Goal: Contribute content: Contribute content

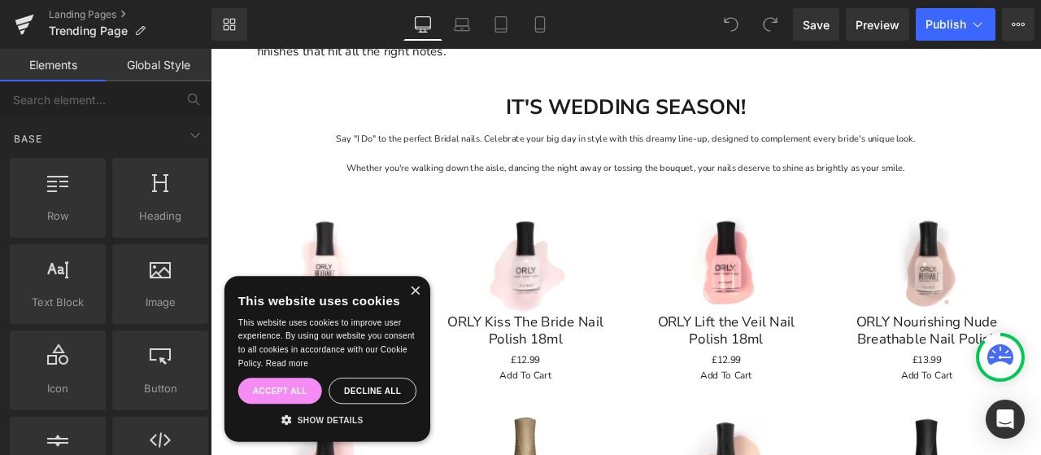
scroll to position [814, 0]
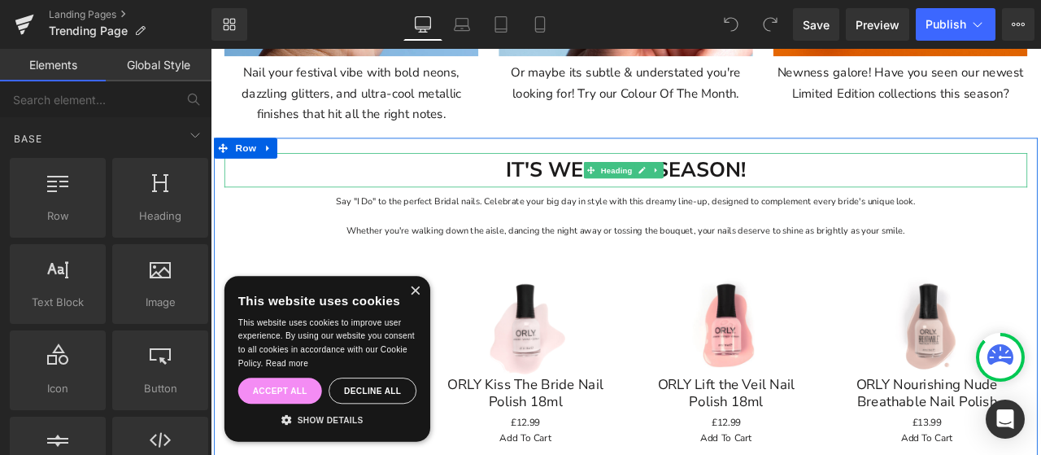
click at [629, 188] on strong "IT'S WEDDING SEASON!" at bounding box center [703, 192] width 284 height 33
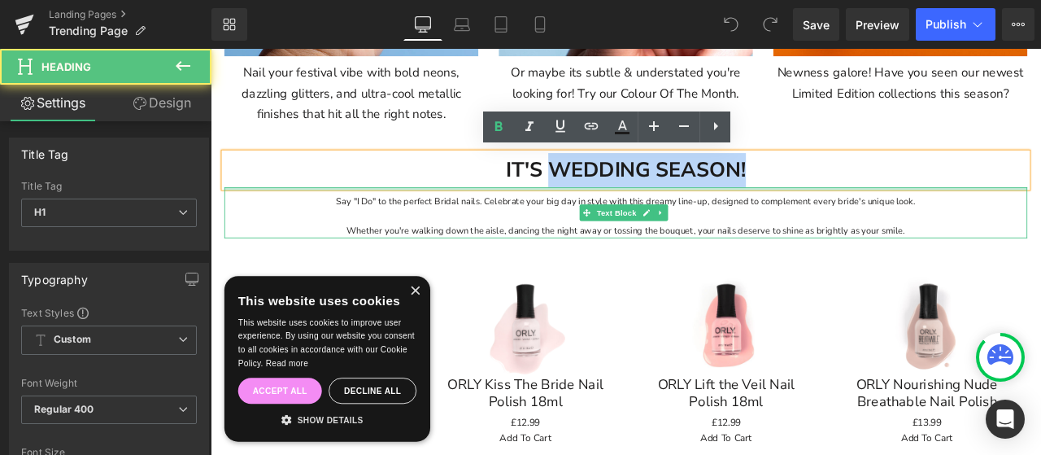
drag, startPoint x: 608, startPoint y: 190, endPoint x: 863, endPoint y: 209, distance: 256.2
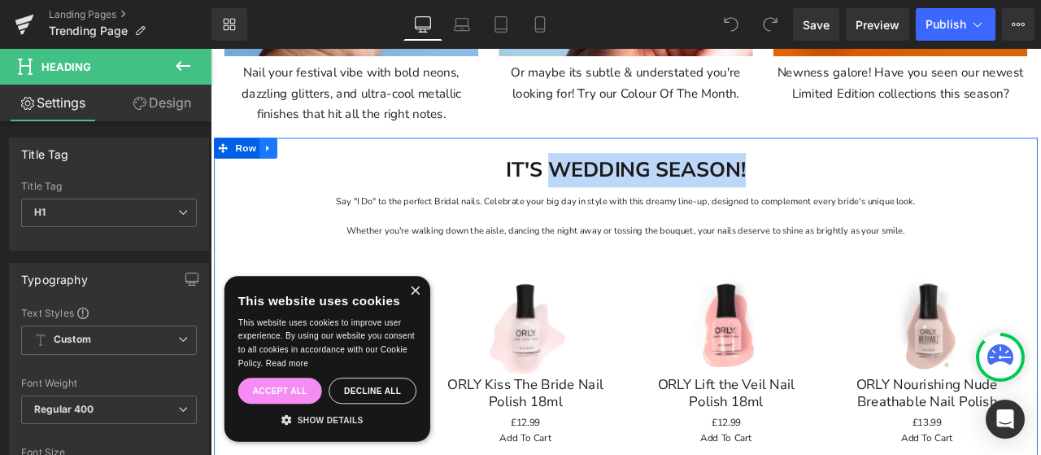
click at [281, 166] on link at bounding box center [278, 167] width 21 height 24
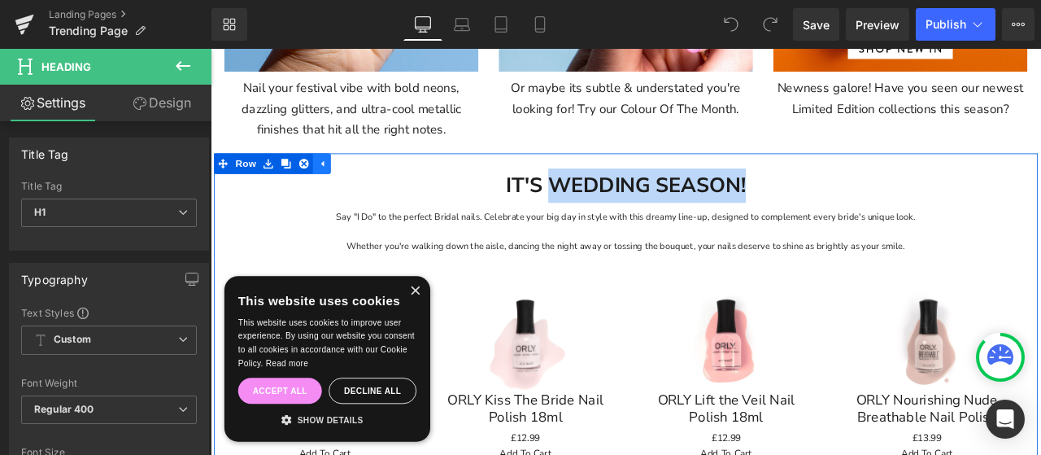
scroll to position [895, 0]
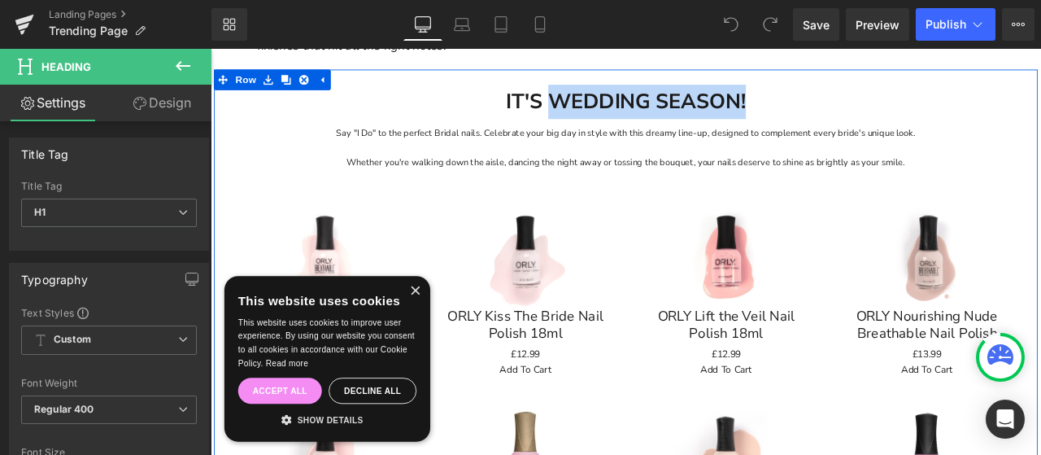
click at [714, 105] on link at bounding box center [722, 112] width 17 height 20
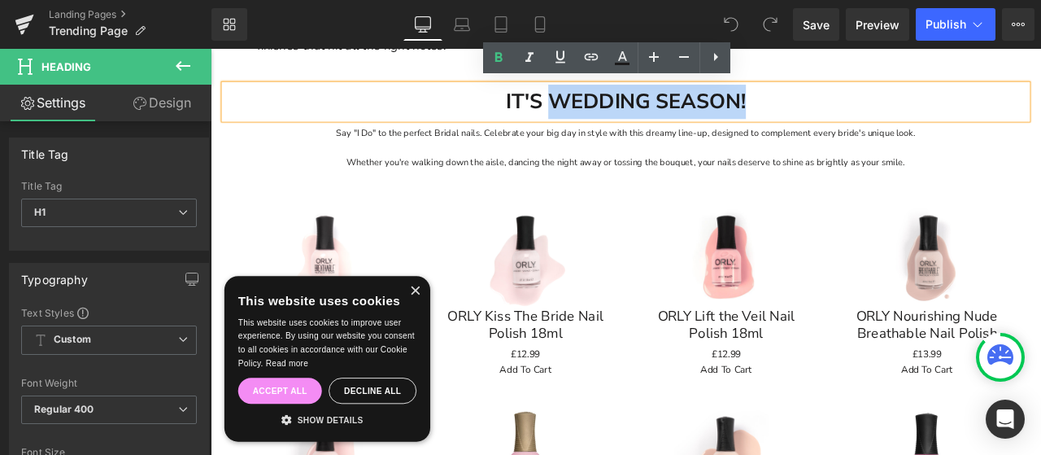
click at [630, 106] on strong "IT'S WEDDING SEASON!" at bounding box center [703, 110] width 284 height 33
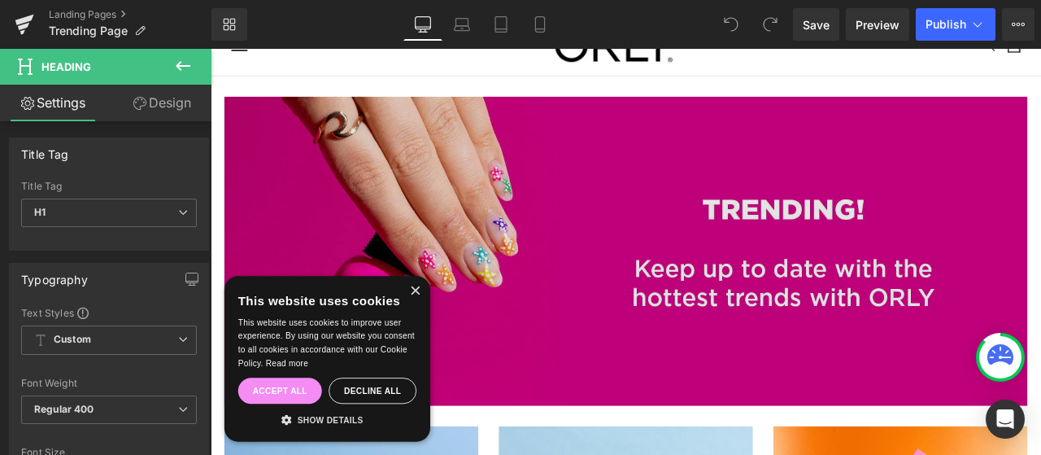
scroll to position [0, 0]
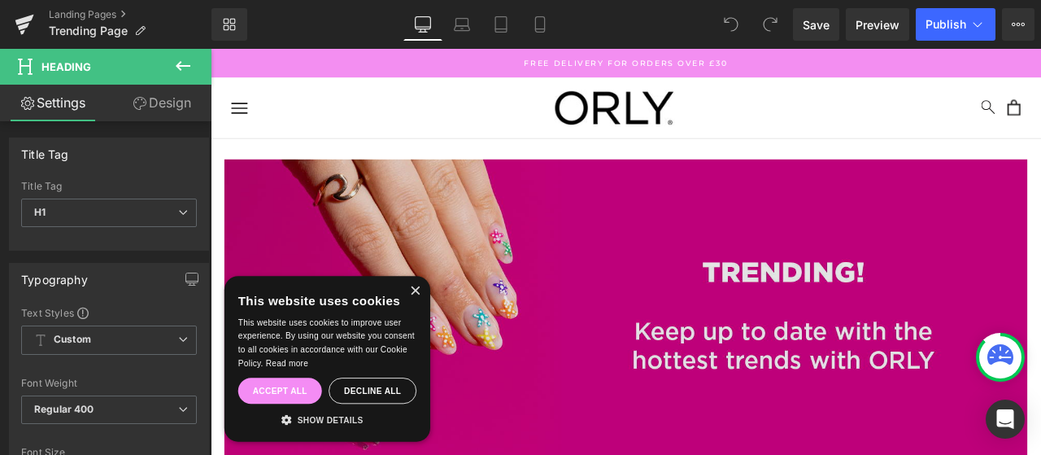
click at [636, 183] on div "Image" at bounding box center [703, 363] width 952 height 366
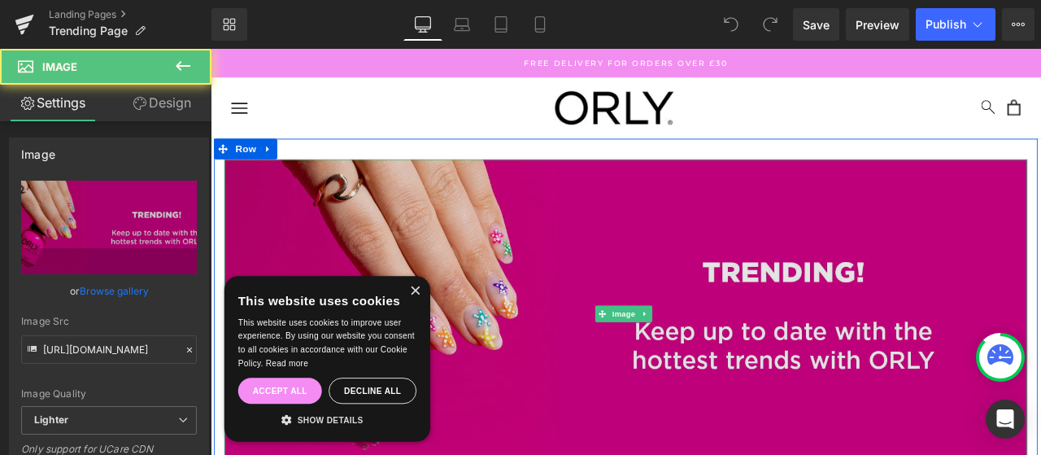
click at [644, 208] on img at bounding box center [703, 363] width 952 height 366
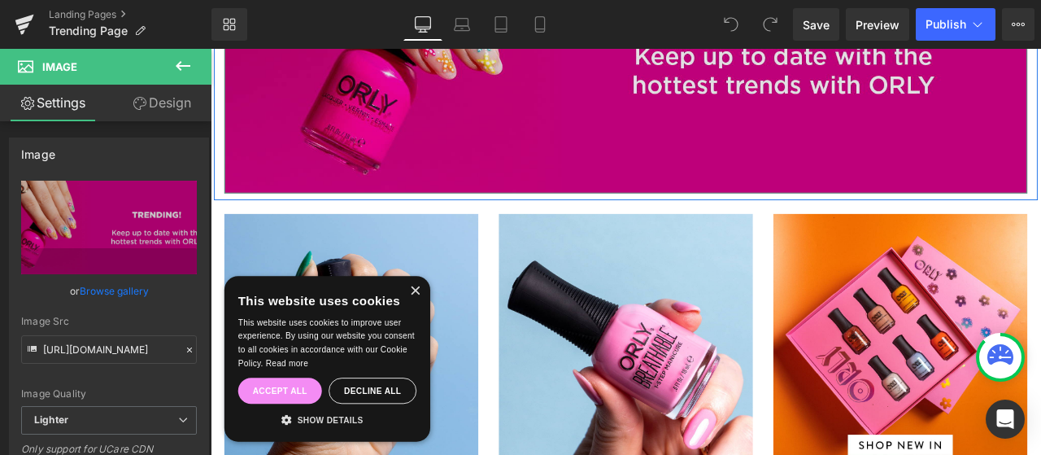
scroll to position [488, 0]
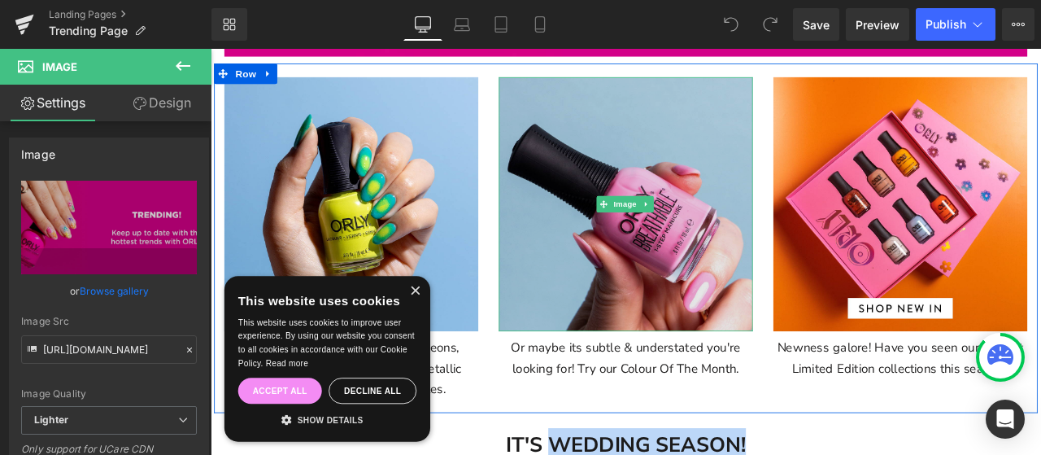
click at [626, 178] on img at bounding box center [702, 232] width 301 height 301
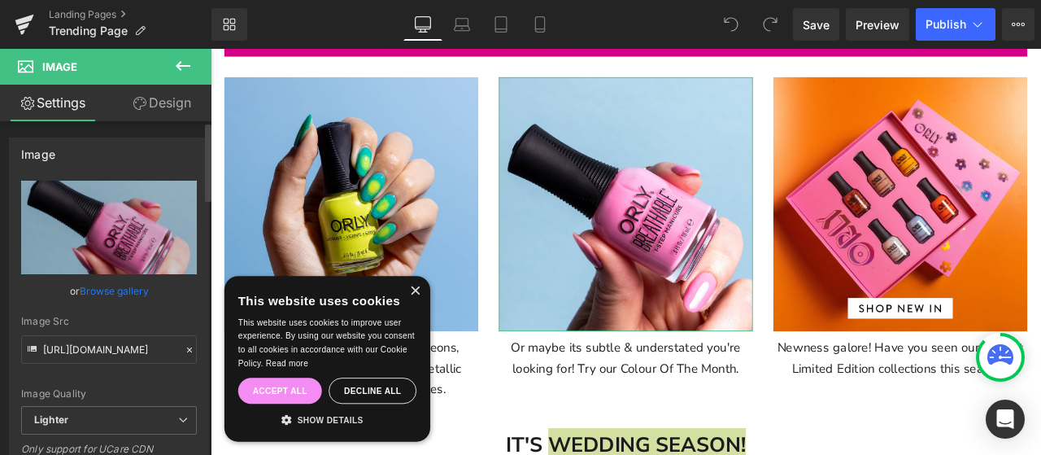
click at [137, 292] on link "Browse gallery" at bounding box center [114, 291] width 69 height 28
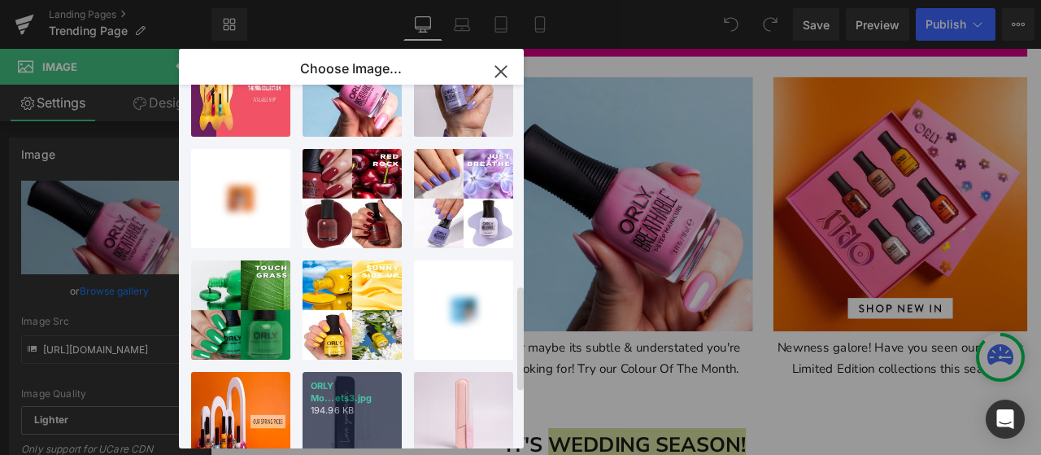
scroll to position [643, 0]
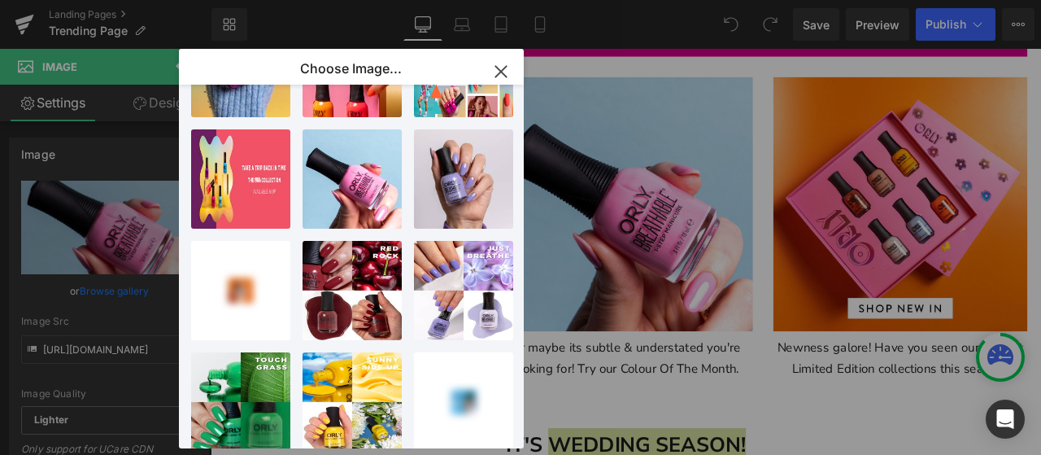
click at [504, 66] on icon "button" at bounding box center [501, 72] width 26 height 26
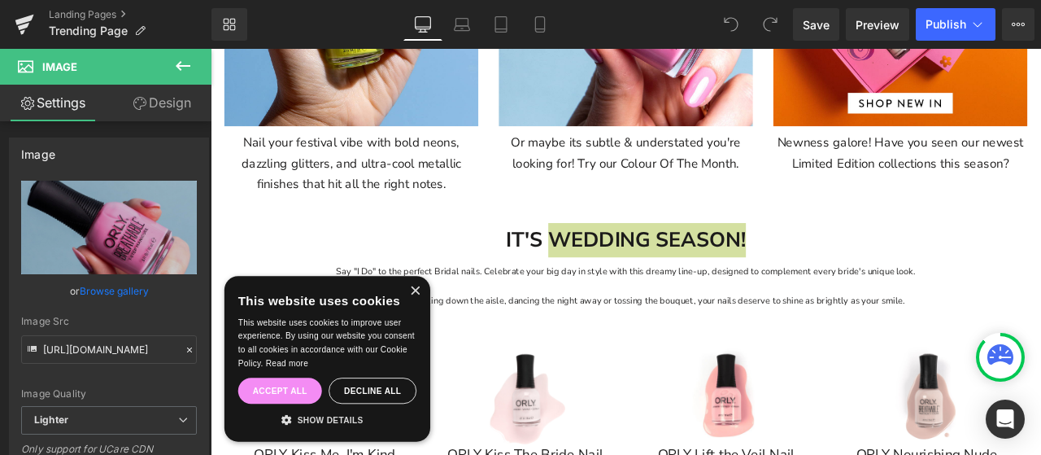
scroll to position [732, 0]
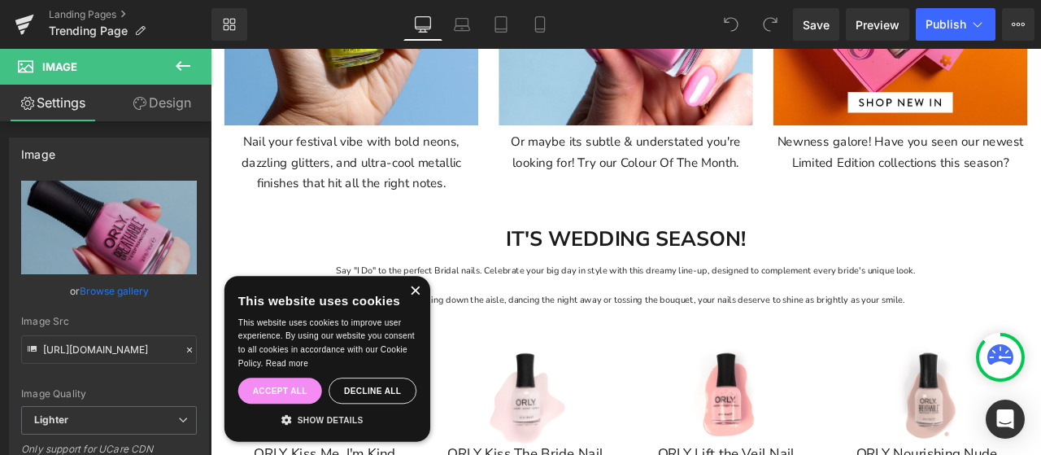
click at [451, 334] on div "×" at bounding box center [453, 336] width 12 height 12
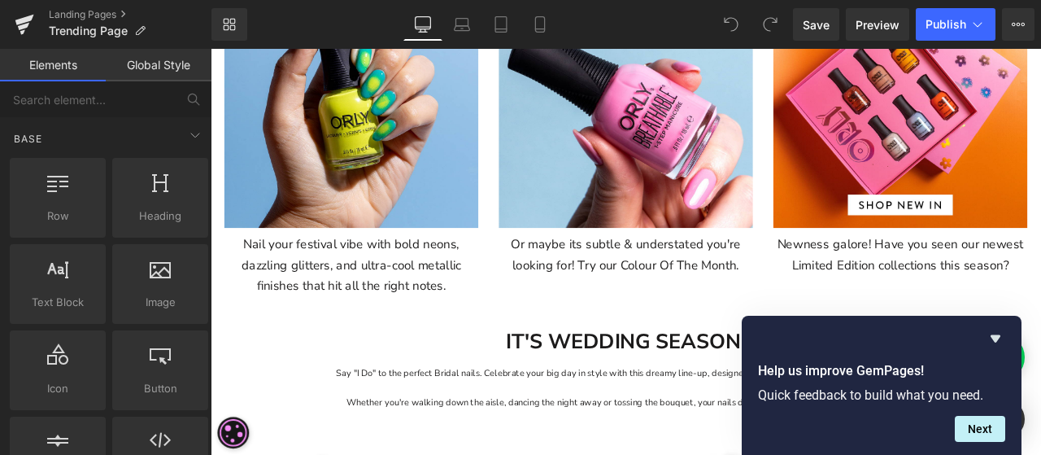
scroll to position [895, 0]
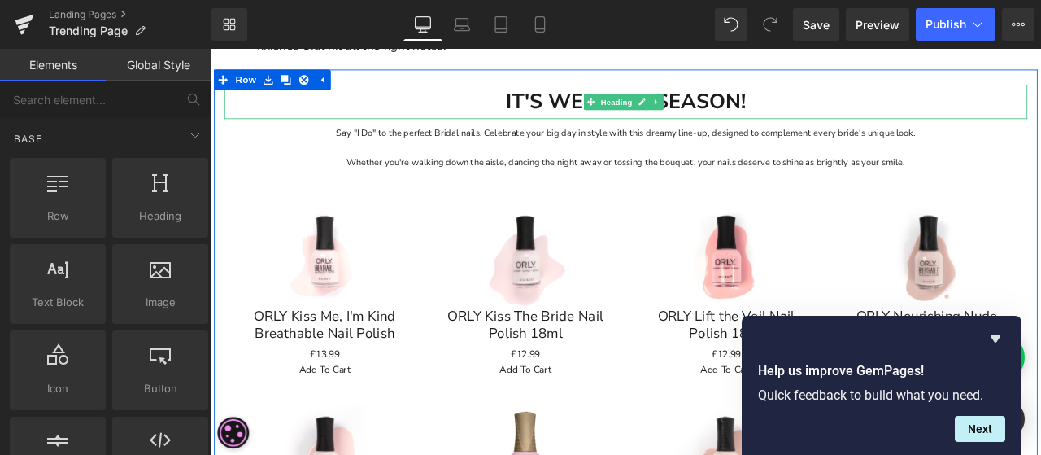
click at [708, 103] on span "Heading" at bounding box center [692, 113] width 44 height 20
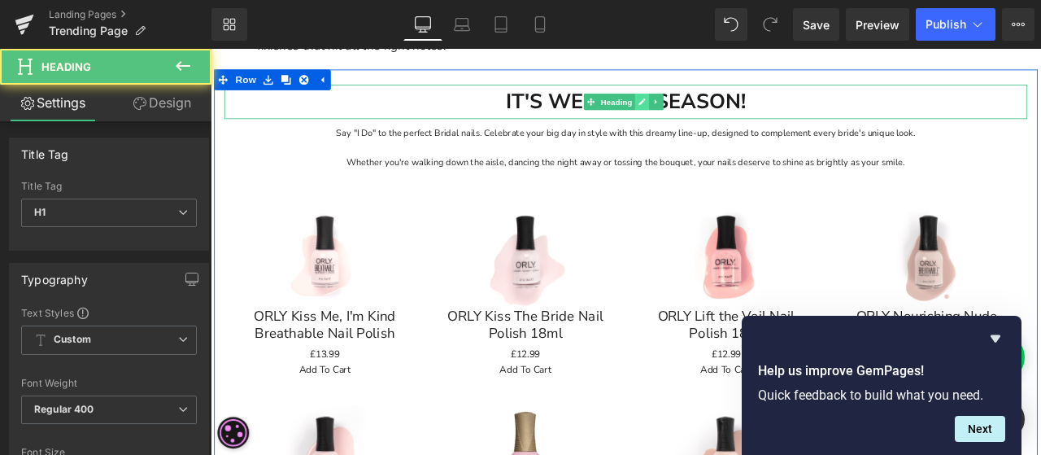
click at [720, 107] on icon at bounding box center [722, 111] width 8 height 8
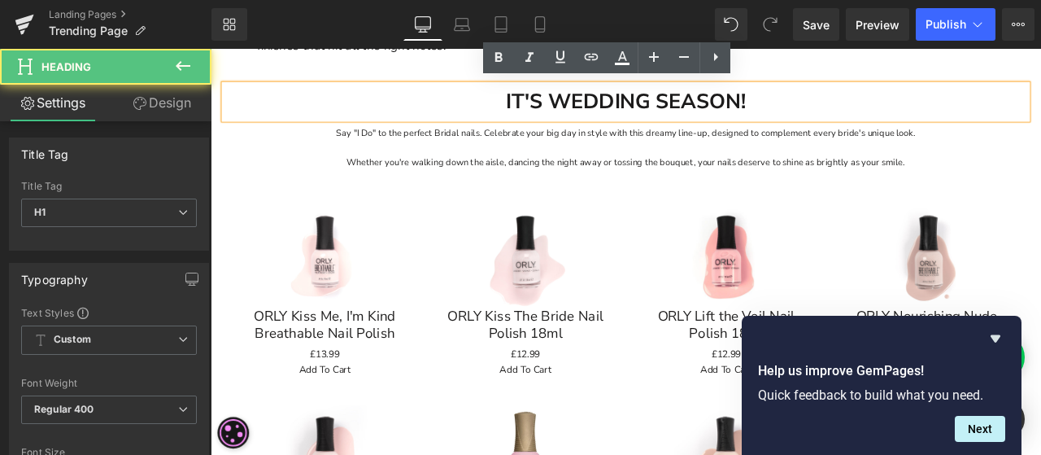
click at [650, 99] on strong "IT'S WEDDING SEASON!" at bounding box center [703, 110] width 284 height 33
click at [604, 109] on strong "IT'S WEDDING SEASON!" at bounding box center [703, 110] width 284 height 33
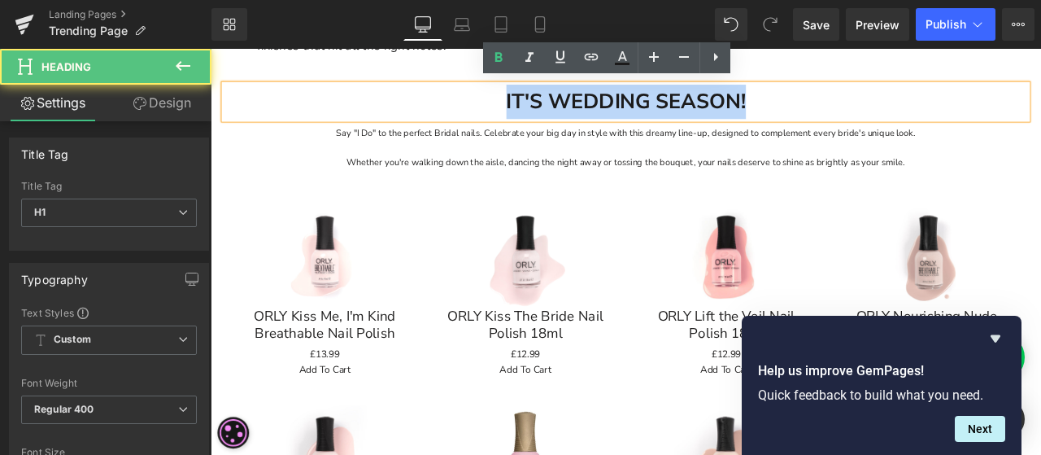
drag, startPoint x: 880, startPoint y: 111, endPoint x: 468, endPoint y: 102, distance: 412.6
click at [468, 102] on h1 "IT'S WEDDING SEASON!" at bounding box center [703, 111] width 952 height 41
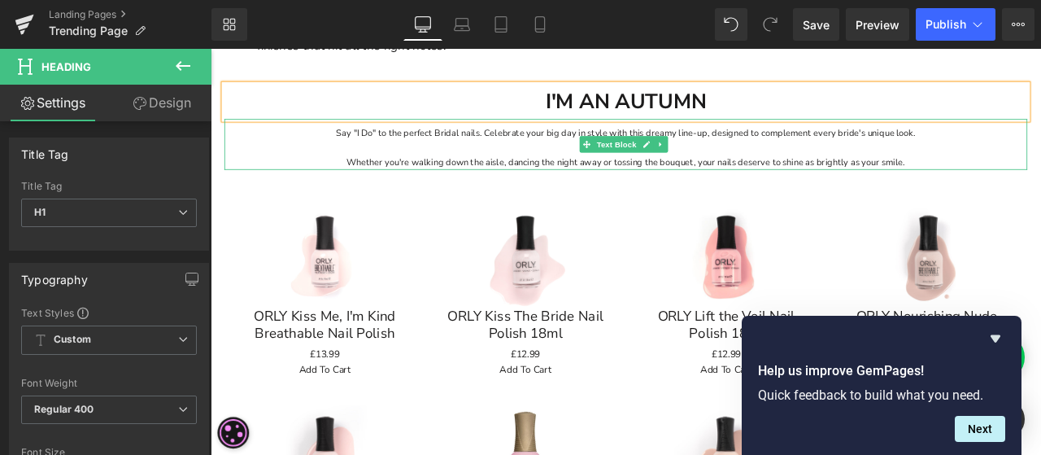
click at [622, 157] on p at bounding box center [703, 165] width 952 height 17
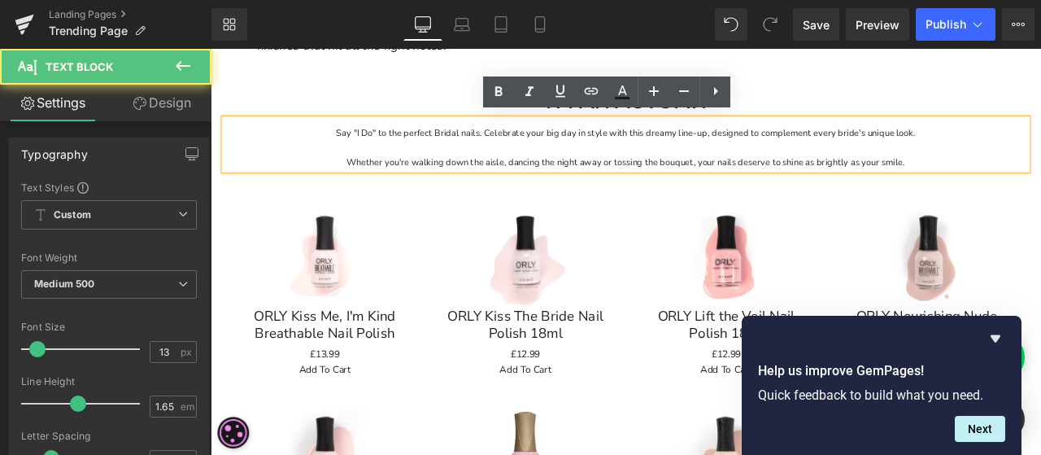
click at [619, 157] on p at bounding box center [703, 165] width 952 height 17
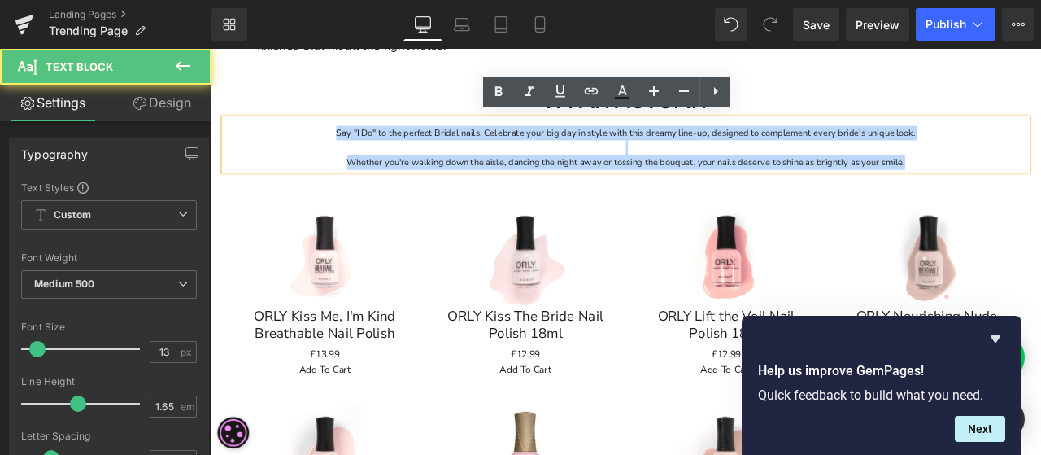
drag, startPoint x: 1041, startPoint y: 185, endPoint x: 308, endPoint y: 129, distance: 736.0
click at [308, 132] on div "Say "I Do" to the perfect Bridal nails. Celebrate your big day in style with th…" at bounding box center [703, 162] width 952 height 60
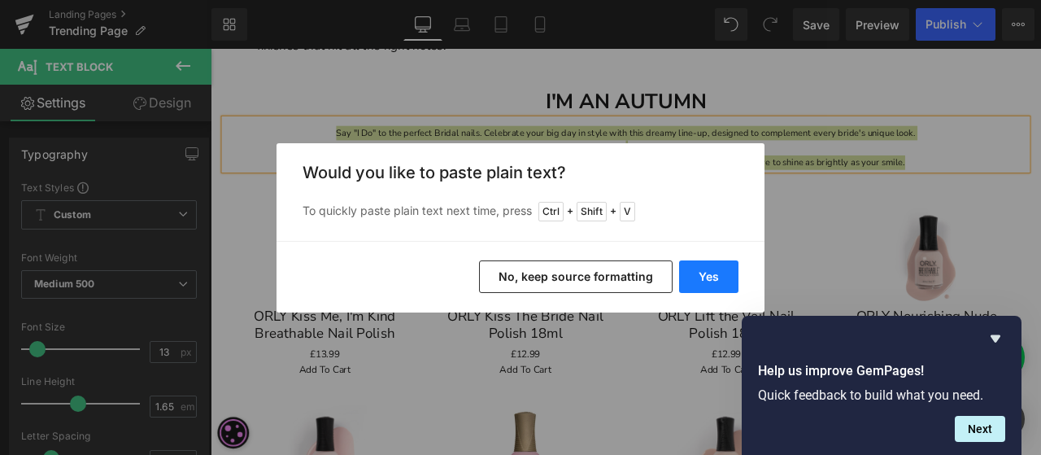
click at [693, 272] on button "Yes" at bounding box center [708, 276] width 59 height 33
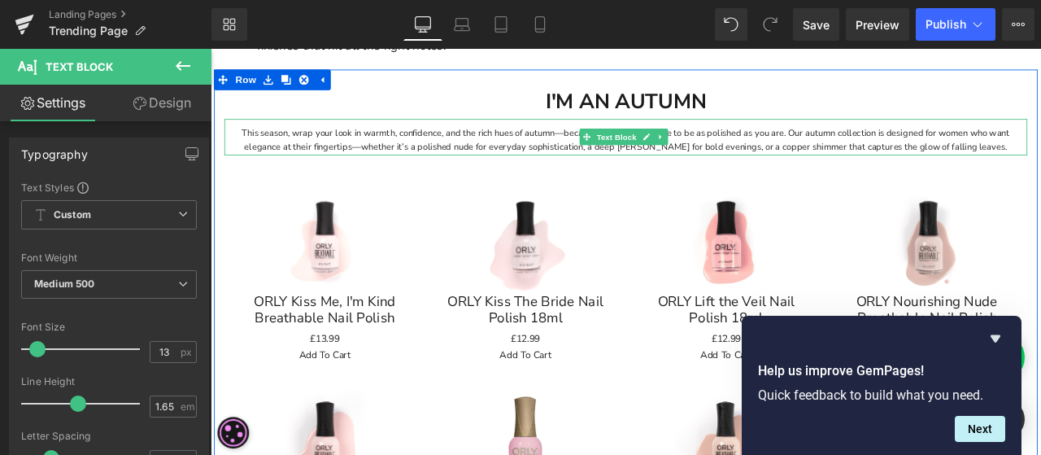
click at [465, 151] on p "This season, wrap your look in warmth, confidence, and the rich hues of autumn—…" at bounding box center [703, 157] width 952 height 35
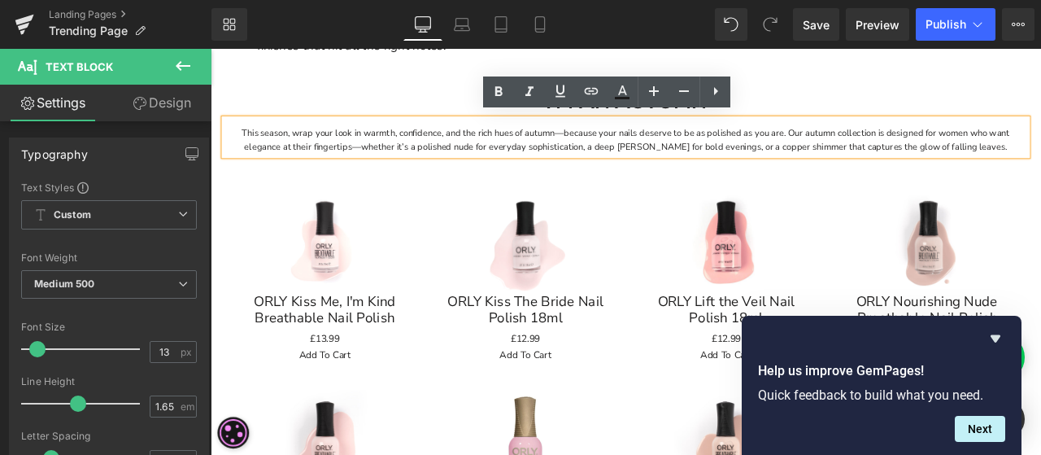
click at [890, 144] on p "This season, wrap your look in warmth, confidence, and the rich hues of autumn—…" at bounding box center [703, 157] width 952 height 35
drag, startPoint x: 1112, startPoint y: 144, endPoint x: 1054, endPoint y: 138, distance: 58.0
click at [1041, 140] on p "This season, wrap your look in warmth, confidence, and the rich hues of autumn—…" at bounding box center [703, 157] width 952 height 35
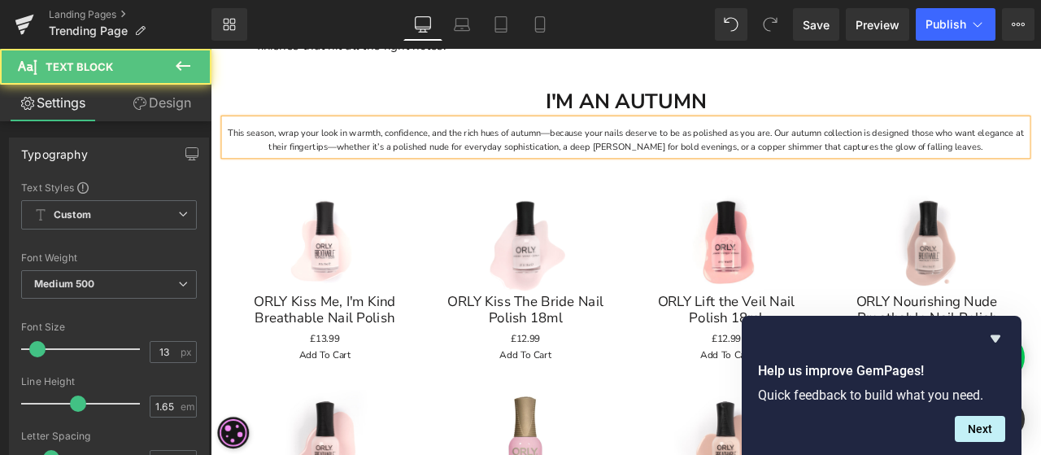
click at [883, 145] on p "This season, wrap your look in warmth, confidence, and the rich hues of autumn—…" at bounding box center [703, 157] width 952 height 35
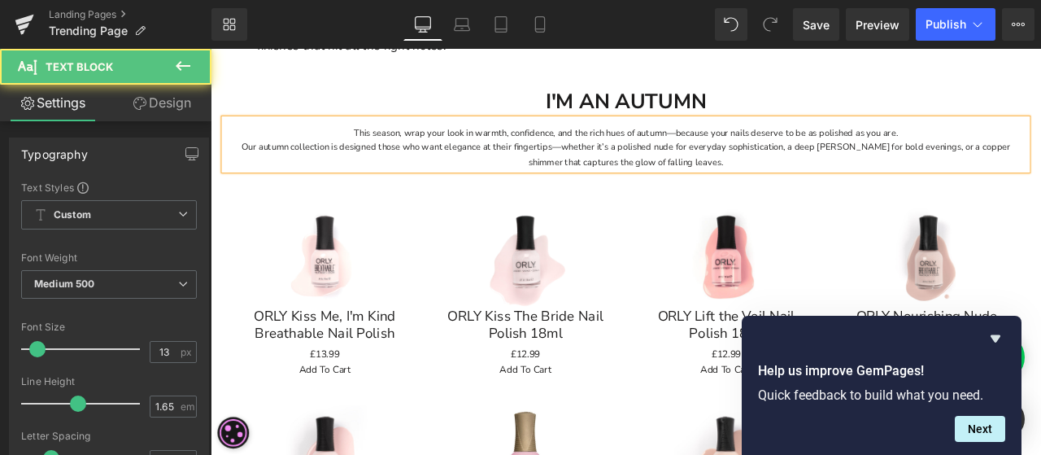
click at [887, 159] on p "This season, wrap your look in warmth, confidence, and the rich hues of autumn—…" at bounding box center [703, 166] width 952 height 52
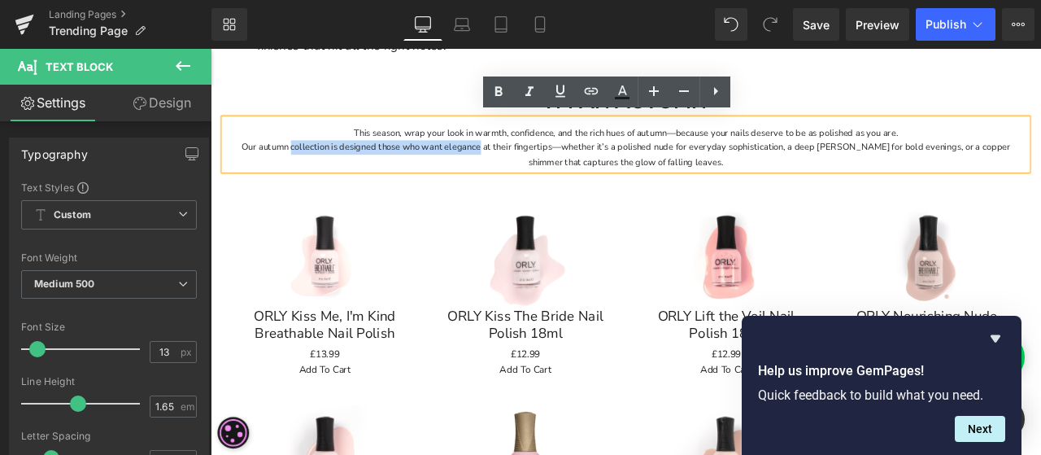
drag, startPoint x: 298, startPoint y: 161, endPoint x: 522, endPoint y: 160, distance: 223.7
click at [522, 160] on p "This season, wrap your look in warmth, confidence, and the rich hues of autumn—…" at bounding box center [703, 166] width 952 height 52
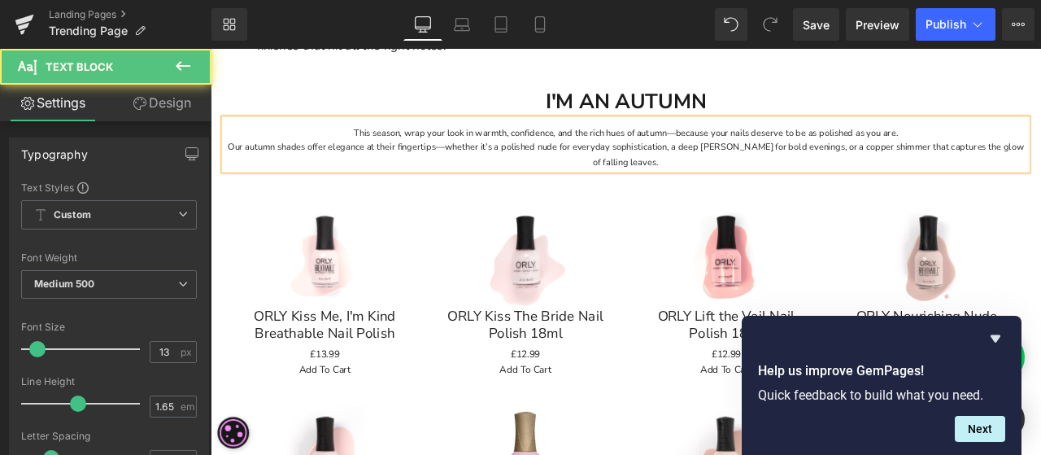
click at [432, 164] on p "This season, wrap your look in warmth, confidence, and the rich hues of autumn—…" at bounding box center [703, 166] width 952 height 52
click at [759, 160] on p "This season, wrap your look in warmth, confidence, and the rich hues of autumn—…" at bounding box center [703, 166] width 952 height 52
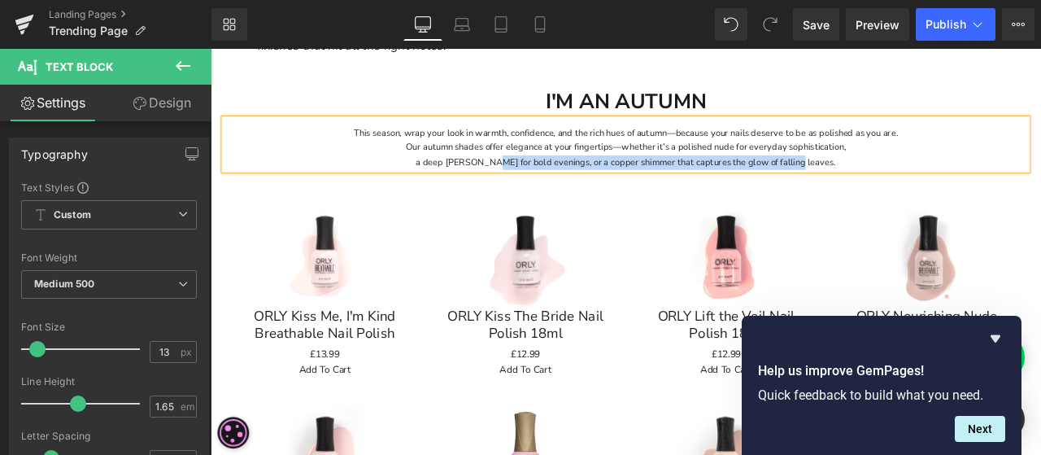
drag, startPoint x: 941, startPoint y: 176, endPoint x: 557, endPoint y: 172, distance: 383.2
click at [557, 172] on p "This season, wrap your look in warmth, confidence, and the rich hues of autumn—…" at bounding box center [703, 166] width 952 height 52
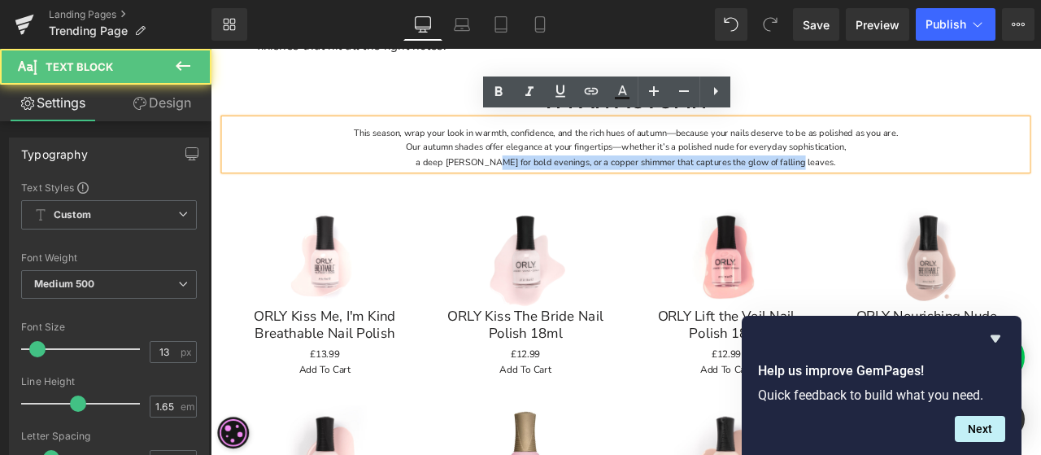
click at [557, 173] on p "This season, wrap your look in warmth, confidence, and the rich hues of autumn—…" at bounding box center [703, 166] width 952 height 52
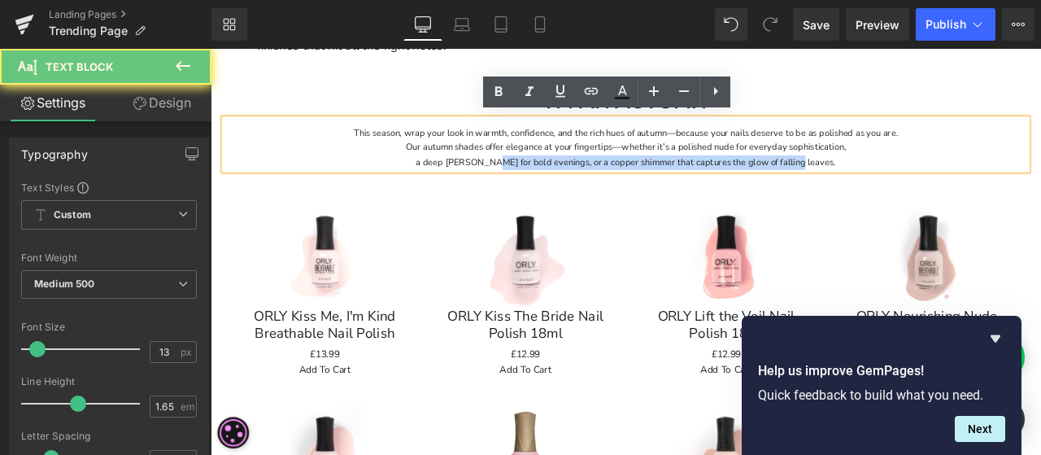
click at [558, 177] on p "This season, wrap your look in warmth, confidence, and the rich hues of autumn—…" at bounding box center [703, 166] width 952 height 52
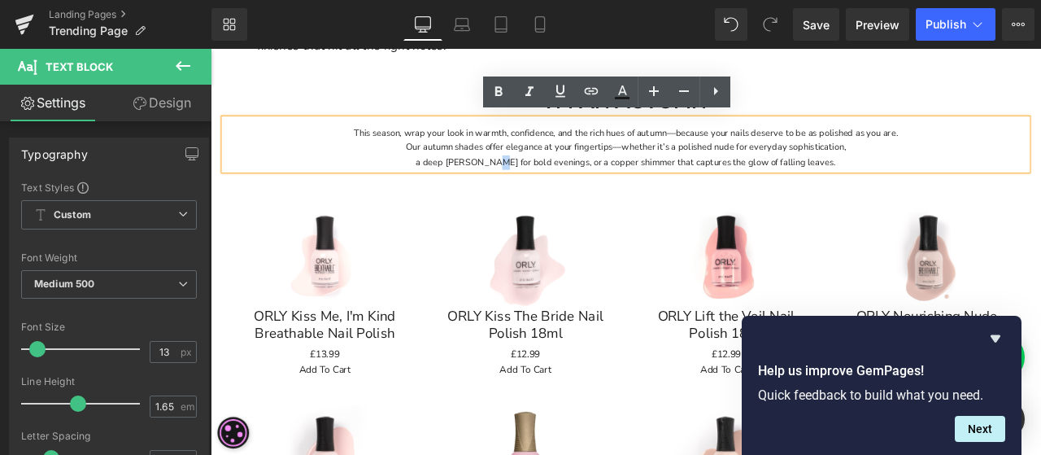
drag, startPoint x: 556, startPoint y: 181, endPoint x: 565, endPoint y: 183, distance: 9.1
click at [565, 183] on p "This season, wrap your look in warmth, confidence, and the rich hues of autumn—…" at bounding box center [703, 166] width 952 height 52
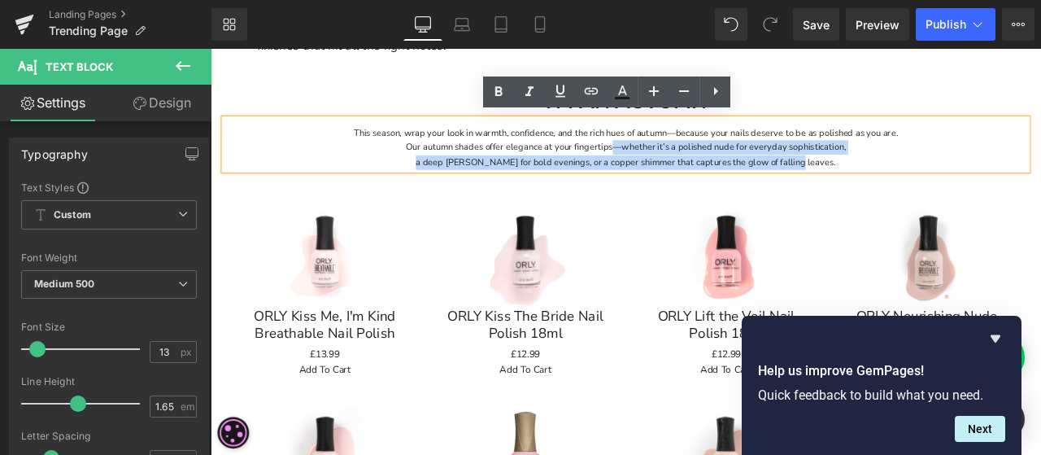
drag, startPoint x: 991, startPoint y: 181, endPoint x: 683, endPoint y: 163, distance: 308.1
click at [683, 163] on p "This season, wrap your look in warmth, confidence, and the rich hues of autumn—…" at bounding box center [703, 166] width 952 height 52
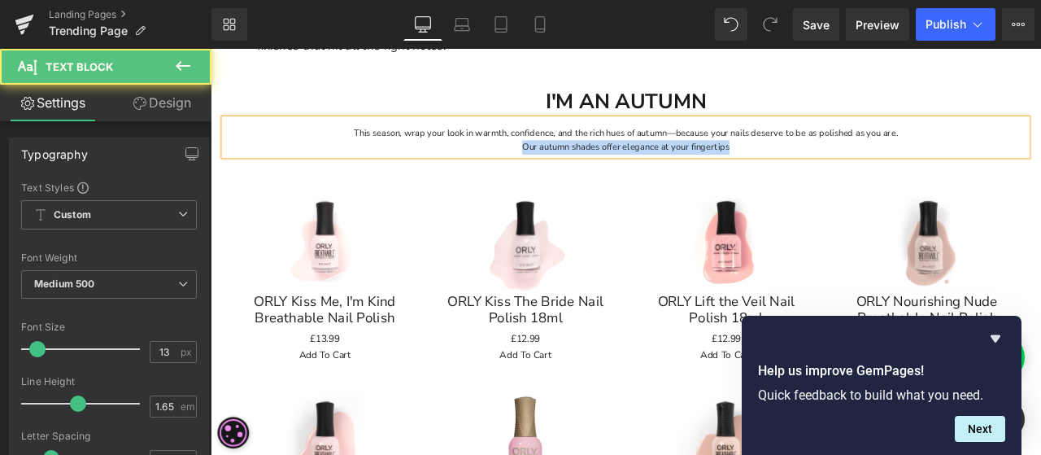
drag, startPoint x: 840, startPoint y: 160, endPoint x: 328, endPoint y: 168, distance: 511.8
click at [328, 168] on p "This season, wrap your look in warmth, confidence, and the rich hues of autumn—…" at bounding box center [703, 157] width 952 height 35
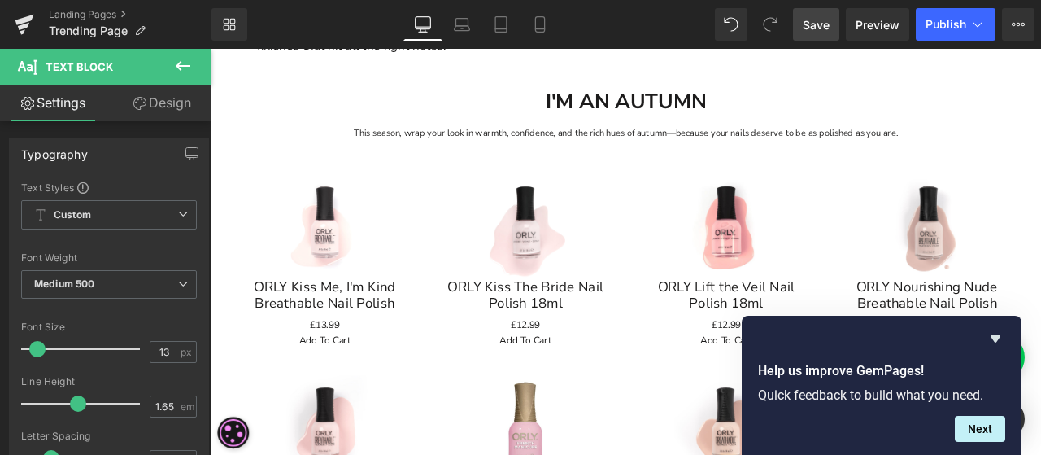
drag, startPoint x: 817, startPoint y: 31, endPoint x: 130, endPoint y: 226, distance: 713.9
click at [817, 31] on span "Save" at bounding box center [816, 24] width 27 height 17
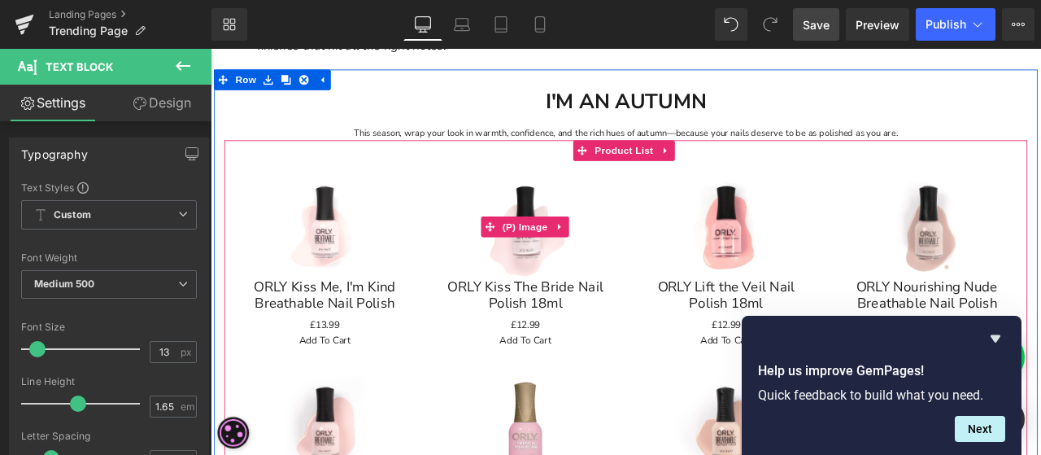
click at [482, 198] on div "Sale Off" at bounding box center [585, 260] width 206 height 124
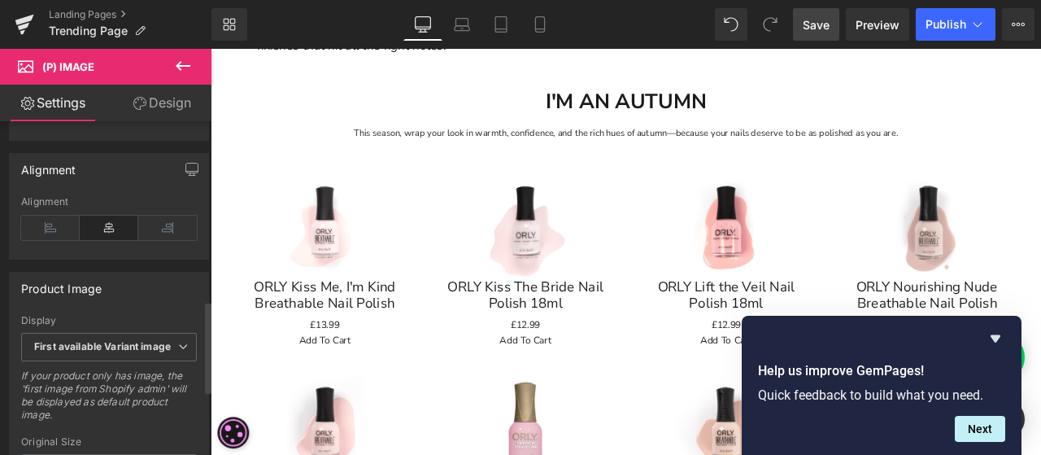
scroll to position [651, 0]
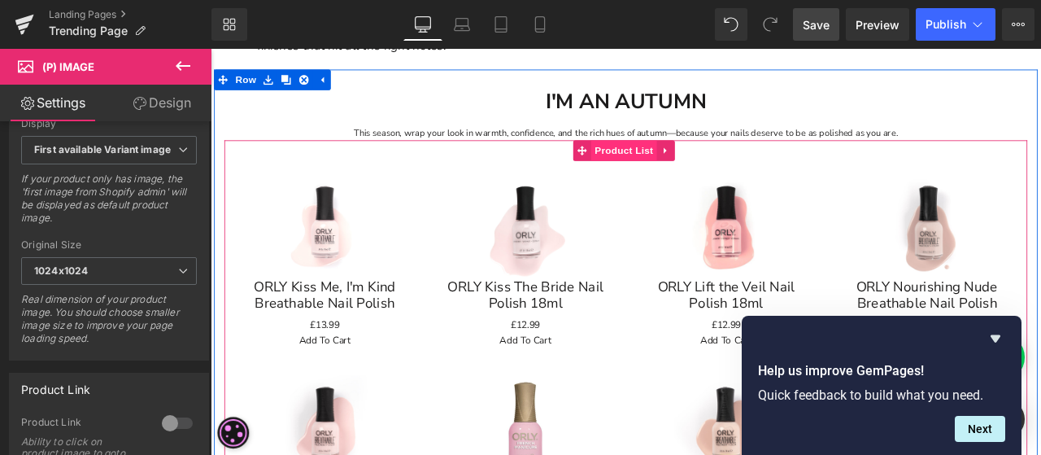
click at [711, 165] on span "Product List" at bounding box center [700, 169] width 77 height 24
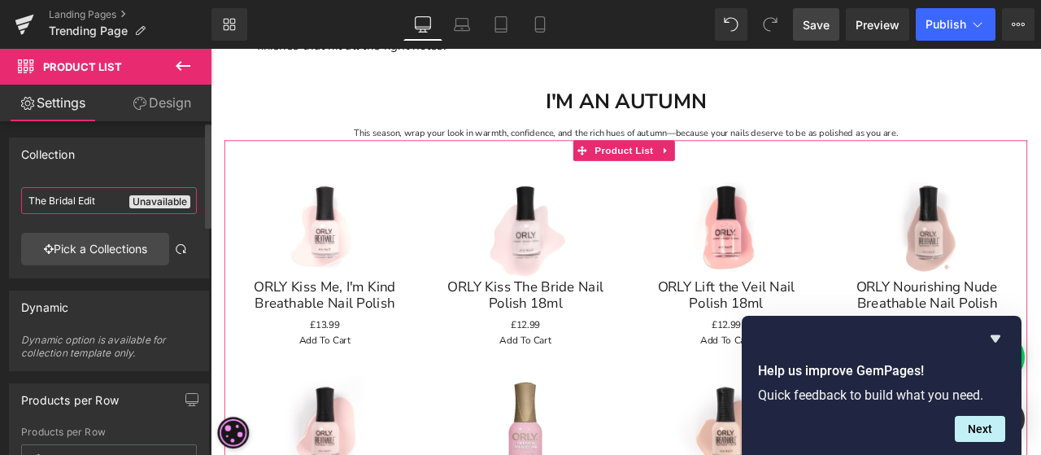
click at [93, 202] on input "The Bridal Edit" at bounding box center [109, 200] width 176 height 27
drag, startPoint x: 104, startPoint y: 201, endPoint x: 0, endPoint y: 201, distance: 104.1
click at [0, 201] on div "Collection The Bridal Edit The Bridal Edit Unavailable Pick a Collections" at bounding box center [109, 201] width 219 height 153
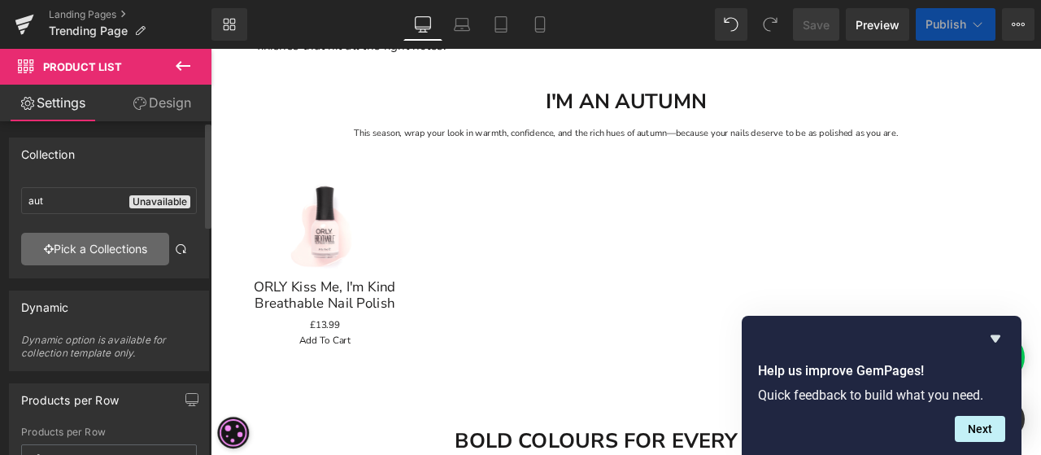
click at [59, 253] on link "Pick a Collections" at bounding box center [95, 249] width 148 height 33
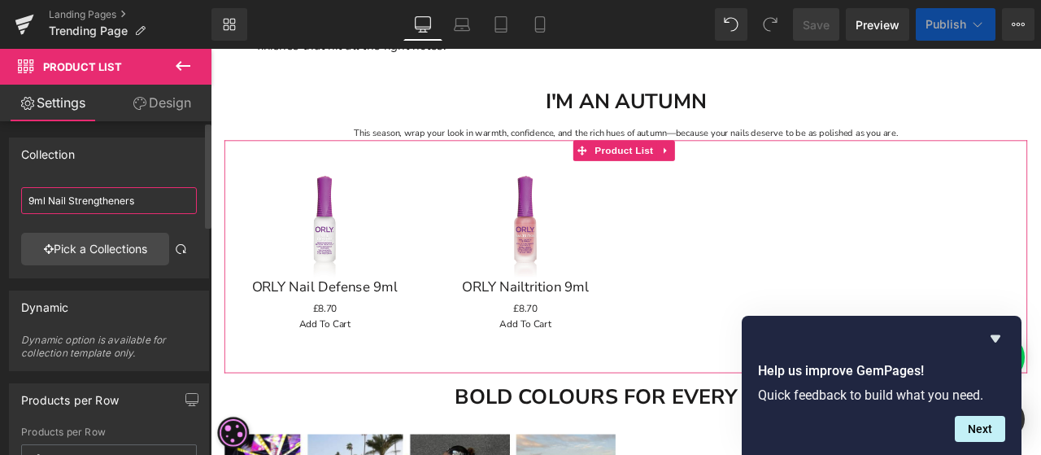
click at [111, 199] on input "9ml Nail Strengtheners" at bounding box center [109, 200] width 176 height 27
click at [0, 212] on div "Collection 9ml Nail Strengtheners 9ml Nail Strengtheners Pick a Collections" at bounding box center [109, 201] width 219 height 153
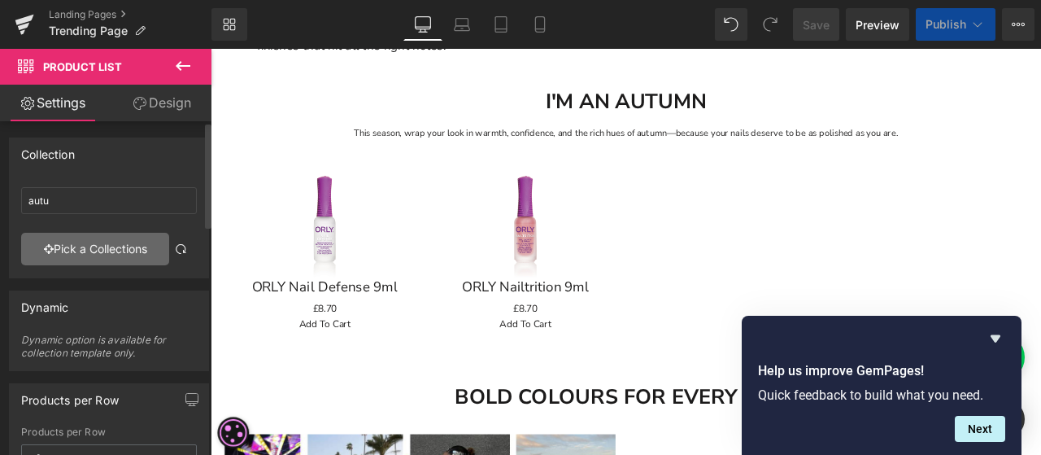
click at [93, 247] on link "Pick a Collections" at bounding box center [95, 249] width 148 height 33
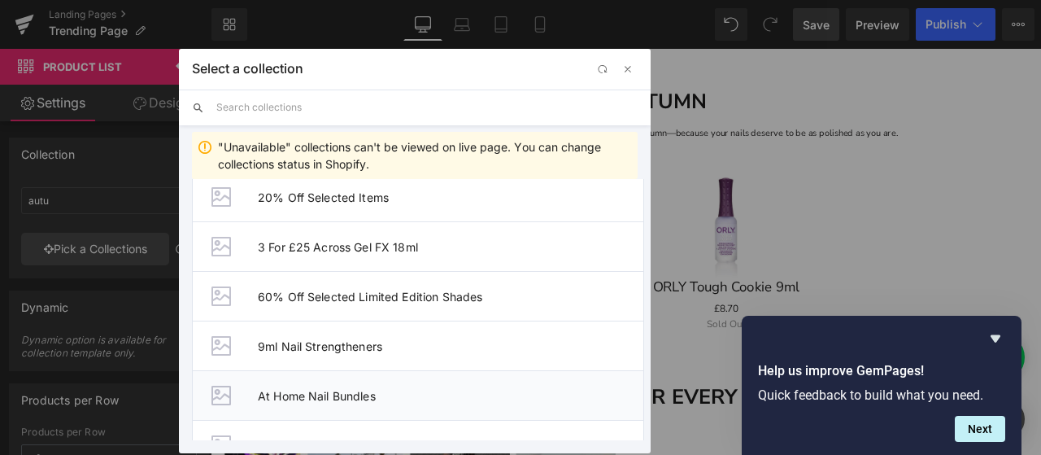
scroll to position [244, 0]
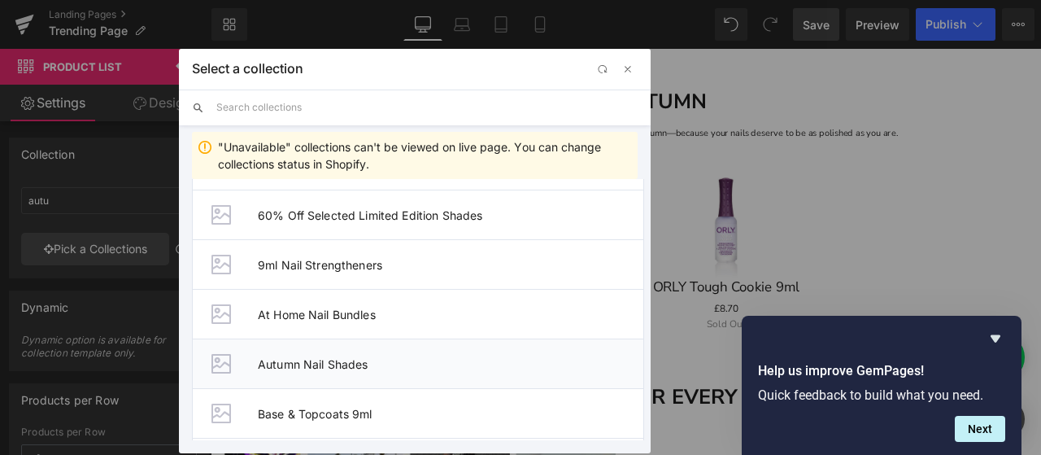
click at [256, 358] on li "Autumn Nail Shades" at bounding box center [418, 363] width 452 height 50
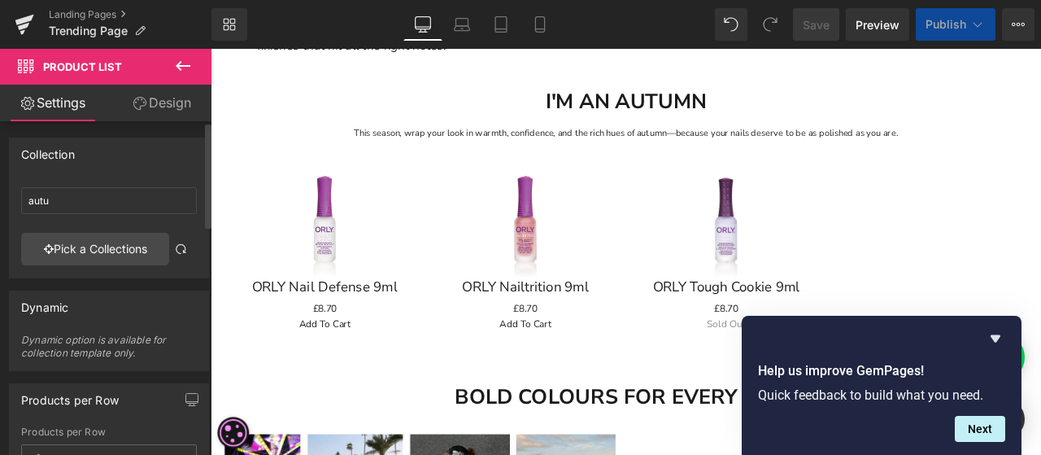
type input "Autumn Nail Shades"
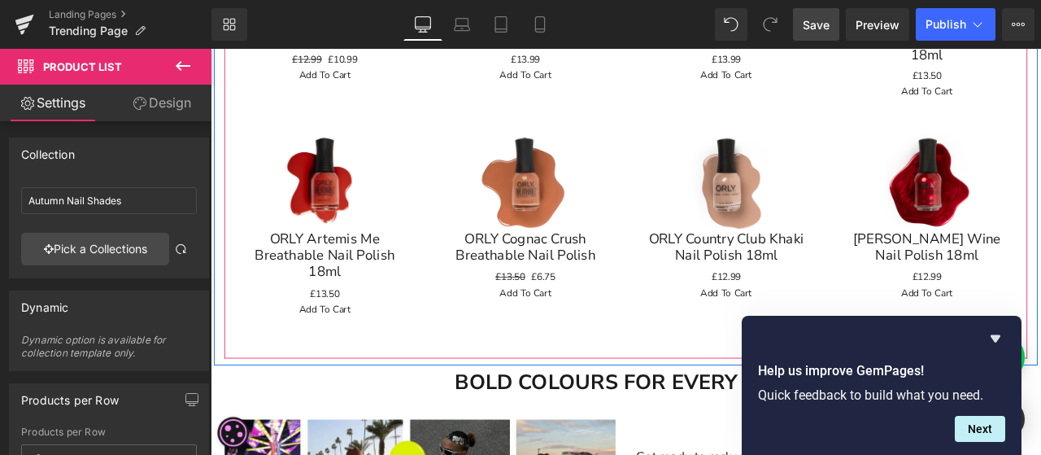
scroll to position [1302, 0]
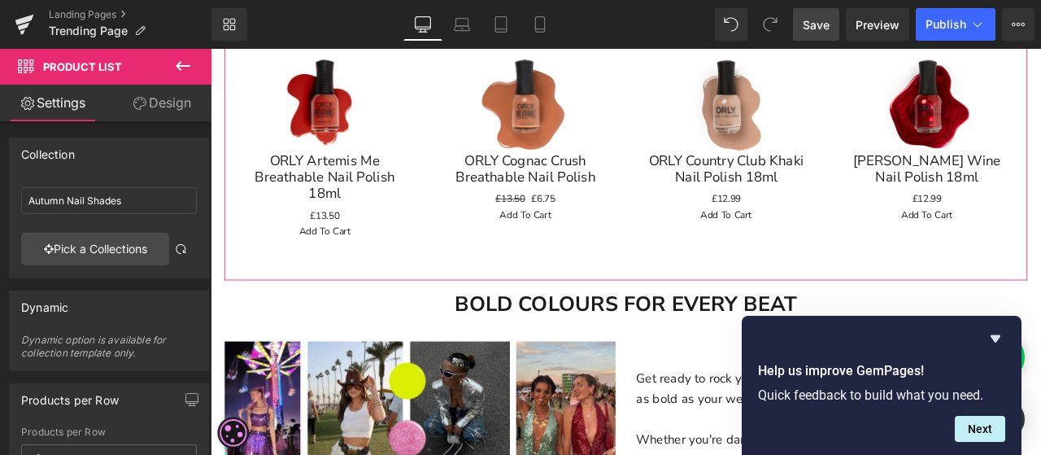
click at [173, 103] on link "Design" at bounding box center [162, 103] width 106 height 37
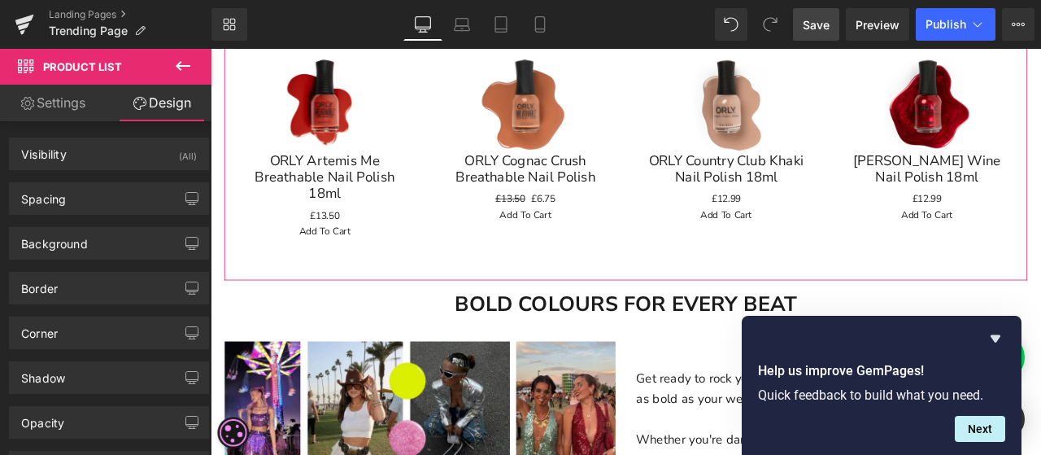
scroll to position [158, 0]
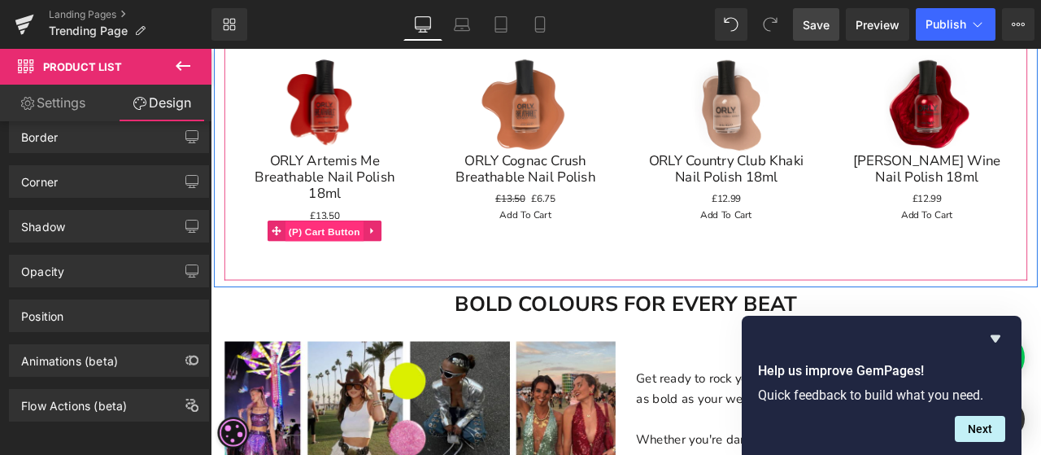
click at [306, 256] on span "(P) Cart Button" at bounding box center [345, 265] width 93 height 24
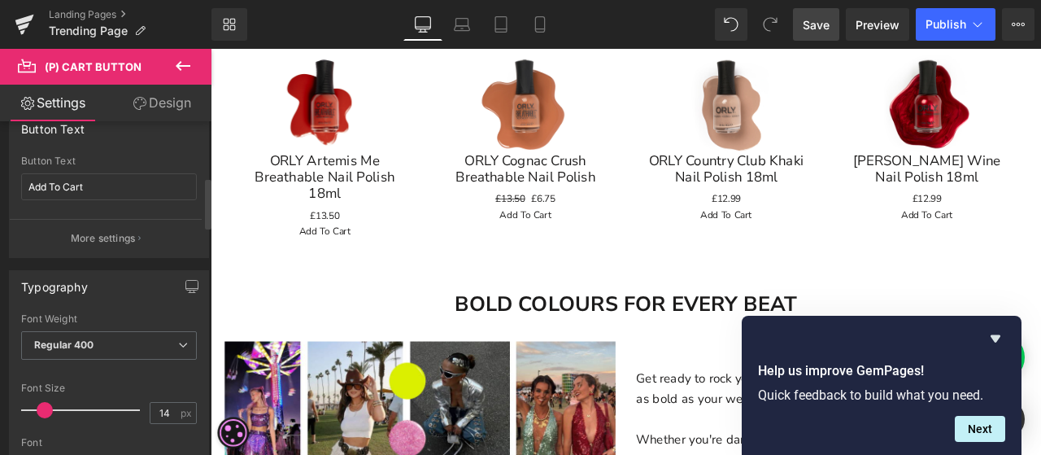
scroll to position [651, 0]
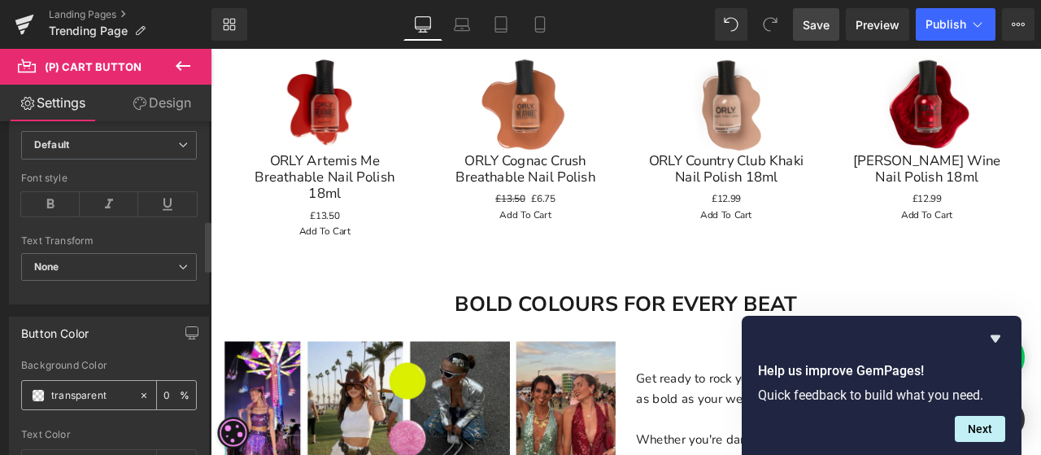
click at [142, 390] on icon at bounding box center [143, 395] width 11 height 11
click at [86, 396] on input "none" at bounding box center [91, 395] width 80 height 18
click at [140, 390] on icon at bounding box center [143, 395] width 11 height 11
click at [81, 393] on input "none" at bounding box center [91, 395] width 80 height 18
type input "n"
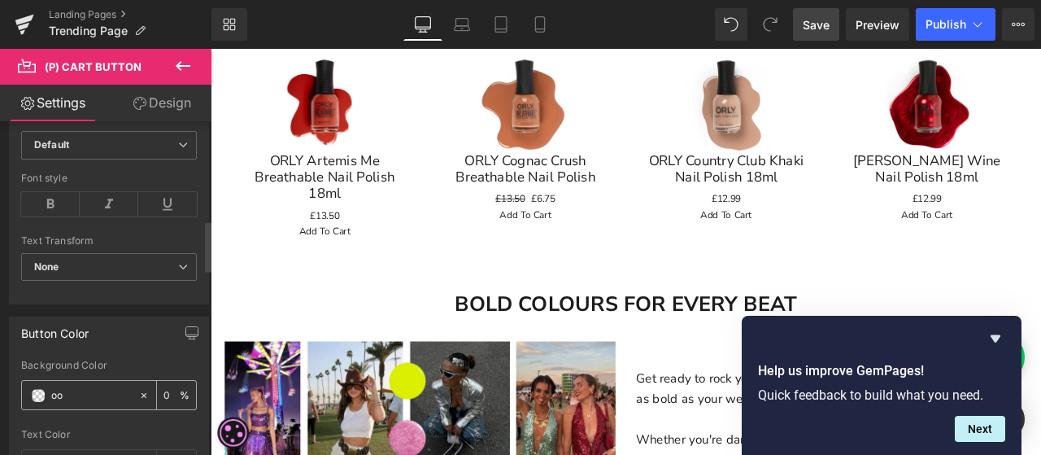
type input "o"
type input "00000"
type input "0"
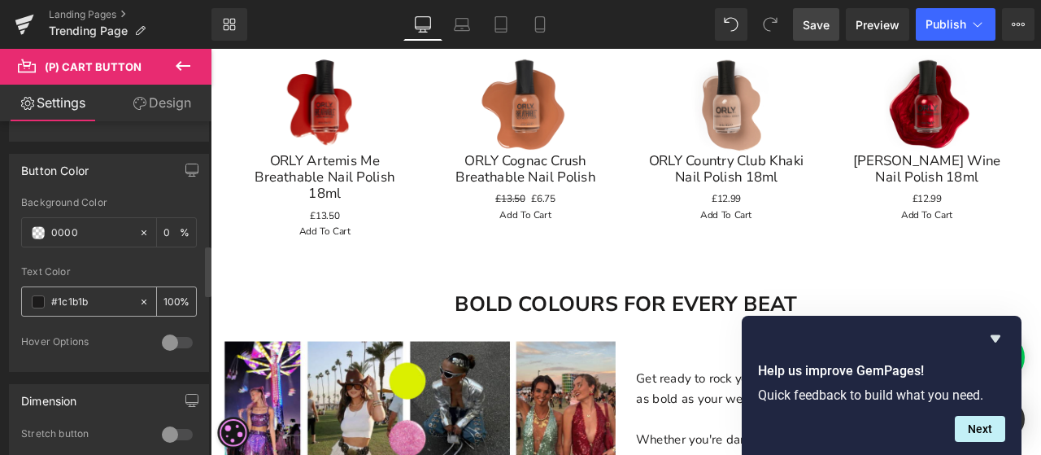
type input "0000"
click at [142, 299] on icon at bounding box center [144, 301] width 5 height 5
type input "none"
type input "0"
click at [111, 297] on input "none" at bounding box center [91, 302] width 80 height 18
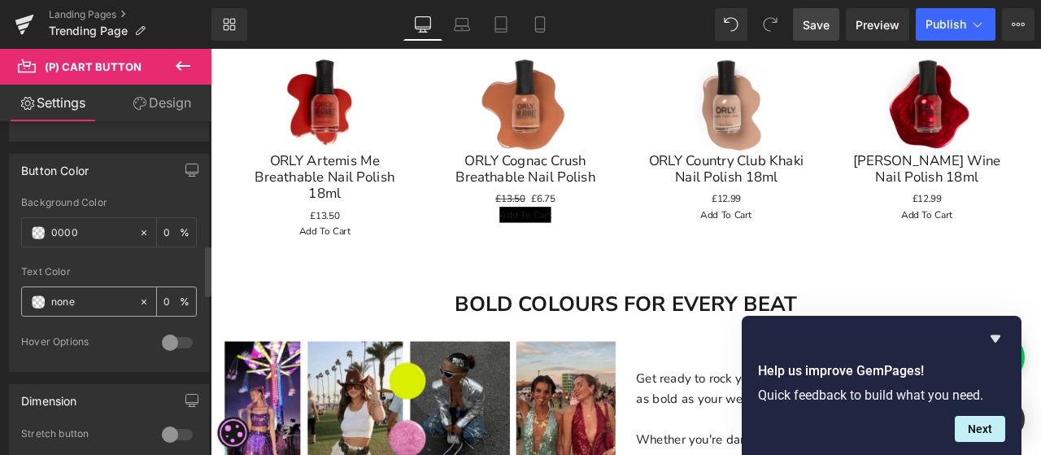
type input "#000000"
drag, startPoint x: 111, startPoint y: 297, endPoint x: 0, endPoint y: 321, distance: 113.3
click at [0, 302] on div "Button Color rgba(0, 0, 0, 0) Background Color #000000 0 % none Text Color none…" at bounding box center [109, 257] width 219 height 230
type input "ffff"
type input "100"
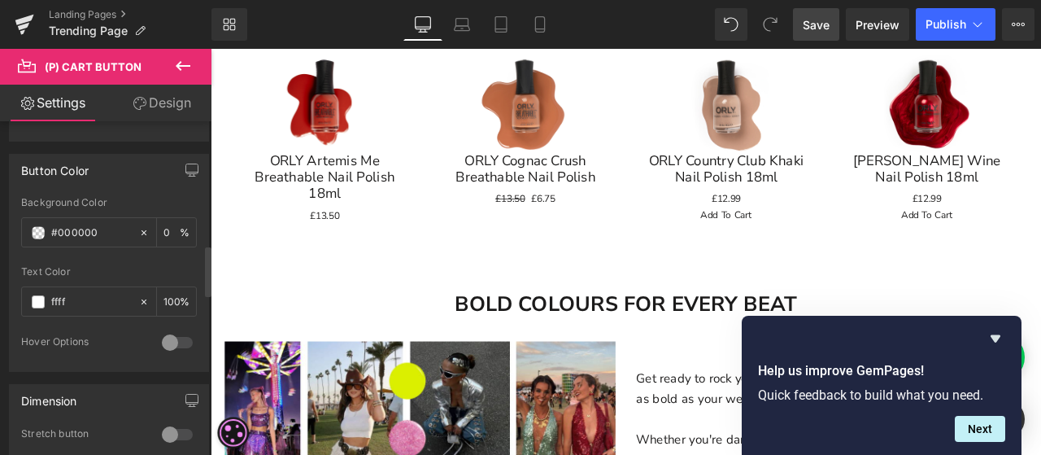
click at [106, 266] on div "Text Color" at bounding box center [109, 271] width 176 height 11
type input "#ffffff"
click at [165, 225] on input "0" at bounding box center [172, 232] width 16 height 18
drag, startPoint x: 164, startPoint y: 225, endPoint x: 149, endPoint y: 225, distance: 15.5
click at [150, 227] on div "0 %" at bounding box center [167, 232] width 58 height 28
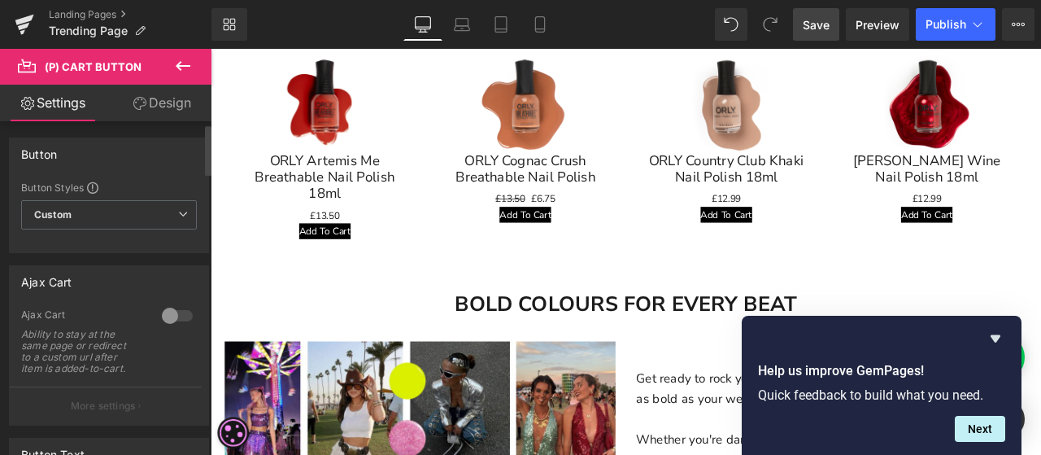
scroll to position [81, 0]
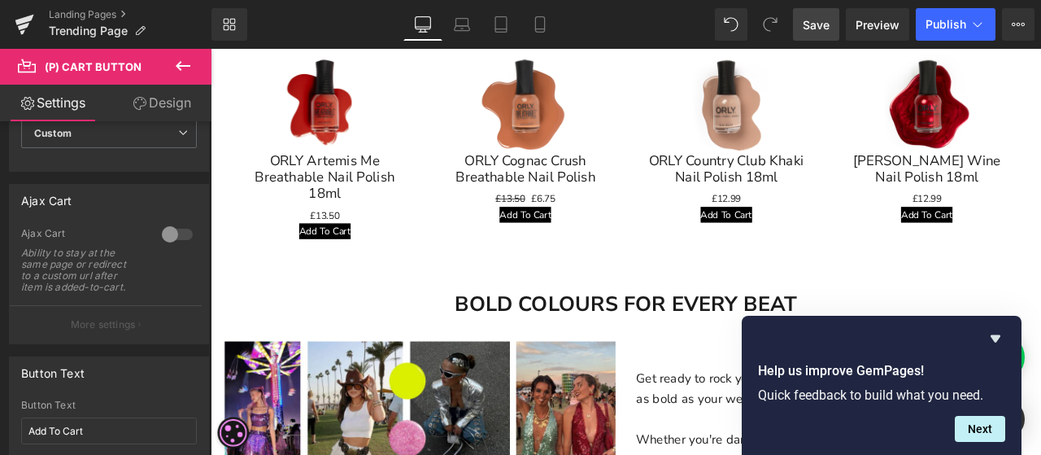
type input "1000"
click at [157, 98] on link "Design" at bounding box center [162, 103] width 106 height 37
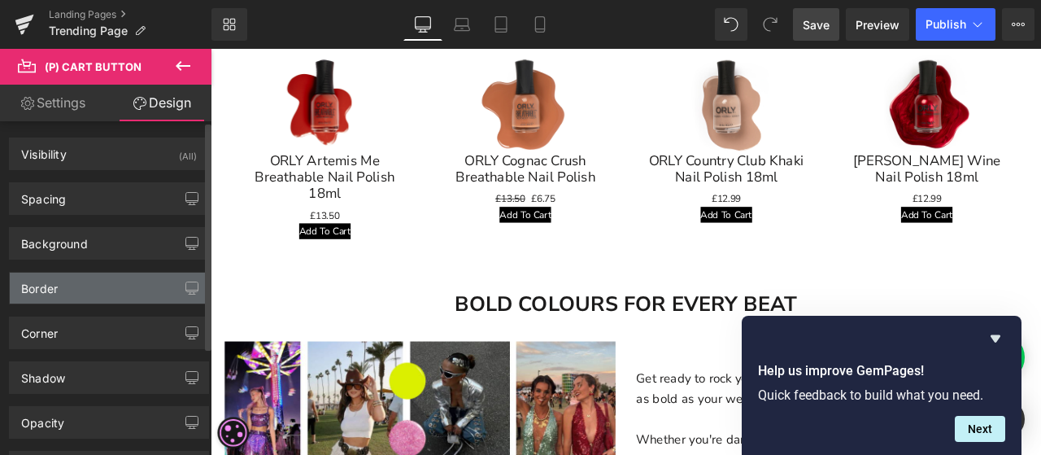
click at [94, 280] on div "Border" at bounding box center [109, 288] width 199 height 31
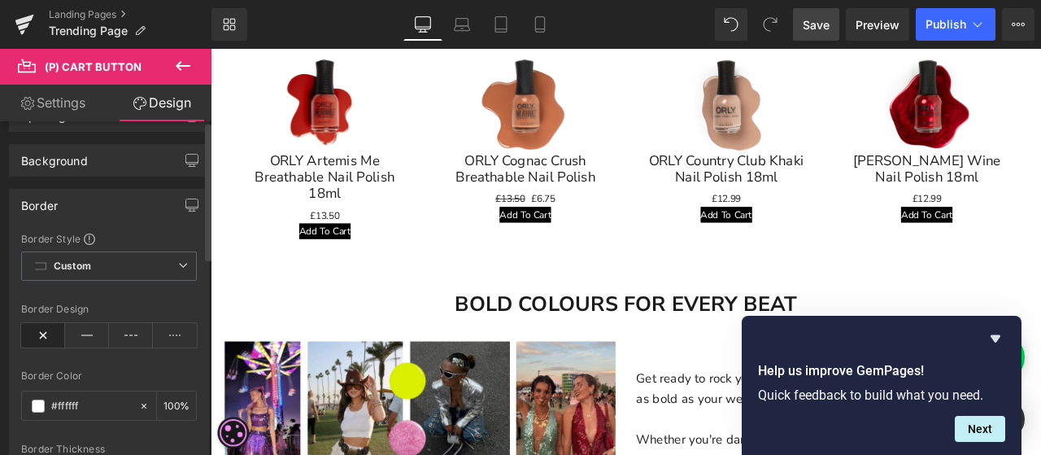
scroll to position [244, 0]
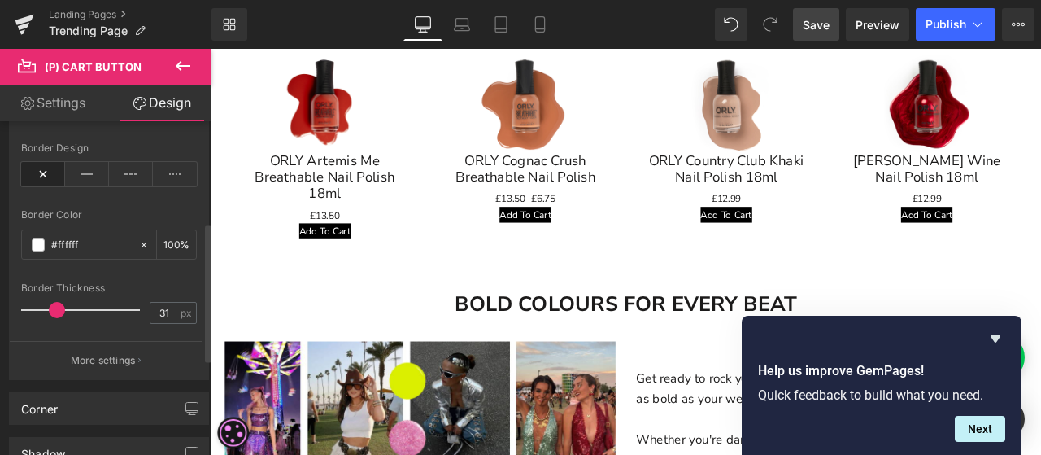
drag, startPoint x: 28, startPoint y: 312, endPoint x: 60, endPoint y: 318, distance: 33.2
click at [60, 318] on div at bounding box center [84, 310] width 111 height 33
click at [85, 173] on icon at bounding box center [87, 174] width 44 height 24
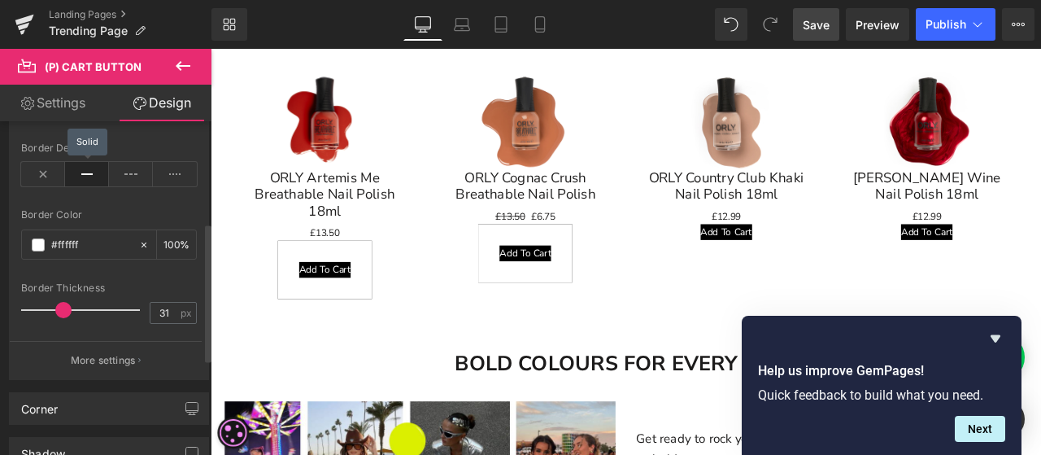
scroll to position [1351, 0]
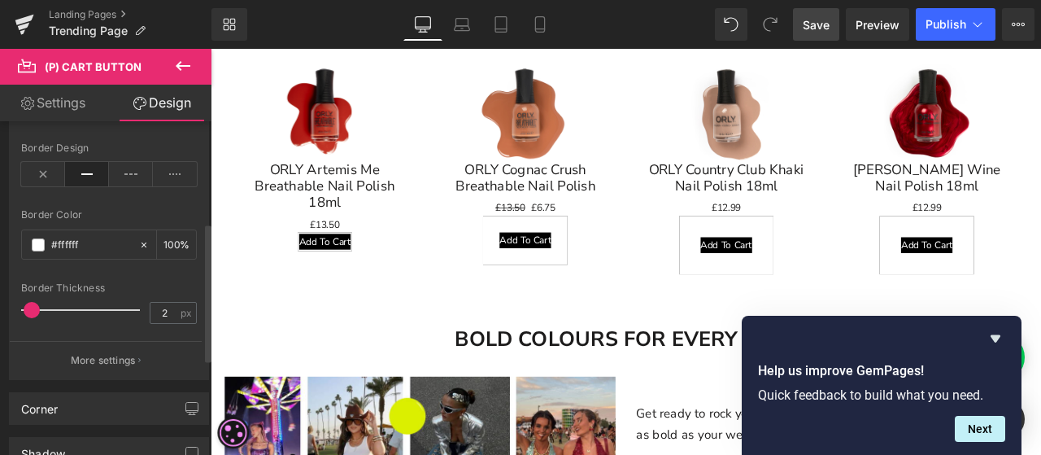
type input "3"
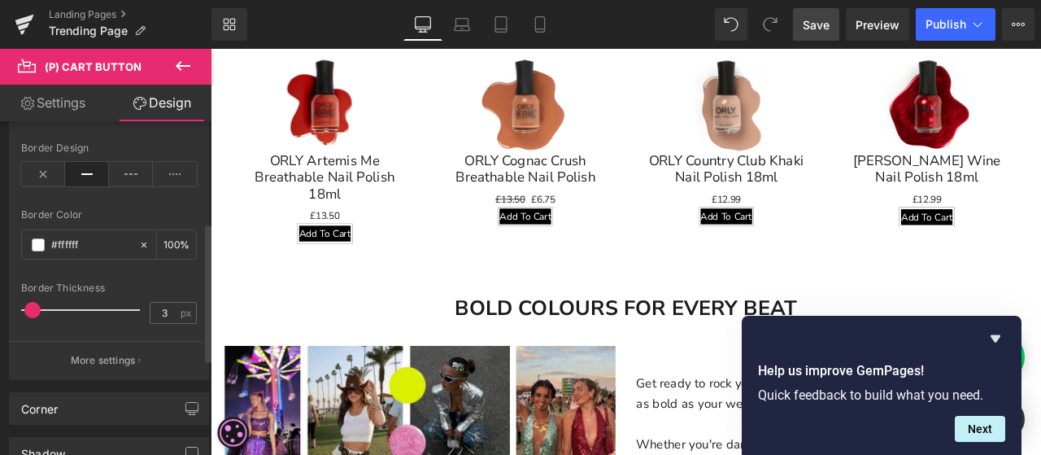
drag, startPoint x: 60, startPoint y: 316, endPoint x: 68, endPoint y: 277, distance: 38.9
click at [33, 314] on div at bounding box center [84, 310] width 111 height 33
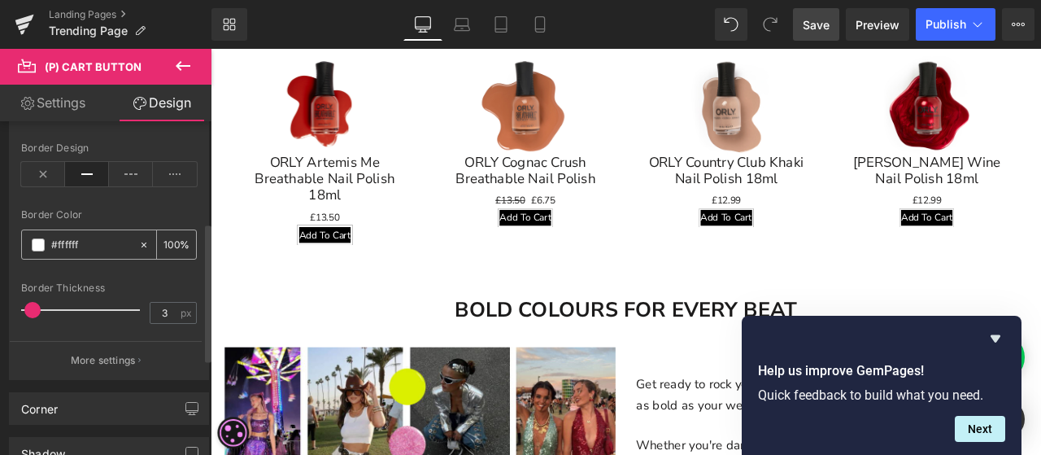
scroll to position [1306, 0]
click at [101, 243] on input "#ffffff" at bounding box center [91, 245] width 80 height 18
type input "0"
type input "0000"
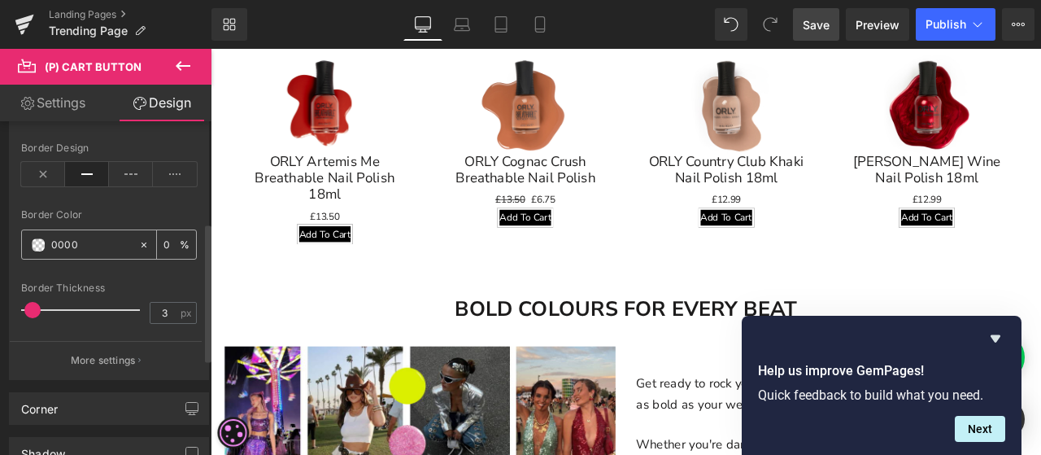
type input "100"
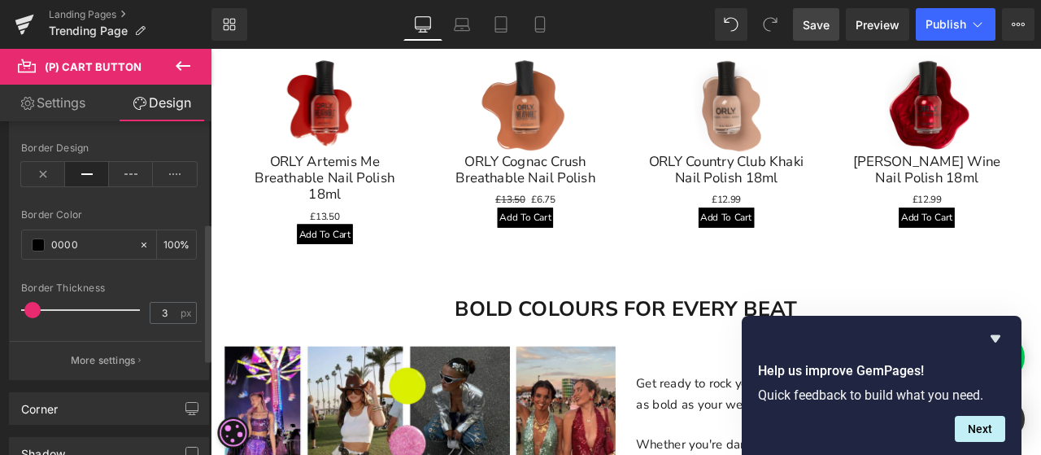
type input "0000"
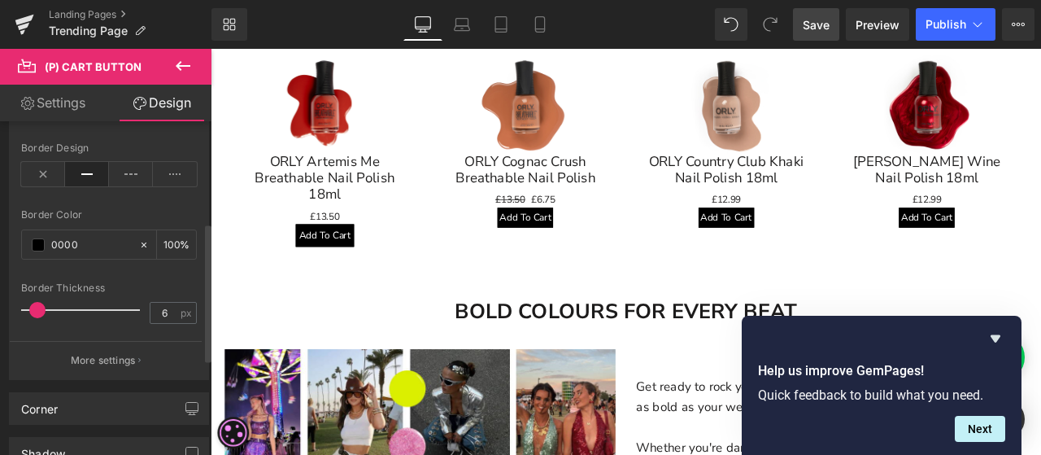
type input "7"
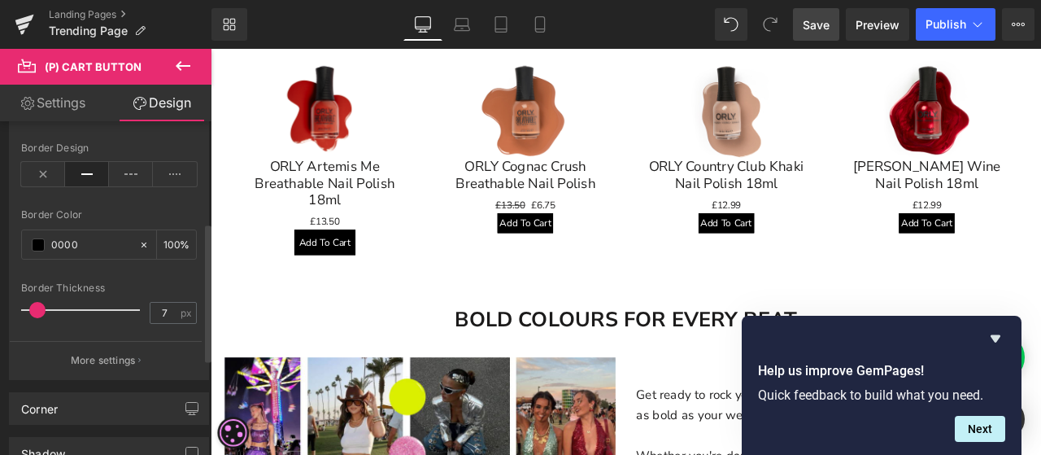
scroll to position [1312, 0]
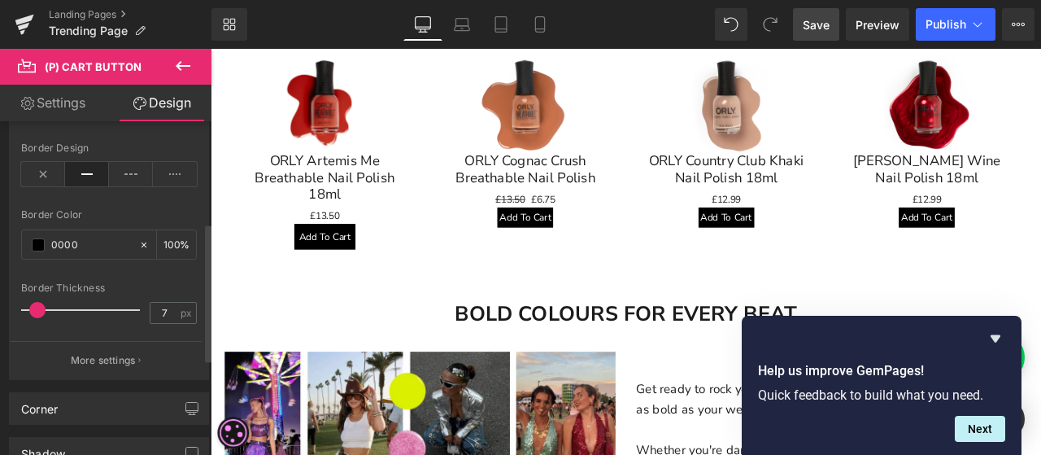
click at [37, 307] on span at bounding box center [37, 310] width 16 height 16
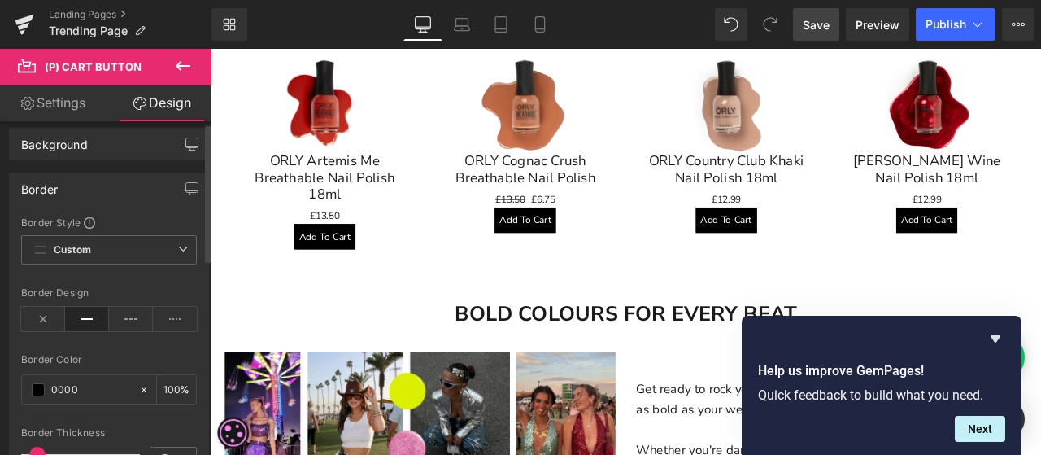
scroll to position [0, 0]
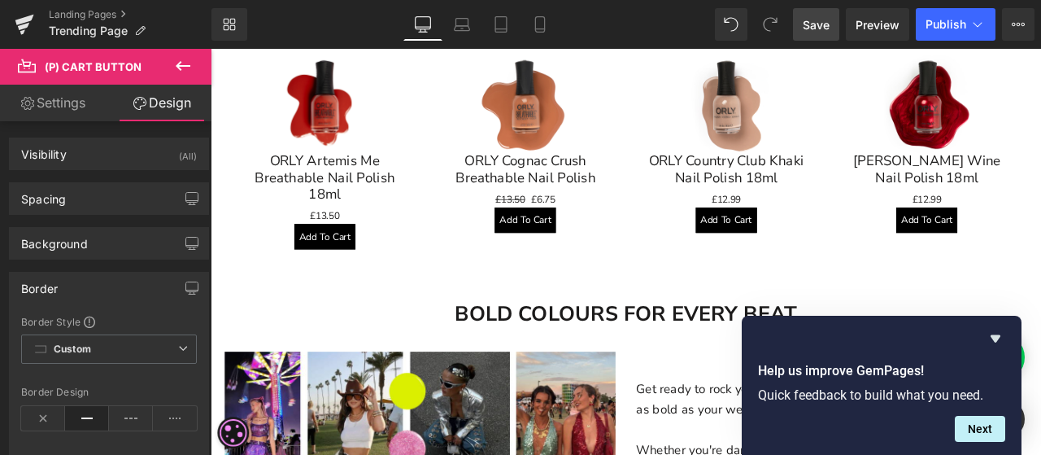
drag, startPoint x: 68, startPoint y: 115, endPoint x: 74, endPoint y: 134, distance: 20.3
click at [68, 115] on link "Settings" at bounding box center [53, 103] width 106 height 37
type input "100"
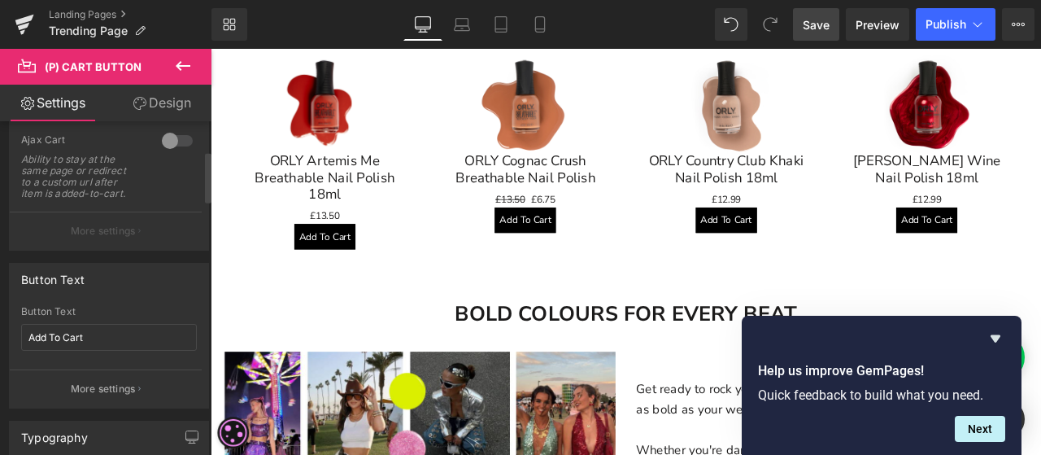
scroll to position [163, 0]
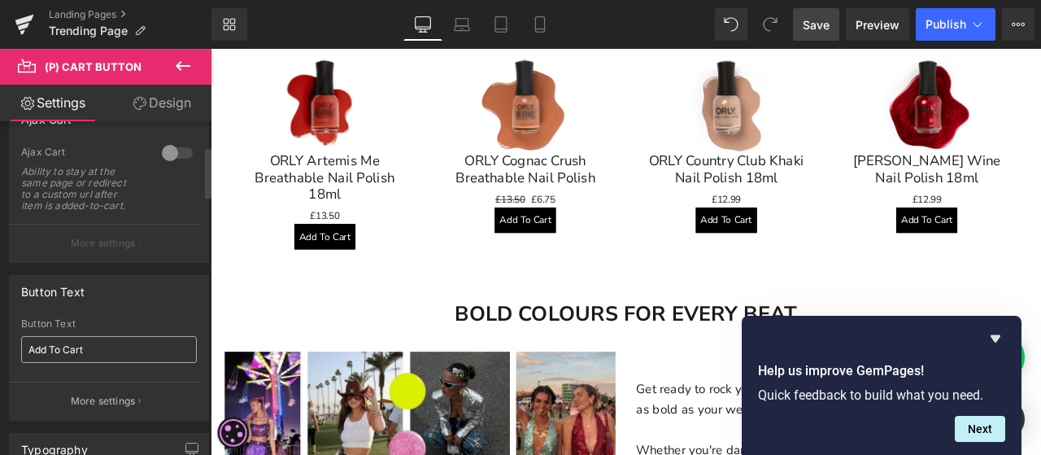
drag, startPoint x: 111, startPoint y: 331, endPoint x: 112, endPoint y: 344, distance: 13.1
click at [108, 331] on div "Button Text Add To Cart" at bounding box center [109, 349] width 176 height 63
click at [112, 349] on input "Add To Cart" at bounding box center [109, 349] width 176 height 27
type input "A"
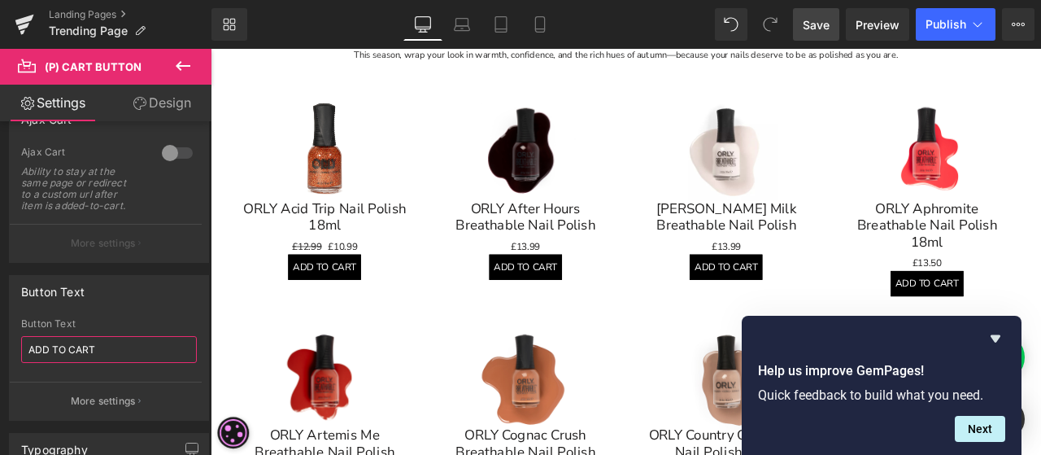
scroll to position [661, 0]
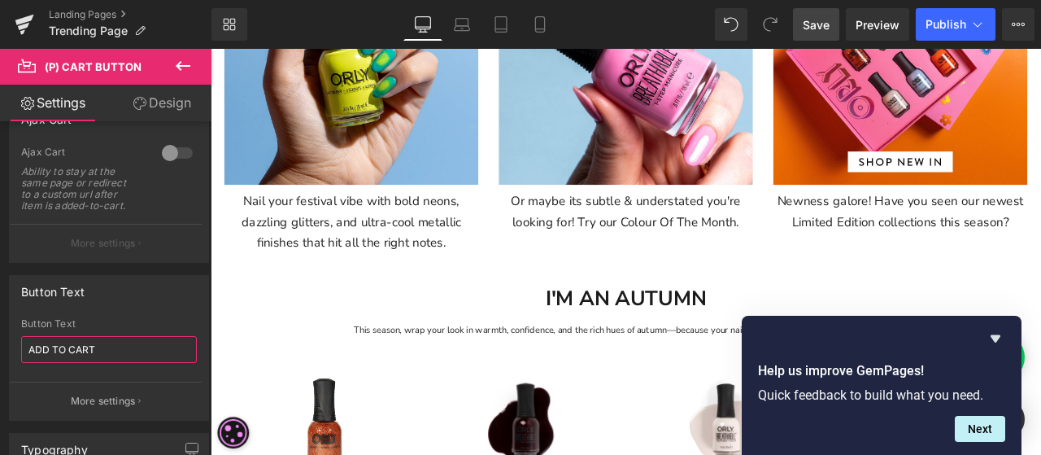
type input "ADD TO CART"
click at [828, 29] on span "Save" at bounding box center [816, 24] width 27 height 17
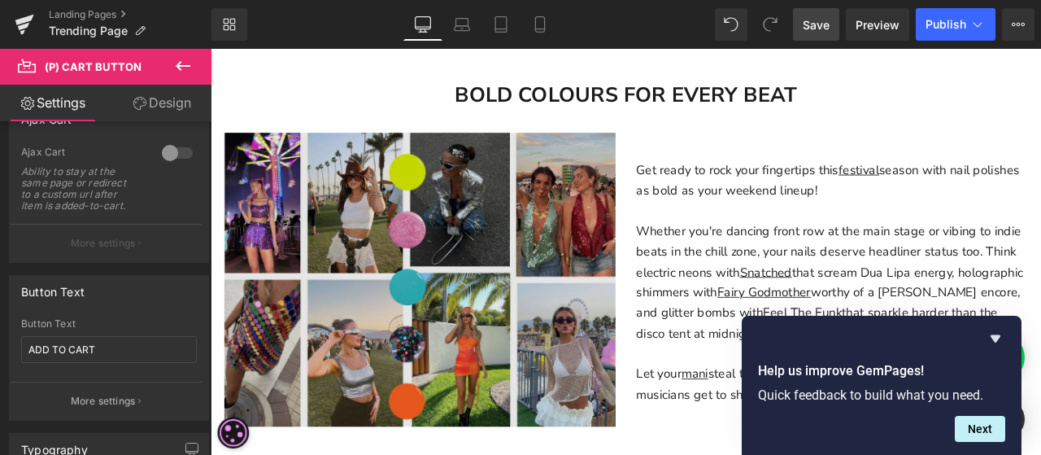
scroll to position [1556, 0]
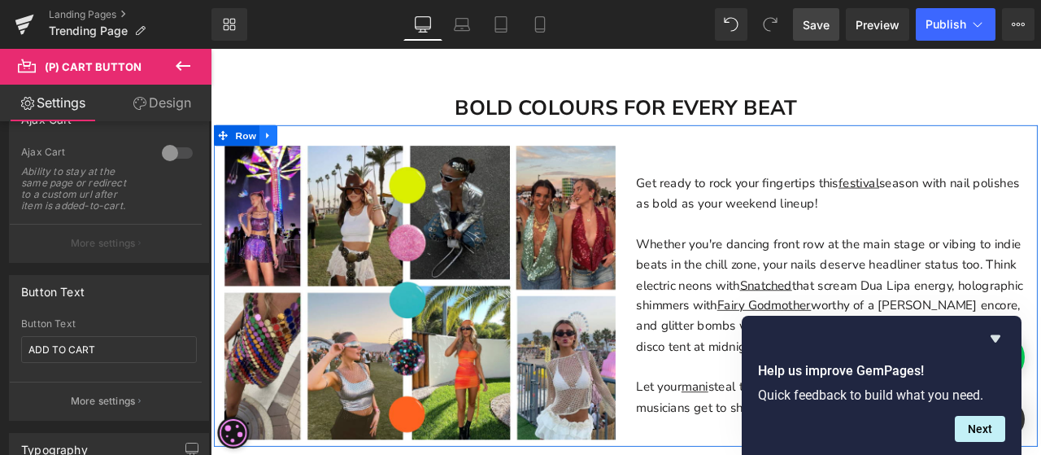
click at [277, 148] on icon at bounding box center [278, 151] width 3 height 7
click at [316, 146] on icon at bounding box center [321, 152] width 11 height 12
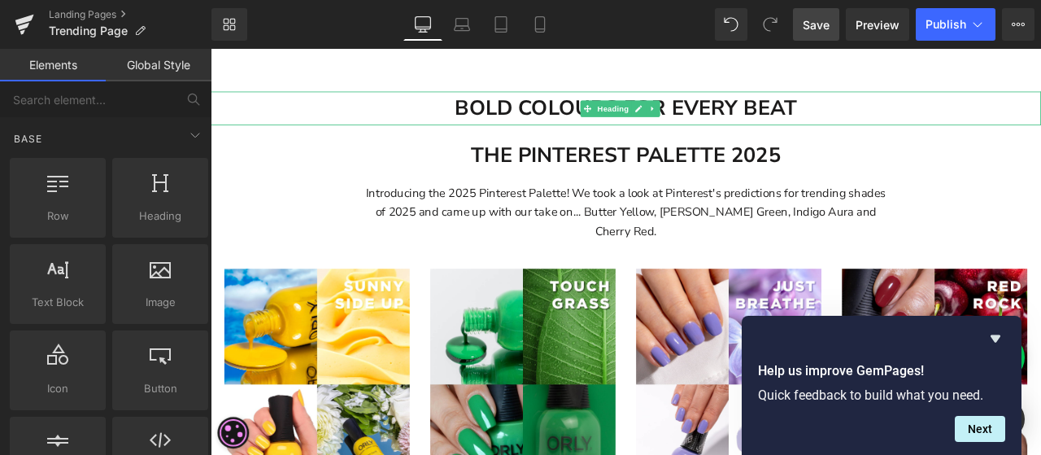
click at [315, 106] on h1 "BOLD COLOURS FOR EVERY BEAT" at bounding box center [703, 119] width 984 height 41
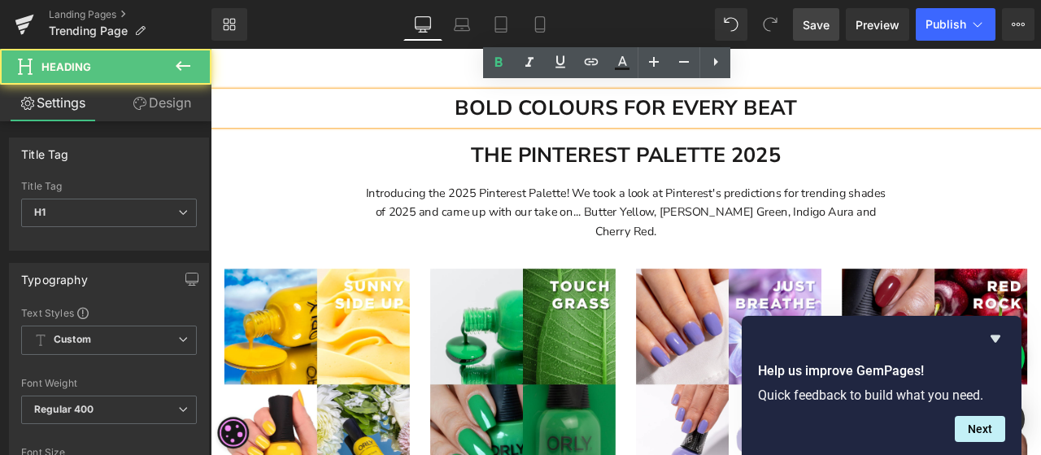
click at [421, 125] on h1 "BOLD COLOURS FOR EVERY BEAT" at bounding box center [703, 119] width 984 height 41
click at [412, 168] on h1 "THE PINTEREST PALETTE 2025" at bounding box center [703, 175] width 952 height 41
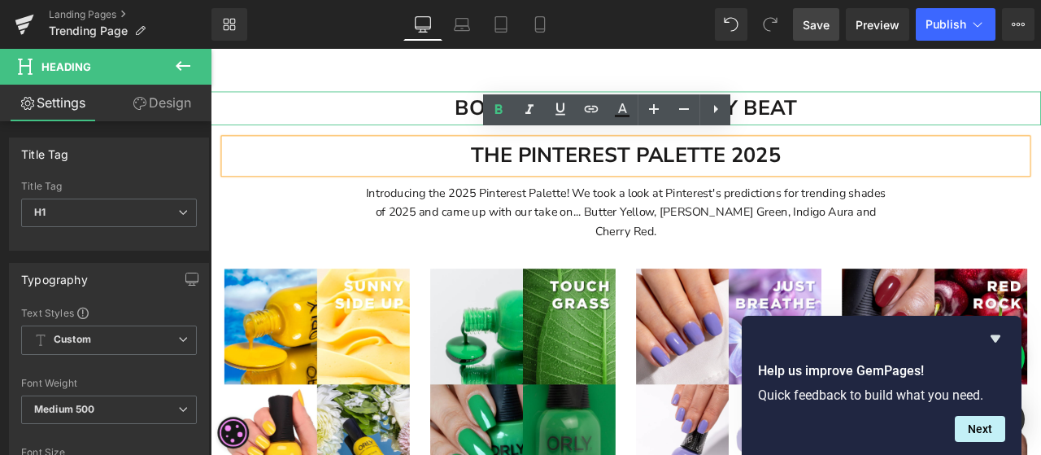
click at [382, 105] on h1 "BOLD COLOURS FOR EVERY BEAT" at bounding box center [703, 119] width 984 height 41
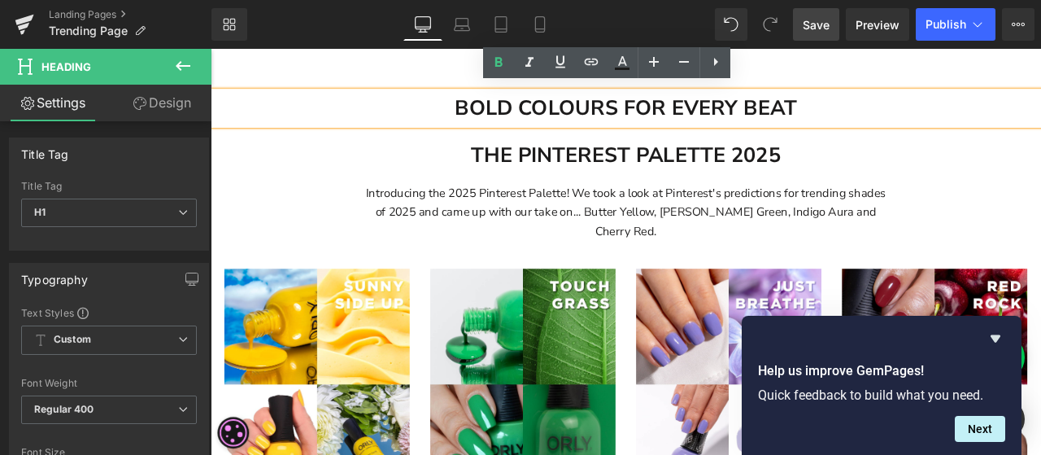
click at [1002, 110] on h1 "BOLD COLOURS FOR EVERY BEAT" at bounding box center [703, 119] width 984 height 41
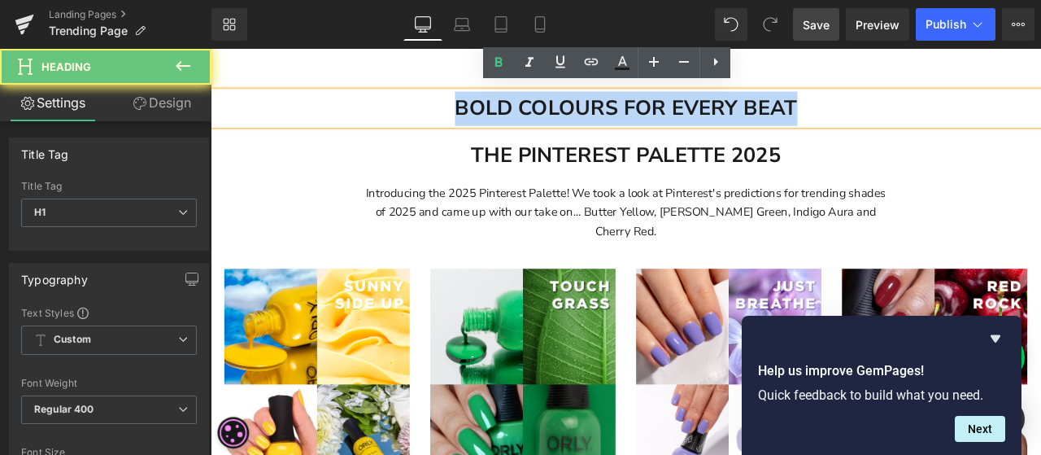
drag, startPoint x: 1023, startPoint y: 113, endPoint x: 338, endPoint y: 97, distance: 685.3
click at [338, 99] on h1 "BOLD COLOURS FOR EVERY BEAT" at bounding box center [703, 119] width 984 height 41
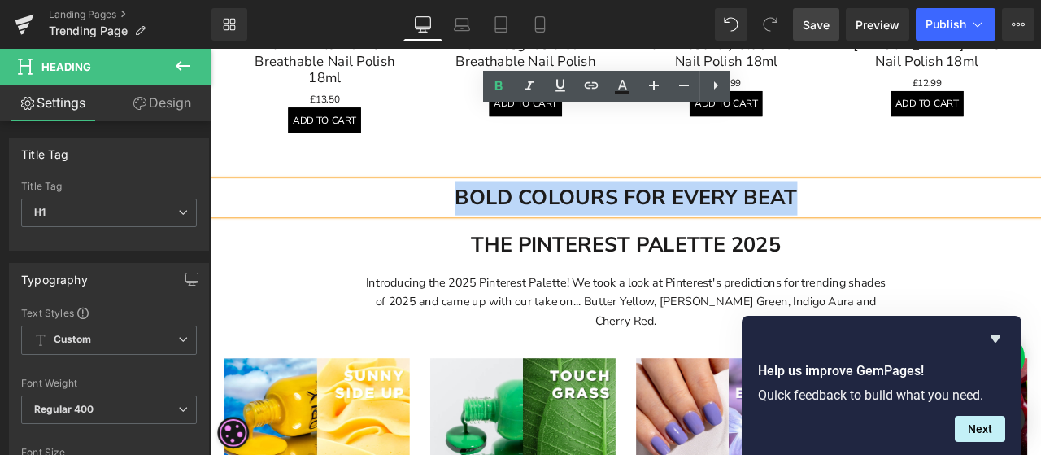
scroll to position [1312, 0]
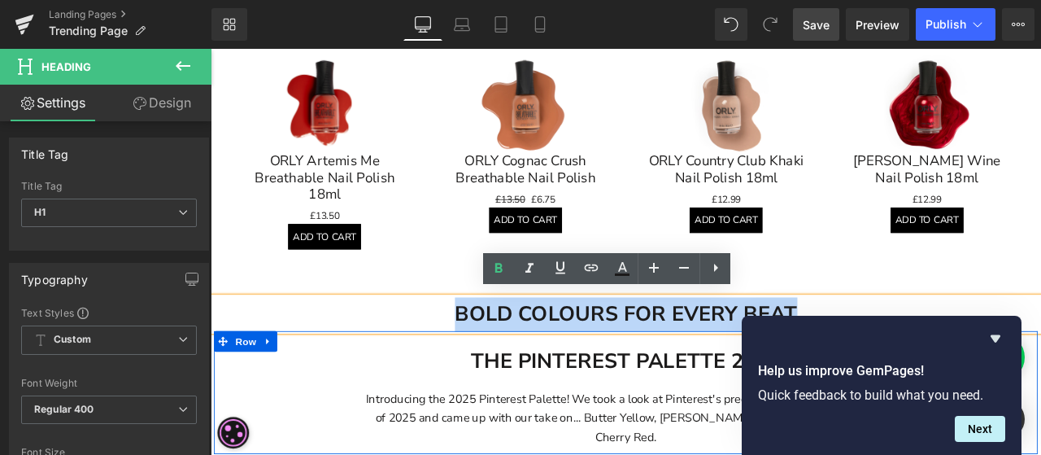
click at [301, 408] on h1 "THE PINTEREST PALETTE 2025" at bounding box center [703, 419] width 952 height 41
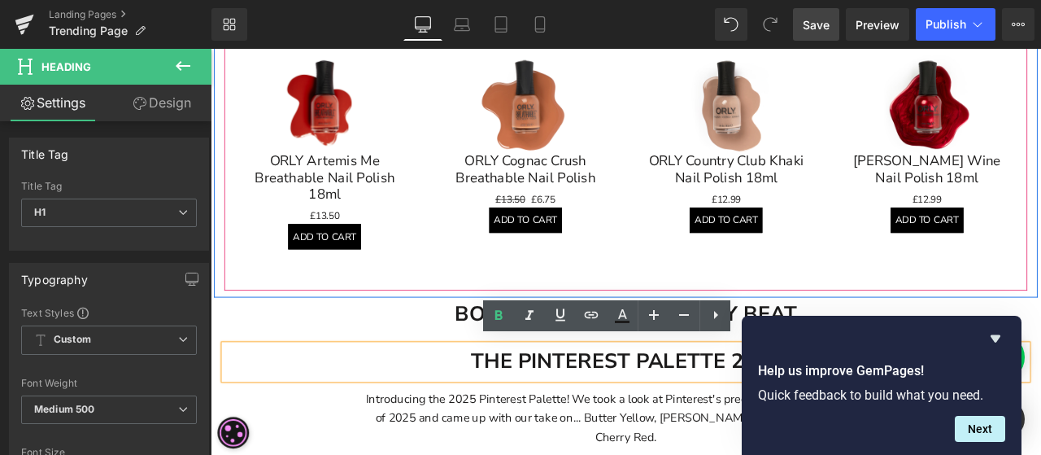
click at [255, 293] on div "Sale Off (P) Image ORLY Artemis Me Breathable Nail Polish 18ml (P) Title £0 £13…" at bounding box center [346, 167] width 238 height 269
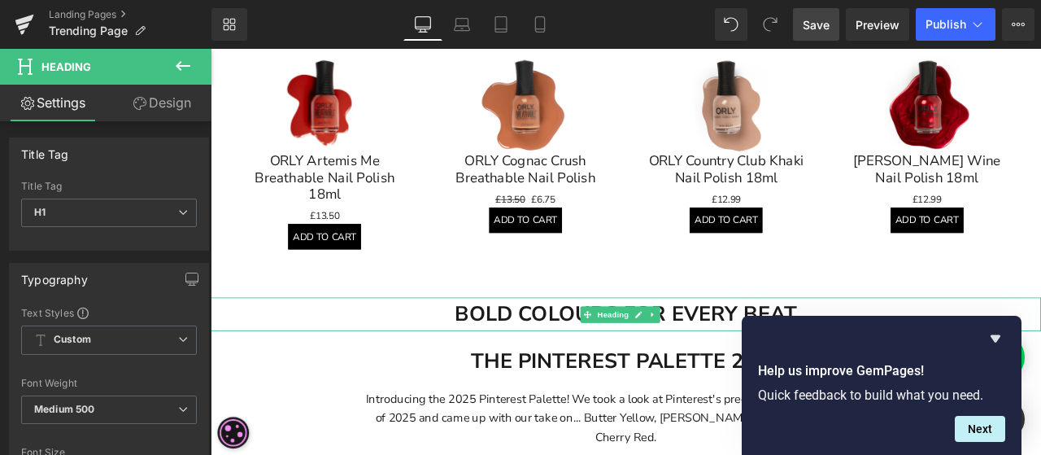
click at [260, 350] on h1 "BOLD COLOURS FOR EVERY BEAT" at bounding box center [703, 363] width 984 height 41
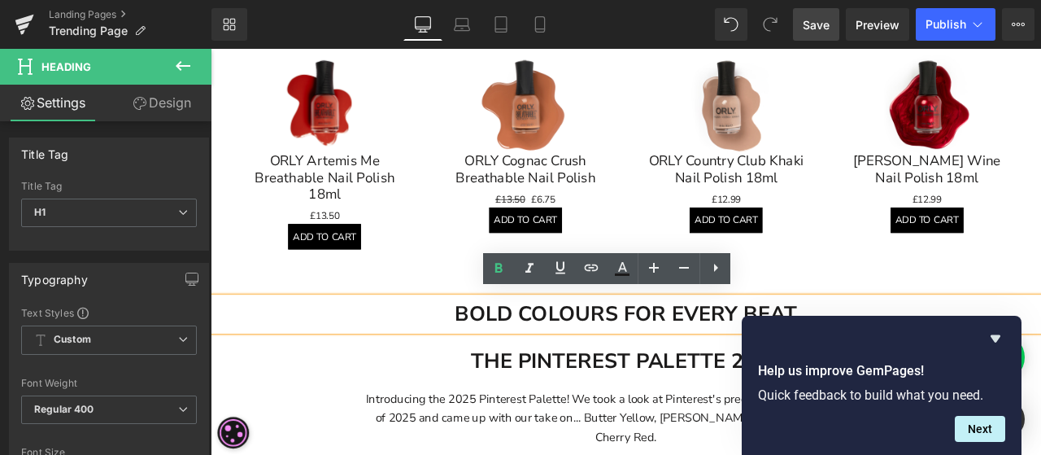
drag, startPoint x: 356, startPoint y: 417, endPoint x: 509, endPoint y: 351, distance: 166.2
click at [359, 416] on h1 "THE PINTEREST PALETTE 2025" at bounding box center [703, 419] width 952 height 41
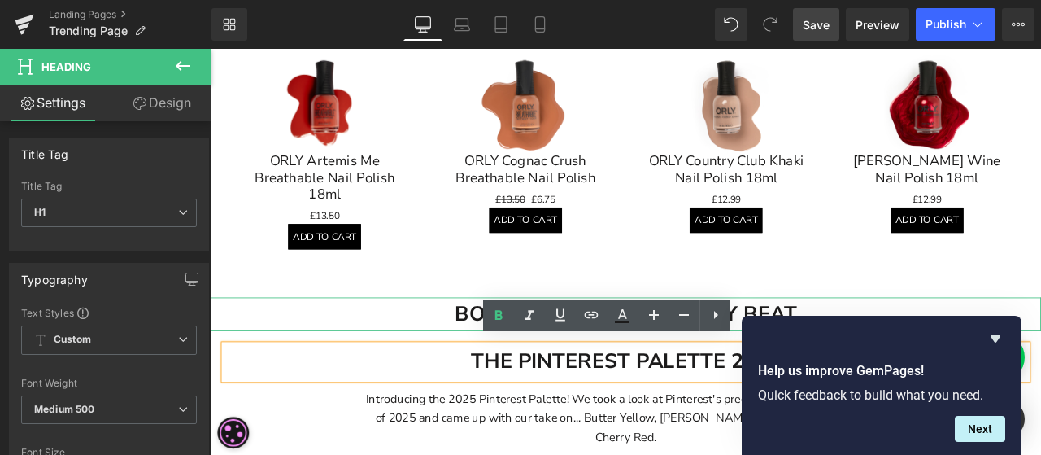
click at [417, 357] on h1 "BOLD COLOURS FOR EVERY BEAT" at bounding box center [703, 363] width 984 height 41
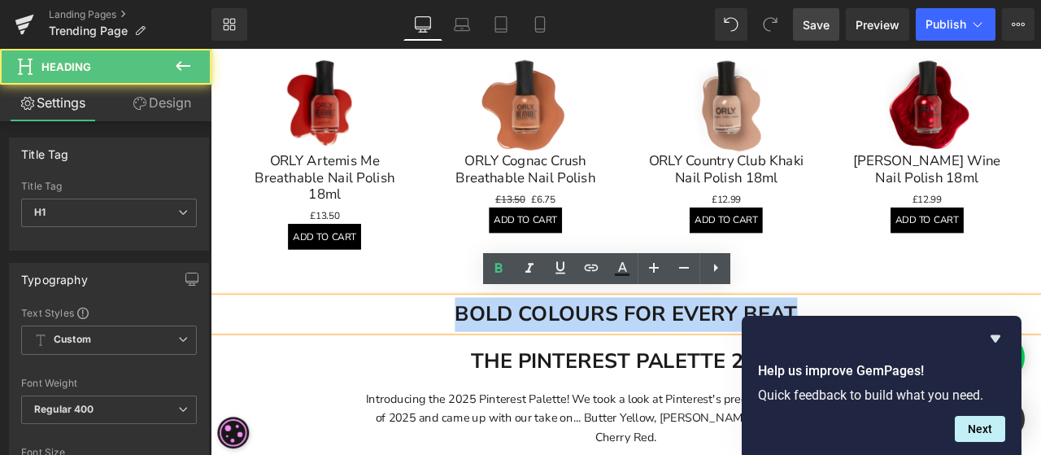
drag, startPoint x: 928, startPoint y: 351, endPoint x: 476, endPoint y: 358, distance: 452.4
click at [476, 358] on h1 "BOLD COLOURS FOR EVERY BEAT" at bounding box center [703, 363] width 984 height 41
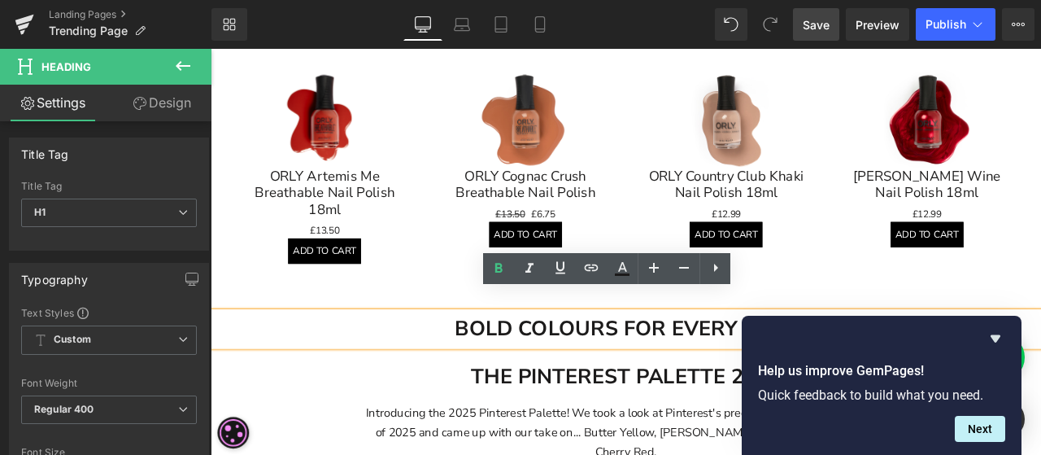
scroll to position [1329, 0]
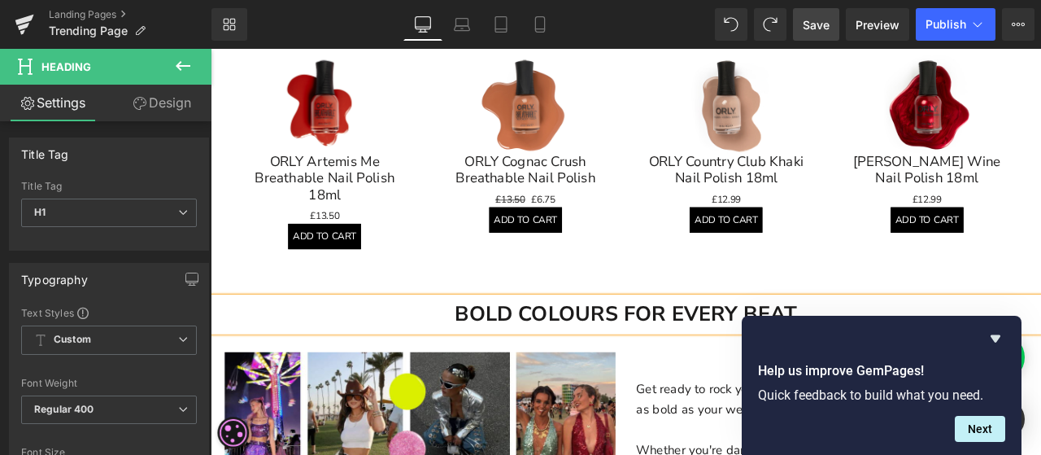
click at [211, 49] on div at bounding box center [211, 49] width 0 height 0
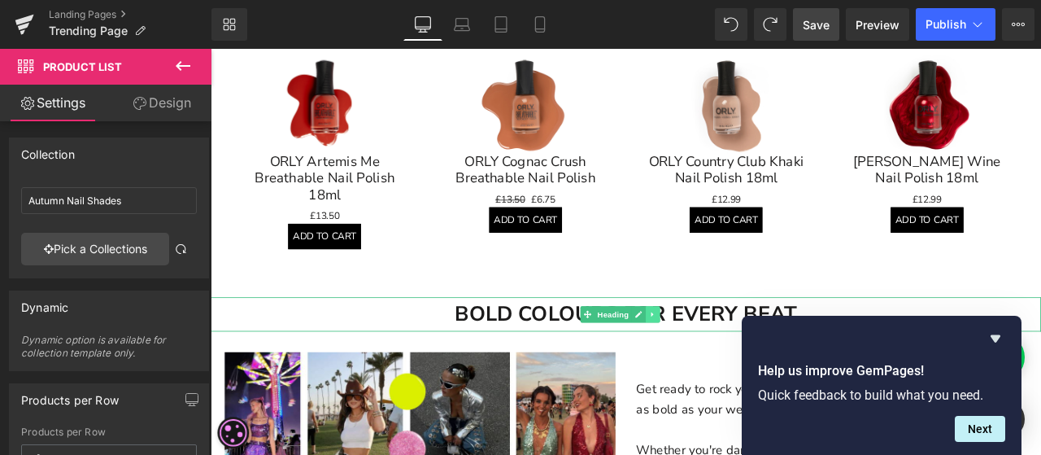
click at [733, 361] on icon at bounding box center [734, 364] width 2 height 6
click at [741, 354] on link at bounding box center [744, 364] width 17 height 20
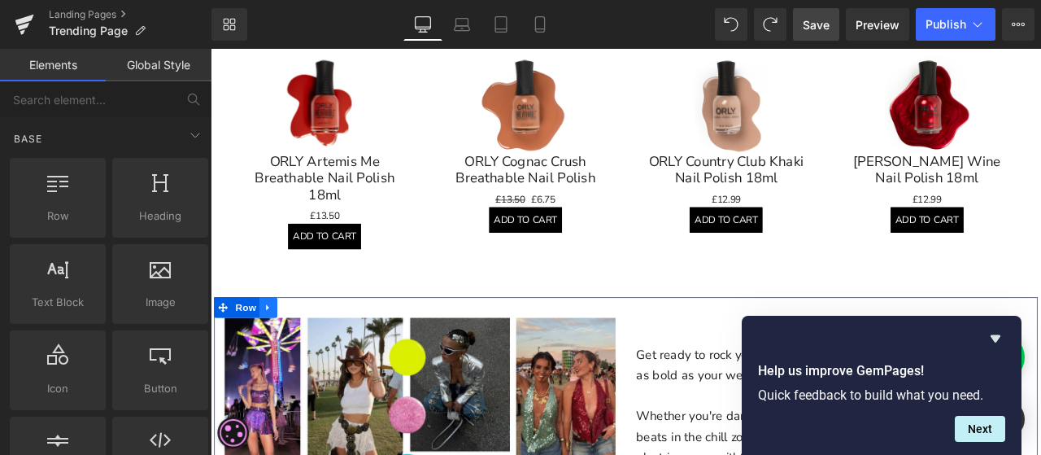
click at [276, 350] on icon at bounding box center [278, 356] width 11 height 12
click at [322, 350] on icon at bounding box center [321, 355] width 11 height 11
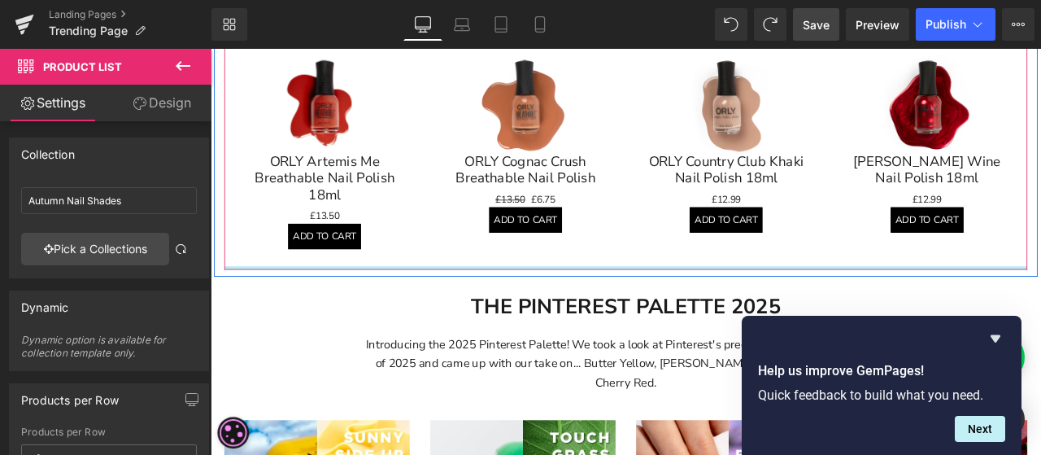
drag, startPoint x: 643, startPoint y: 310, endPoint x: 644, endPoint y: 285, distance: 25.2
click at [644, 285] on div "Sale Off (P) Image ORLY Acid Trip Nail Polish 18ml (P) Title £12.99 £10.99 (P) …" at bounding box center [703, 25] width 952 height 571
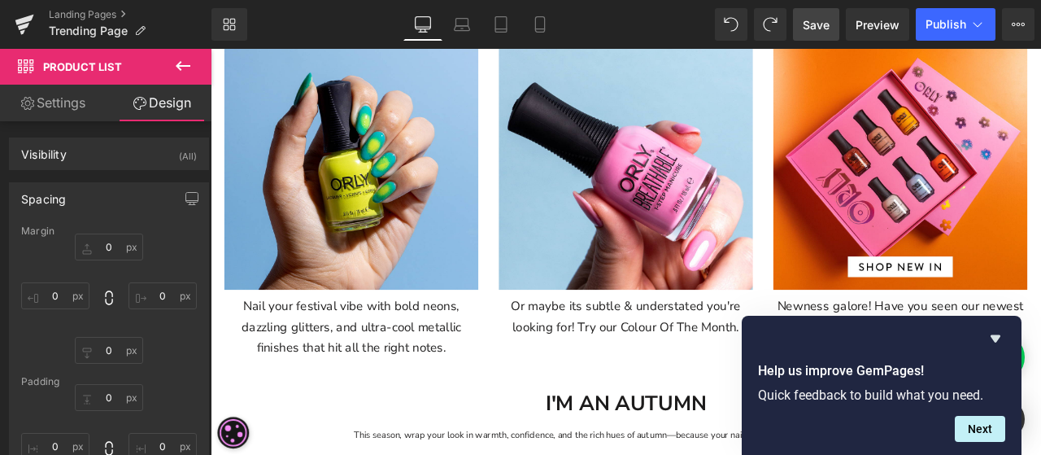
scroll to position [434, 0]
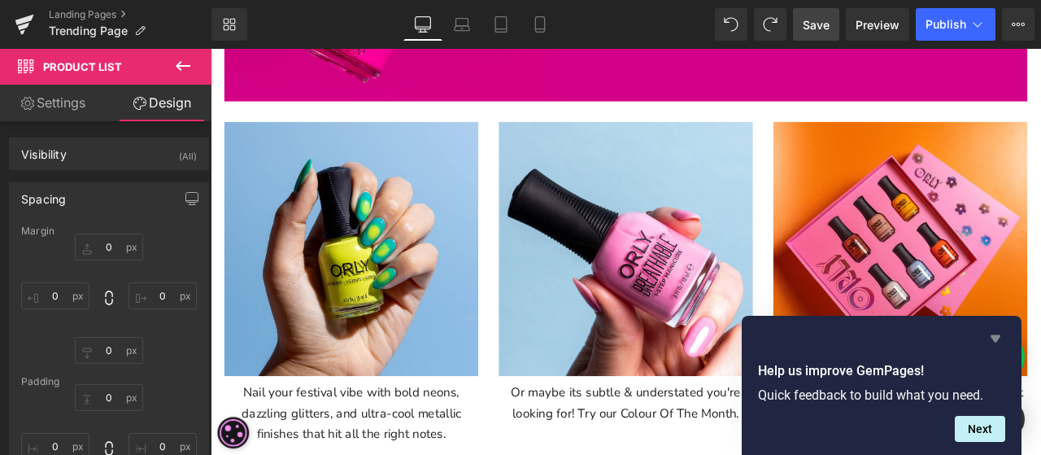
click at [994, 334] on icon "Hide survey" at bounding box center [996, 339] width 20 height 20
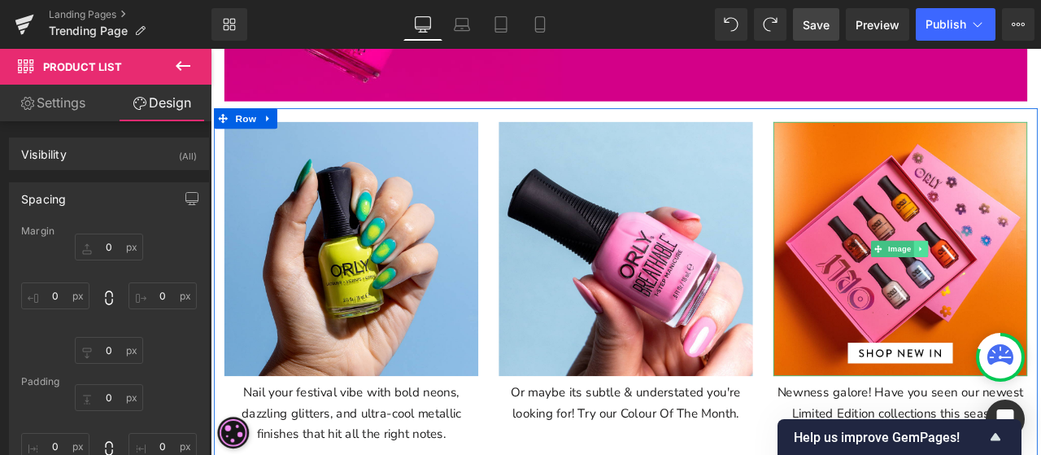
click at [1041, 282] on icon at bounding box center [1053, 287] width 9 height 10
click at [993, 280] on link "Image" at bounding box center [1018, 287] width 50 height 20
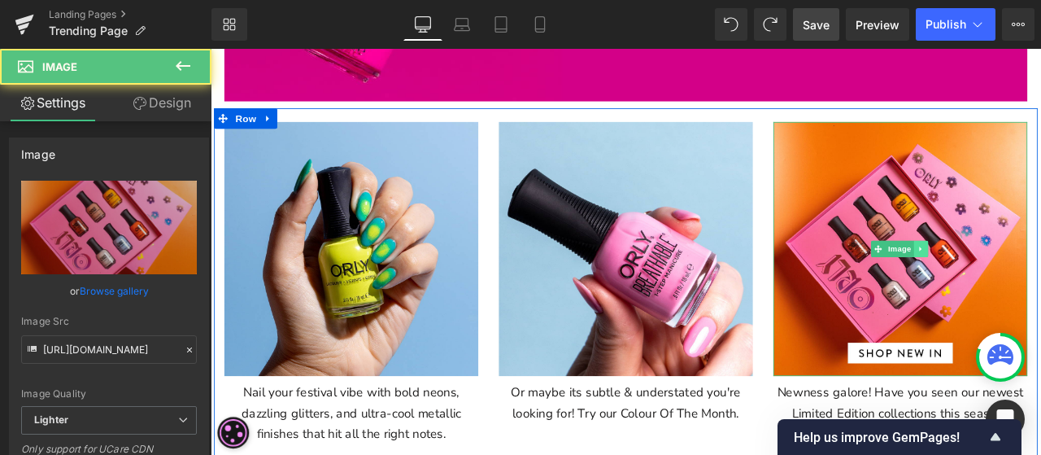
click at [1041, 289] on link at bounding box center [1053, 287] width 17 height 20
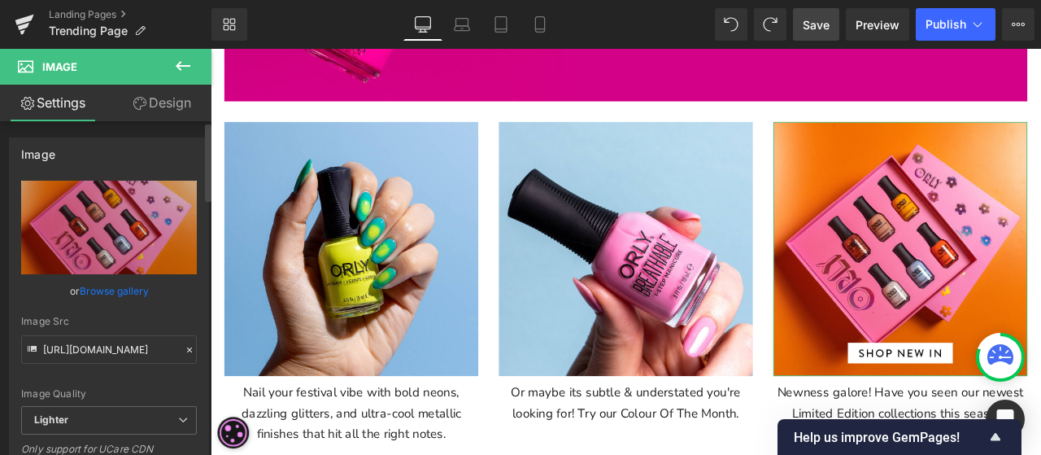
click at [108, 292] on link "Browse gallery" at bounding box center [114, 291] width 69 height 28
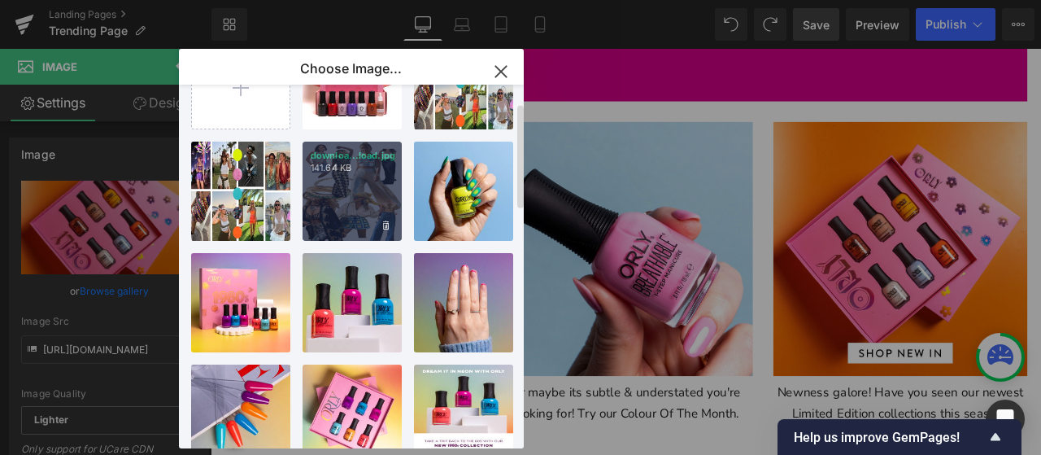
scroll to position [0, 0]
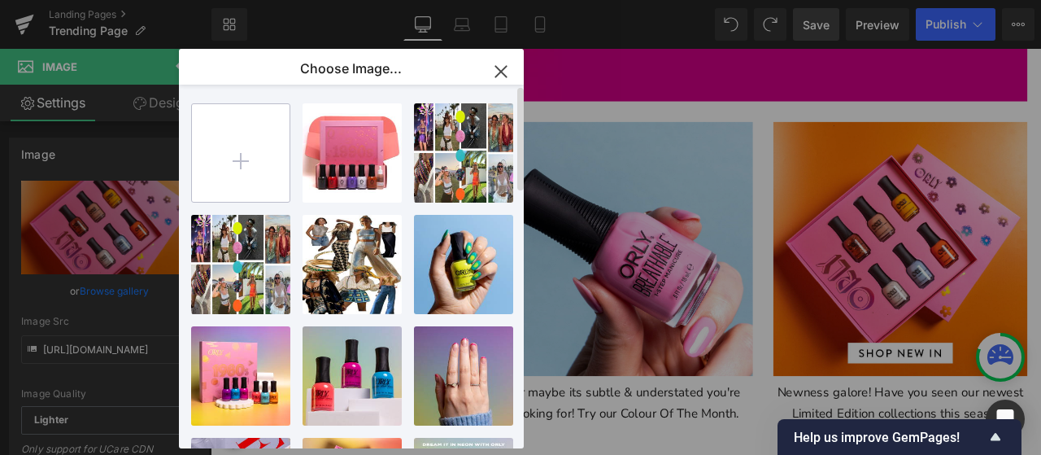
click at [262, 172] on input "file" at bounding box center [241, 153] width 98 height 98
type input "C:\fakepath\ORLY 1990'S-41.jpg"
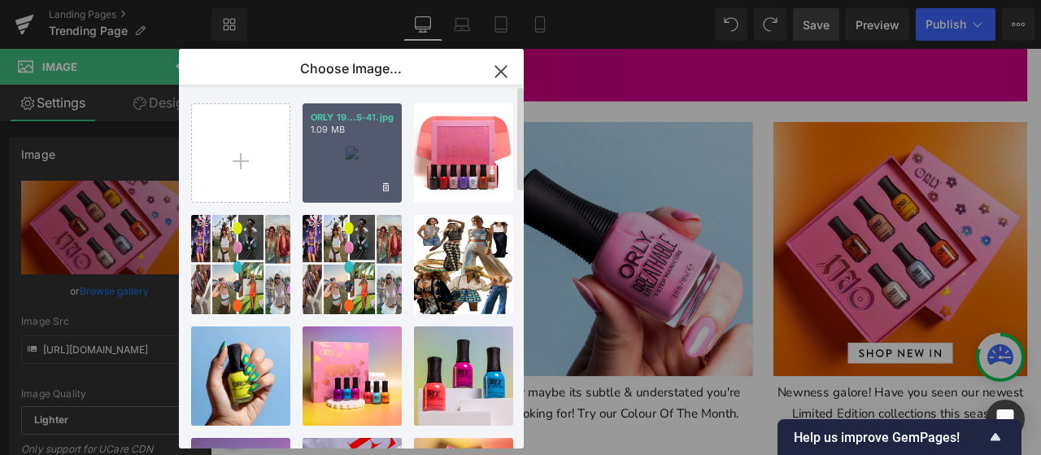
click at [317, 151] on div "ORLY 19...S-41.jpg 1.09 MB" at bounding box center [352, 152] width 99 height 99
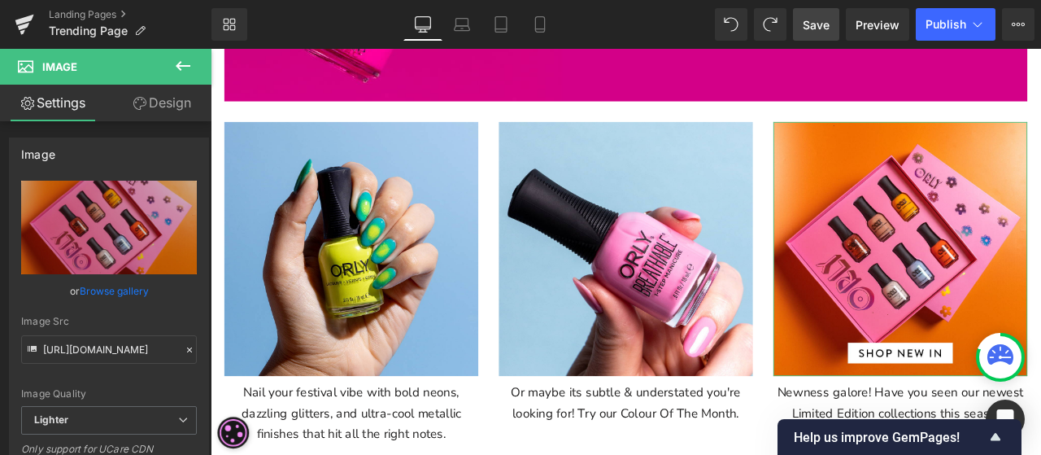
click at [124, 286] on link "Browse gallery" at bounding box center [114, 291] width 69 height 28
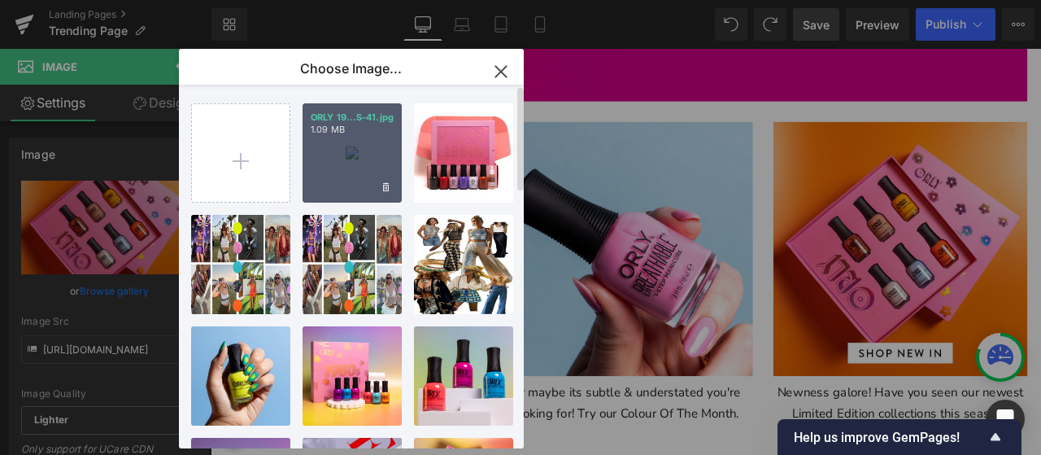
click at [343, 141] on div "ORLY 19...S-41.jpg 1.09 MB" at bounding box center [352, 152] width 99 height 99
type input "[URL][DOMAIN_NAME]"
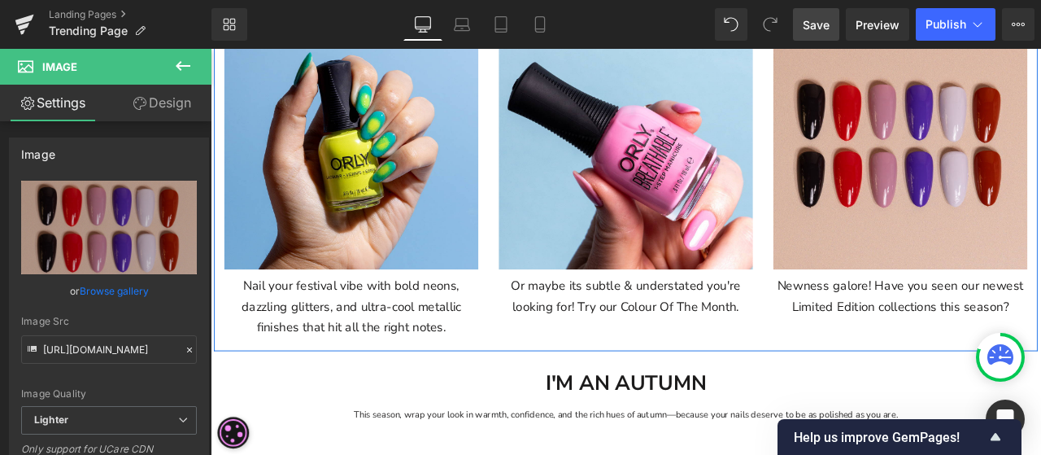
scroll to position [597, 0]
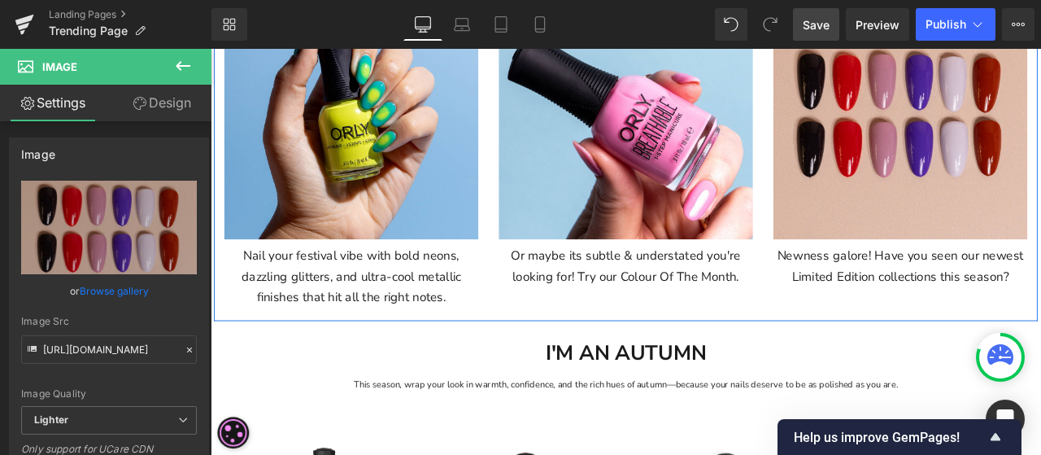
click at [1041, 306] on div "Newness galore! Have you seen our newest Limited Edition collections this seaso…" at bounding box center [1028, 302] width 301 height 56
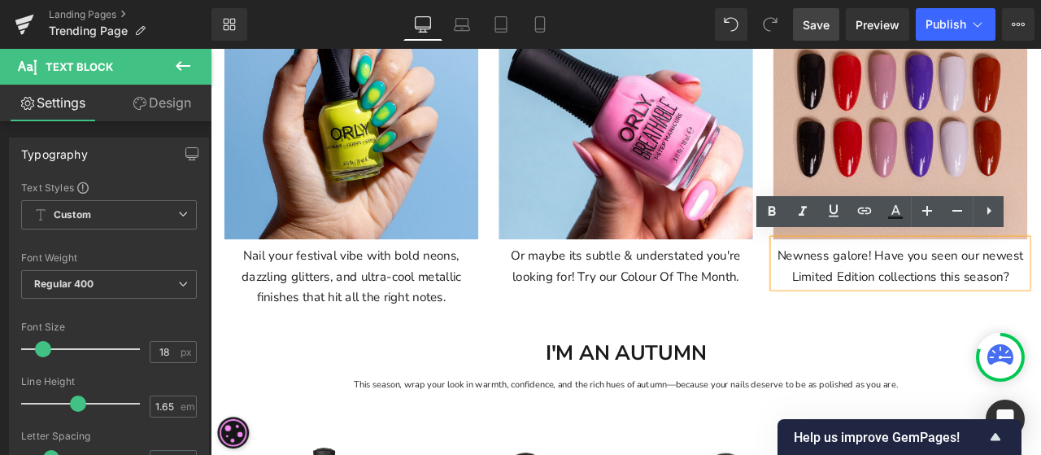
click at [1041, 310] on p "Newness galore! Have you seen our newest Limited Edition collections this seaso…" at bounding box center [1028, 306] width 301 height 48
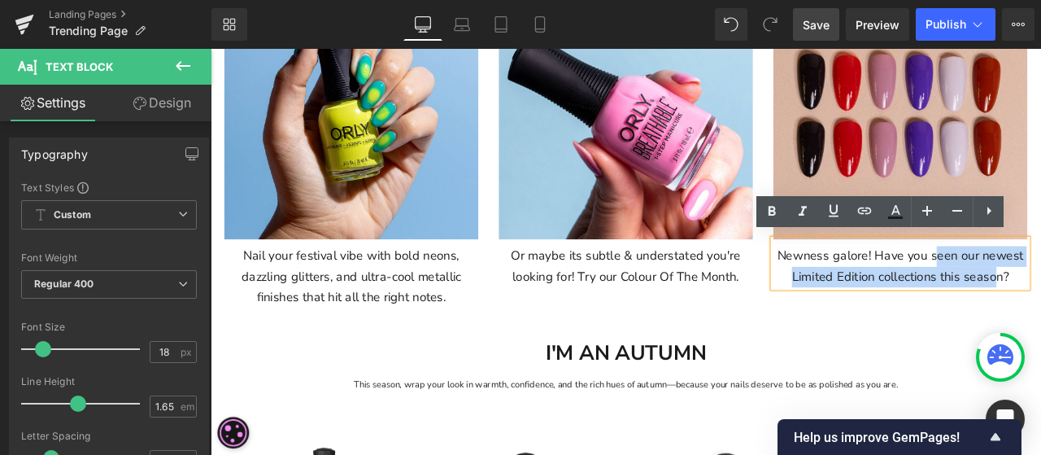
drag, startPoint x: 1067, startPoint y: 290, endPoint x: 1141, endPoint y: 315, distance: 77.4
click at [1041, 313] on p "Newness galore! Have you seen our newest Limited Edition collections this seaso…" at bounding box center [1028, 306] width 301 height 48
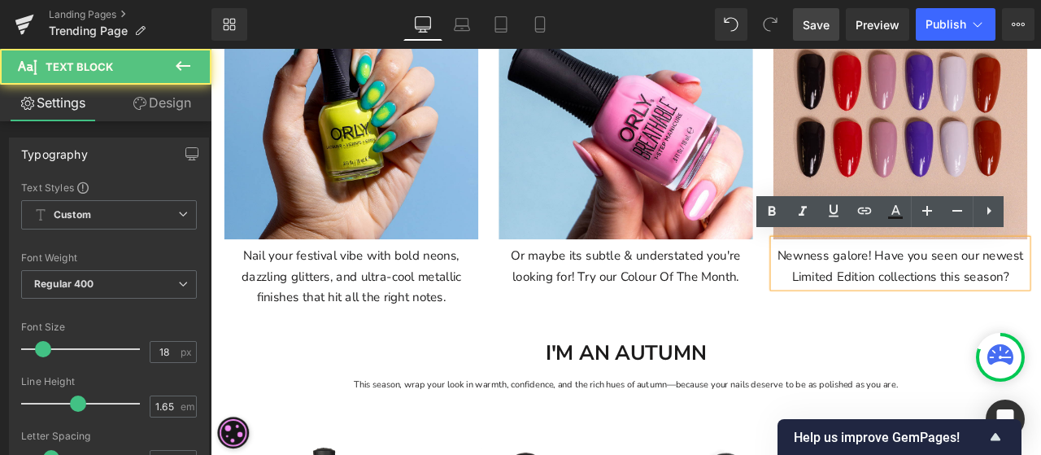
click at [1041, 316] on p "Newness galore! Have you seen our newest Limited Edition collections this seaso…" at bounding box center [1028, 306] width 301 height 48
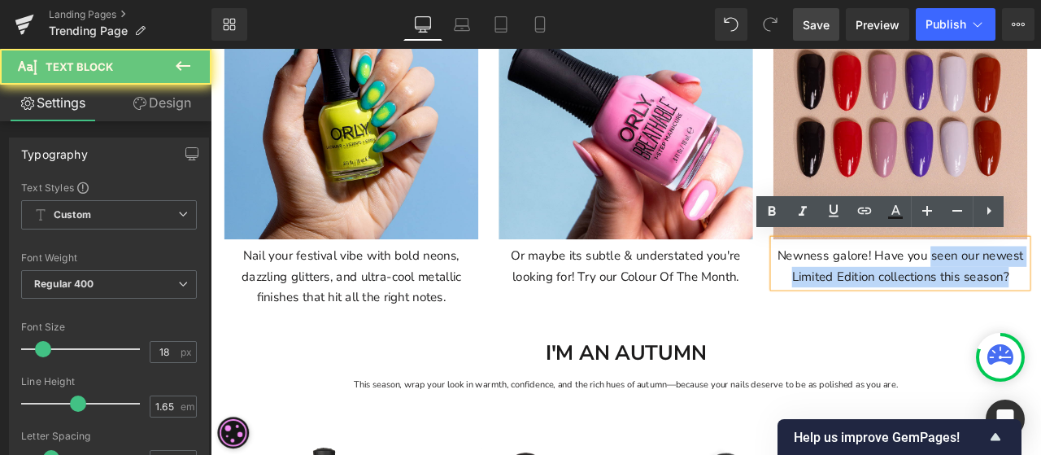
drag, startPoint x: 1154, startPoint y: 315, endPoint x: 1054, endPoint y: 288, distance: 102.8
click at [1041, 288] on p "Newness galore! Have you seen our newest Limited Edition collections this seaso…" at bounding box center [1028, 306] width 301 height 48
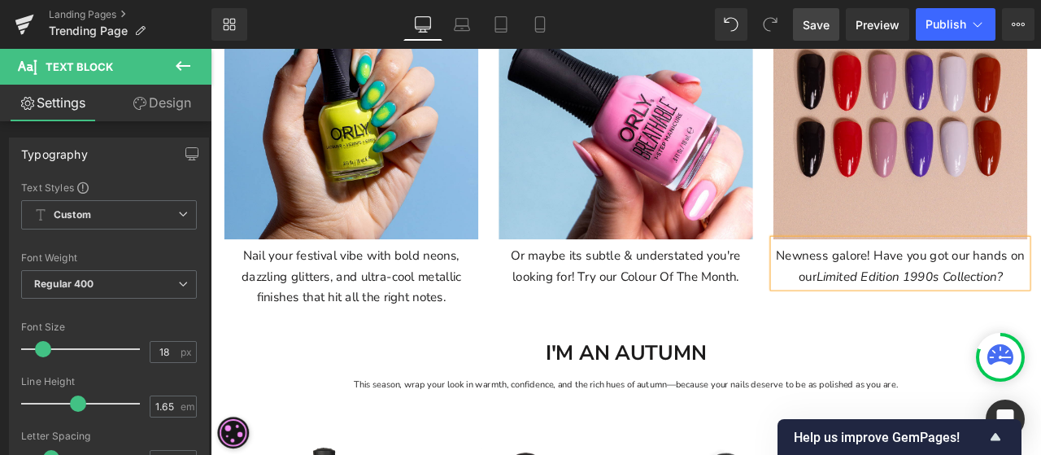
click at [1041, 314] on icon "Limited Edition 1990s Collection?" at bounding box center [1038, 318] width 220 height 20
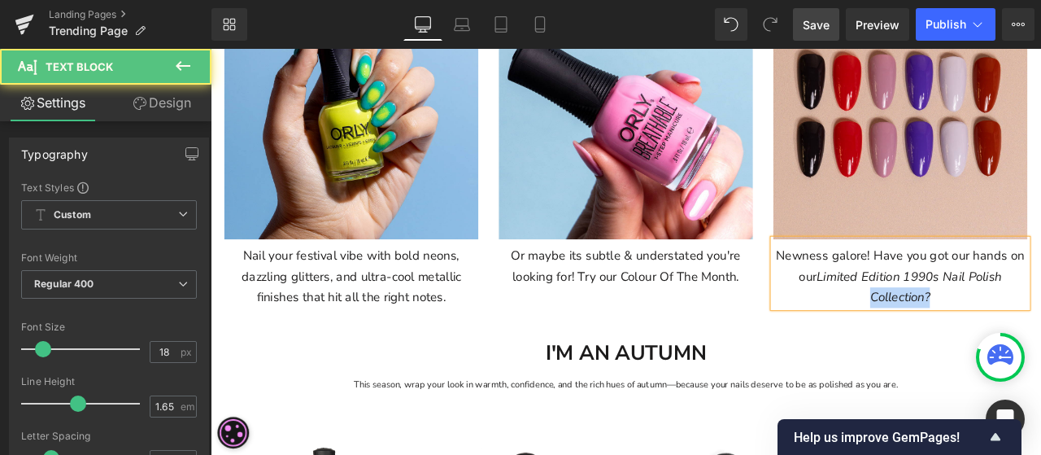
drag, startPoint x: 1076, startPoint y: 341, endPoint x: 953, endPoint y: 338, distance: 122.9
click at [949, 335] on p "Newness galore! Have you got our hands on our Limited Edition 1990s Nail Polish…" at bounding box center [1028, 318] width 301 height 72
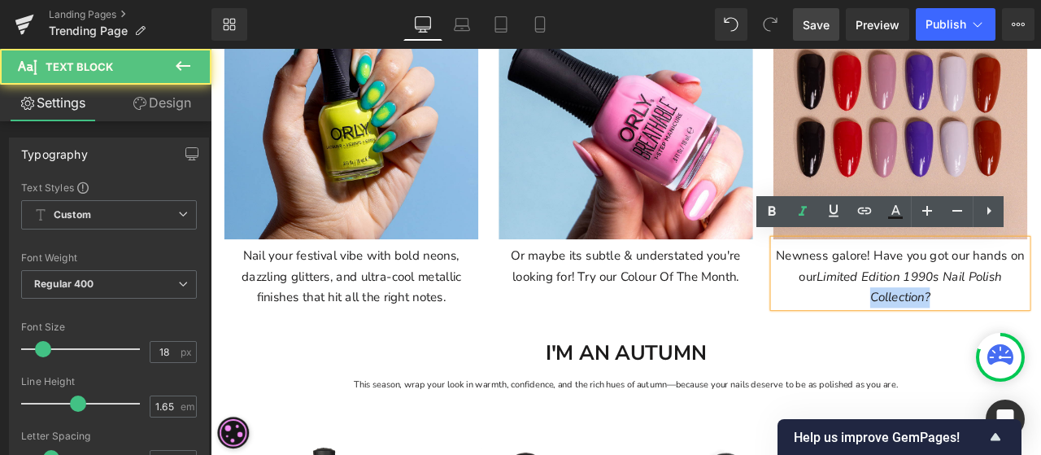
click at [1017, 338] on icon "Limited Edition 1990s Nail Polish Collection?" at bounding box center [1039, 330] width 220 height 44
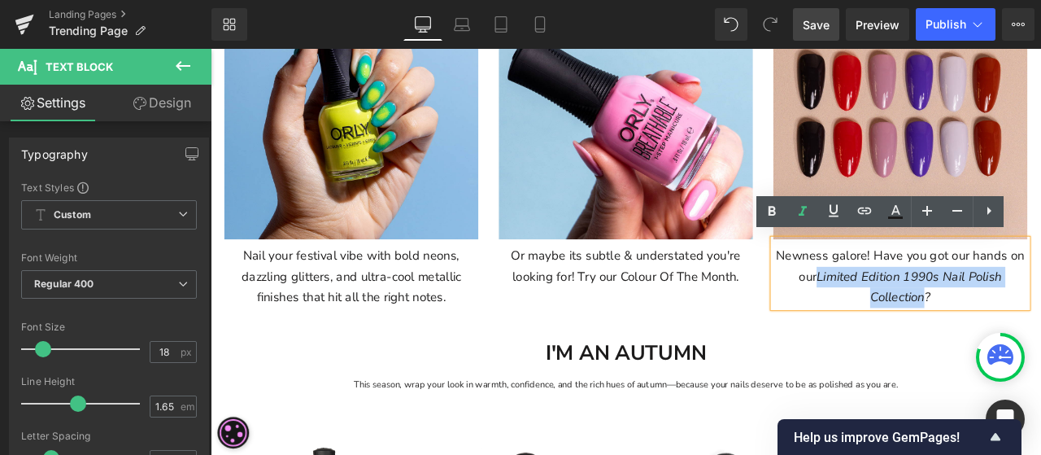
drag, startPoint x: 1050, startPoint y: 344, endPoint x: 927, endPoint y: 308, distance: 128.2
click at [929, 308] on icon "Limited Edition 1990s Nail Polish Collection?" at bounding box center [1039, 330] width 220 height 44
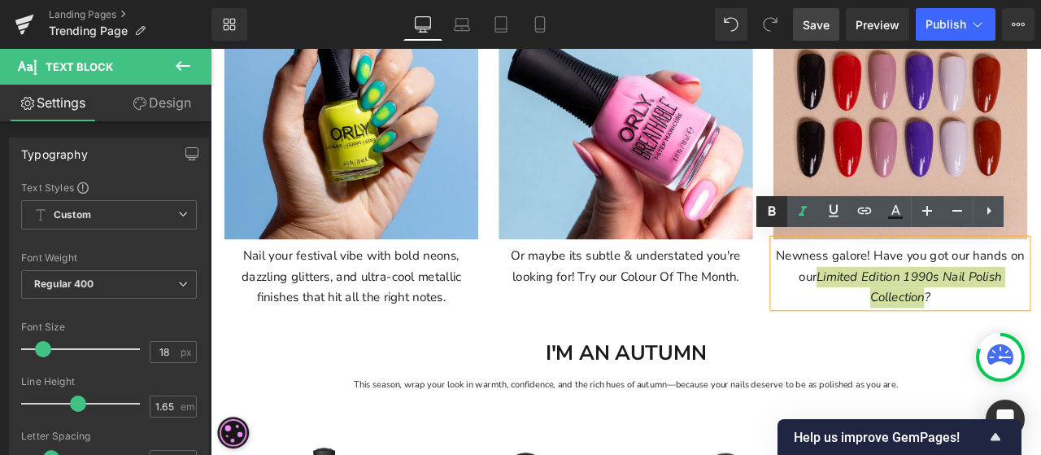
click at [776, 211] on icon at bounding box center [772, 212] width 20 height 20
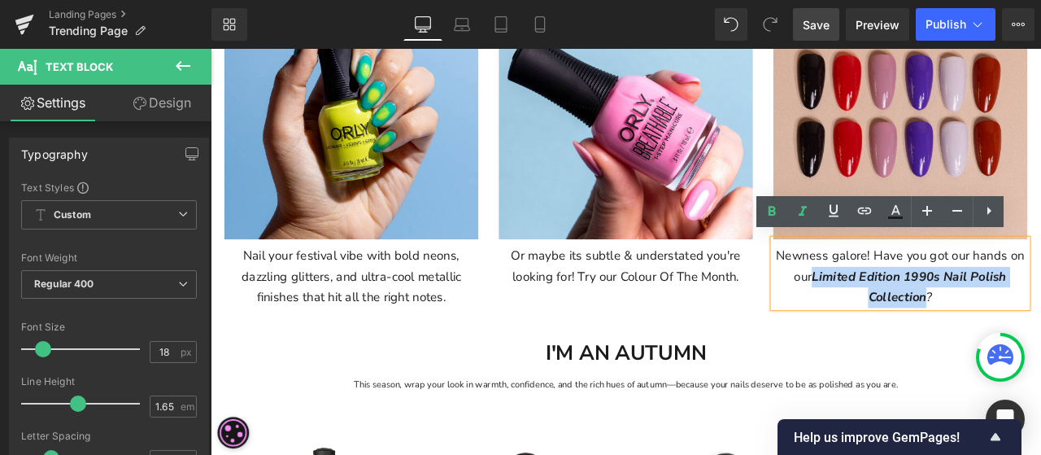
click at [923, 313] on icon "Limited Edition 1990s Nail Polish Collection ?" at bounding box center [1038, 330] width 231 height 44
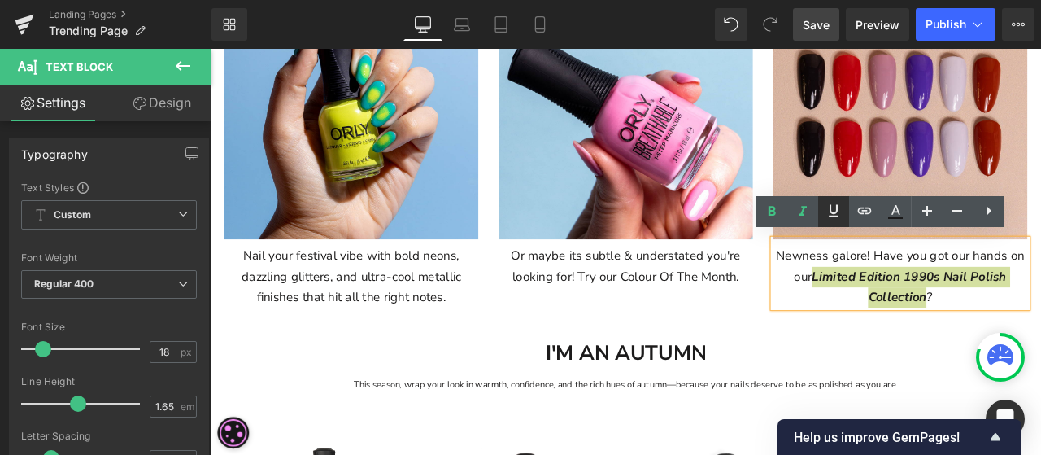
click at [833, 215] on icon at bounding box center [834, 211] width 20 height 20
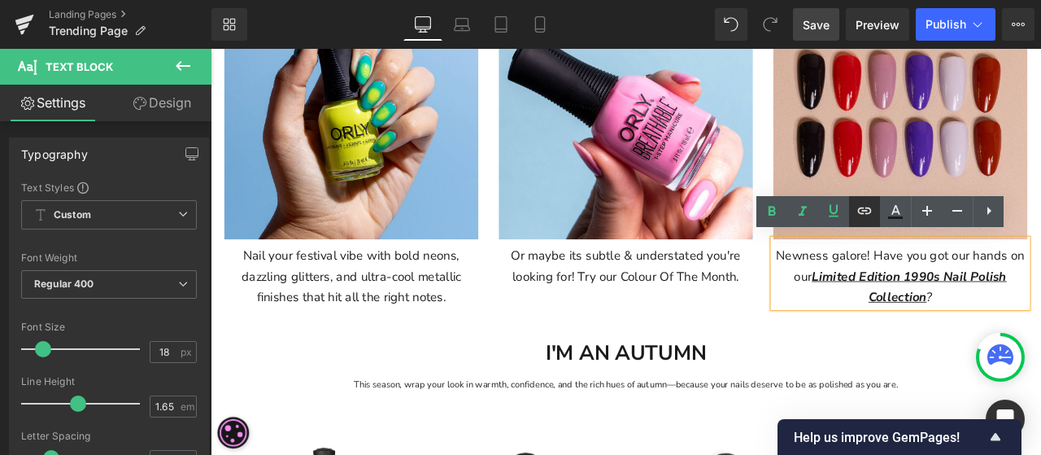
click at [873, 209] on icon at bounding box center [865, 211] width 20 height 20
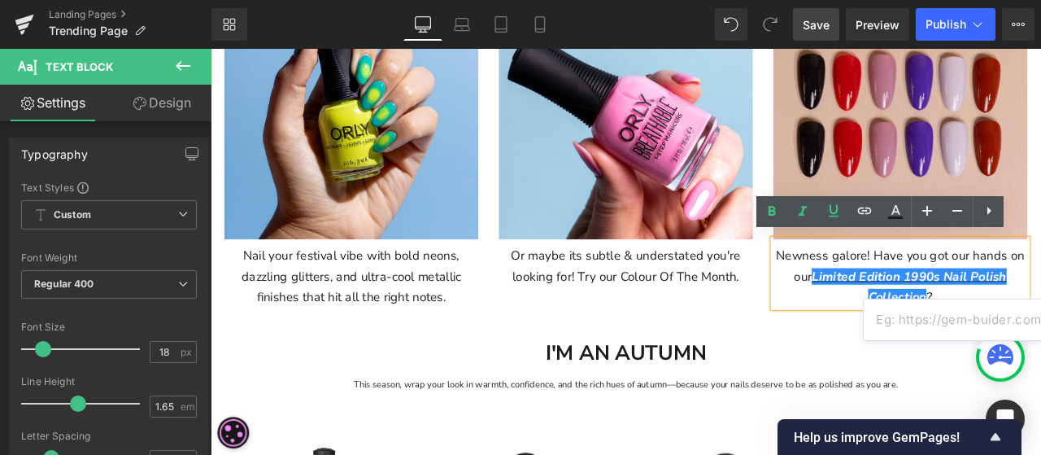
click at [923, 331] on input "text" at bounding box center [989, 319] width 251 height 41
paste input "[URL][DOMAIN_NAME]"
type input "[URL][DOMAIN_NAME]"
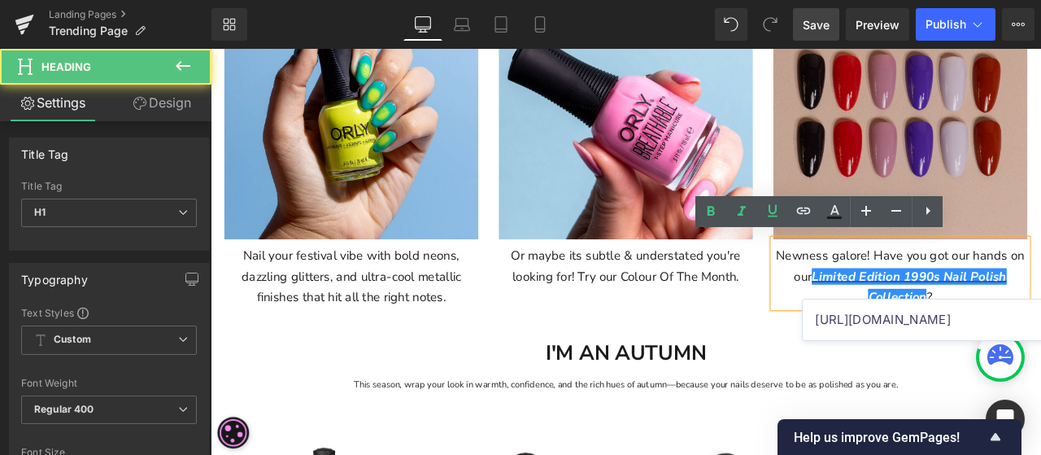
drag, startPoint x: 826, startPoint y: 417, endPoint x: 927, endPoint y: 187, distance: 250.6
click at [826, 417] on h1 "I'M AN AUTUMN" at bounding box center [703, 409] width 952 height 41
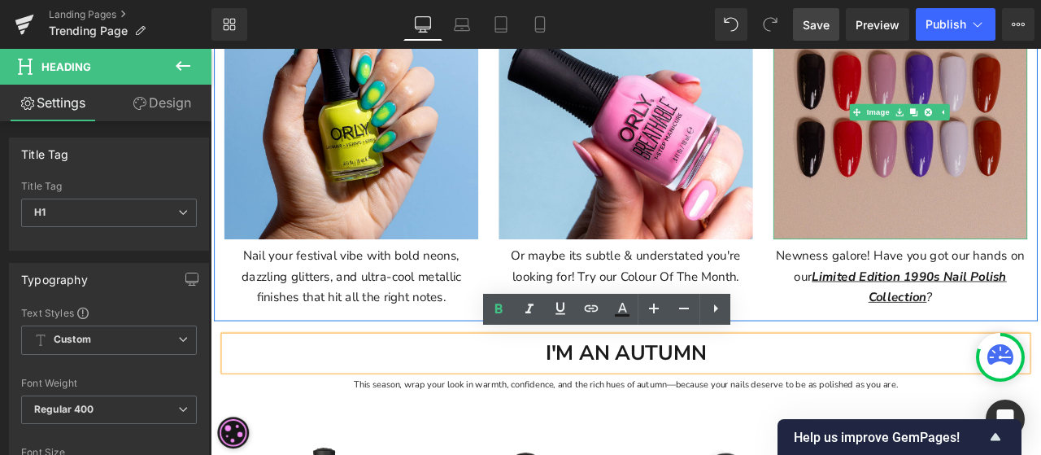
scroll to position [0, 0]
click at [980, 133] on img at bounding box center [1028, 123] width 301 height 301
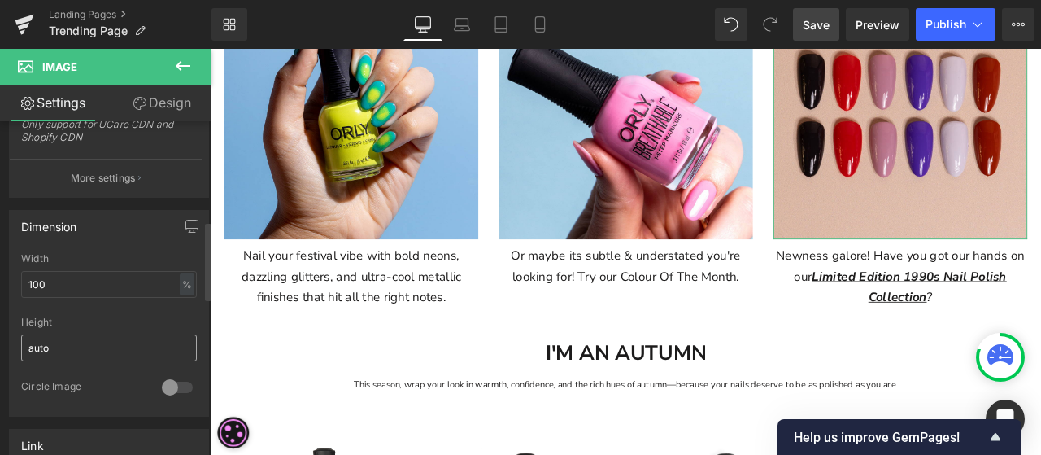
scroll to position [732, 0]
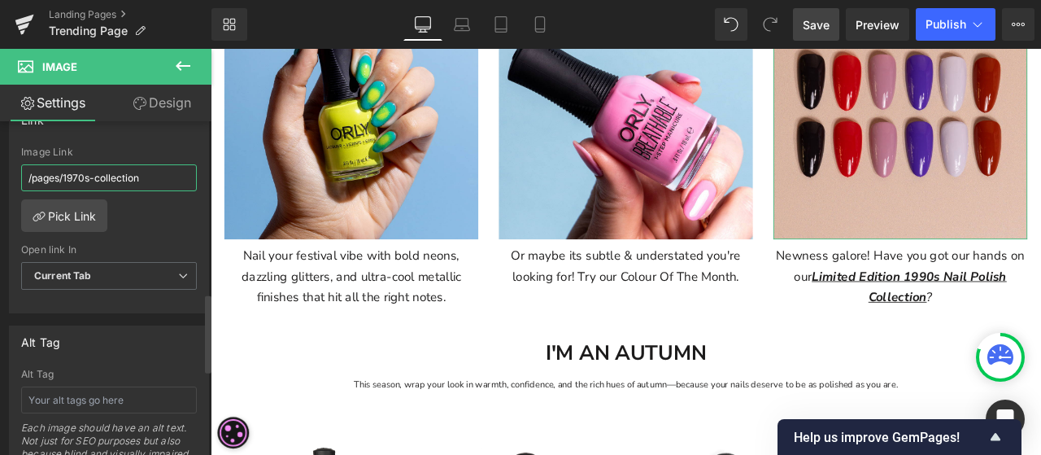
click at [150, 172] on input "/pages/1970s-collection" at bounding box center [109, 177] width 176 height 27
click at [80, 173] on input "/pages/1970s-collection" at bounding box center [109, 177] width 176 height 27
type input "/pages/1990s-collection"
click at [806, 22] on span "Save" at bounding box center [816, 24] width 27 height 17
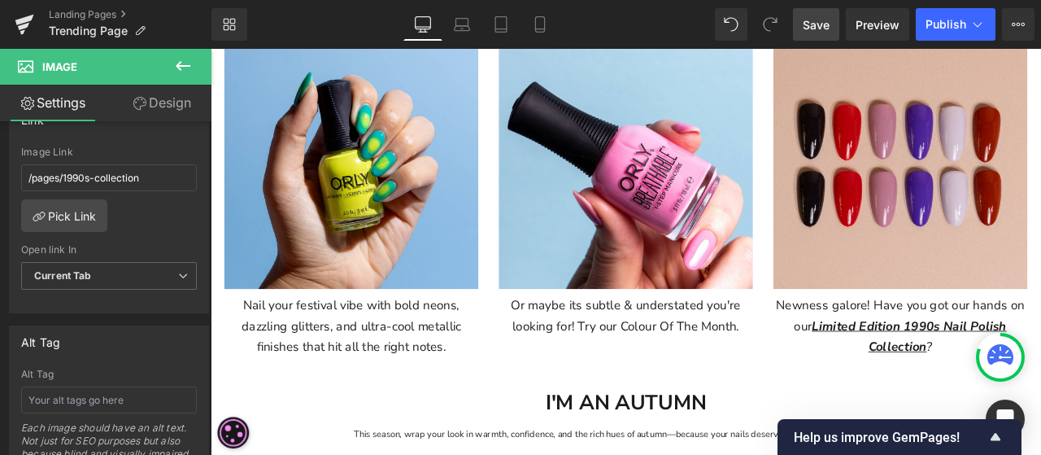
scroll to position [651, 0]
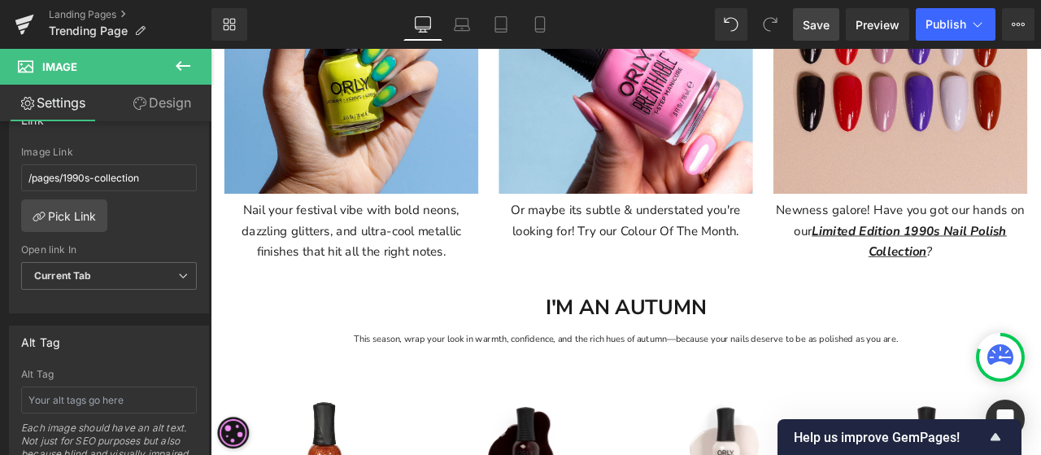
click at [713, 225] on div "Or maybe its subtle & understated you're looking for! Try our Colour Of The Mon…" at bounding box center [702, 248] width 301 height 56
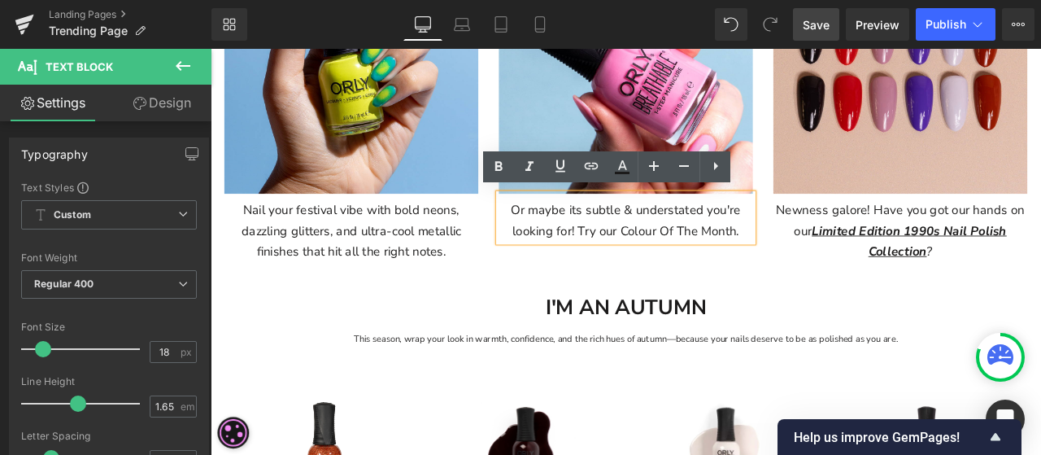
click at [722, 238] on div "Or maybe its subtle & understated you're looking for! Try our Colour Of The Mon…" at bounding box center [702, 248] width 301 height 56
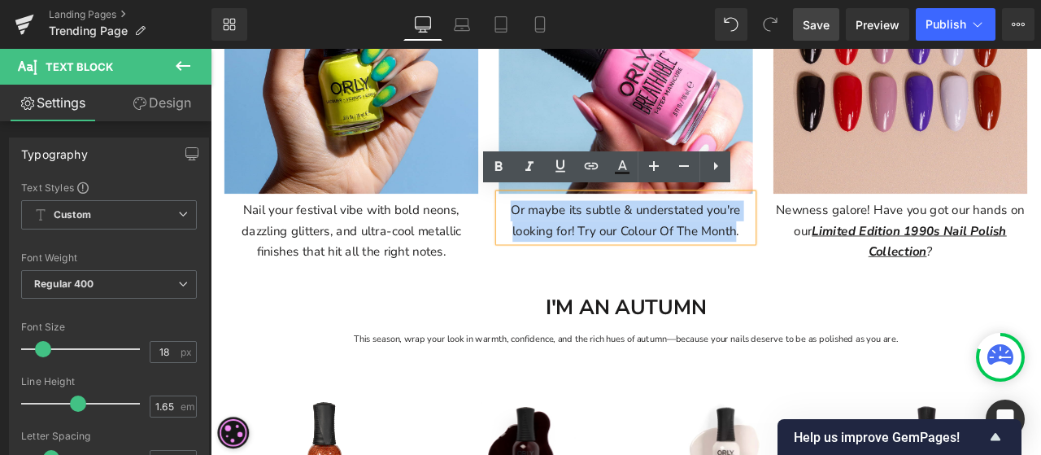
drag, startPoint x: 827, startPoint y: 260, endPoint x: 538, endPoint y: 221, distance: 292.3
click at [540, 221] on div "Image Or maybe its subtle & understated you're looking for! Try our Colour Of T…" at bounding box center [702, 97] width 325 height 357
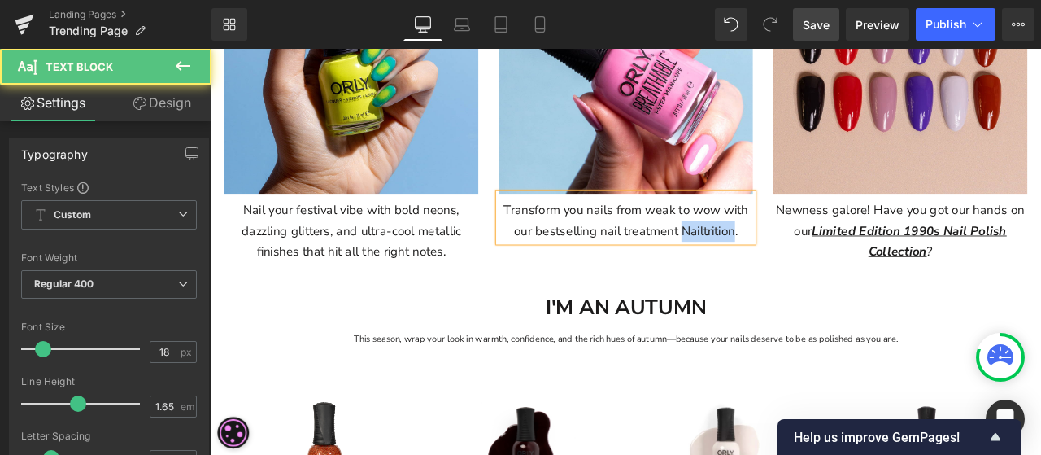
drag, startPoint x: 763, startPoint y: 258, endPoint x: 826, endPoint y: 258, distance: 62.6
click at [826, 258] on div "Transform you nails from weak to wow with our bestselling nail treatment Nailtr…" at bounding box center [702, 248] width 301 height 56
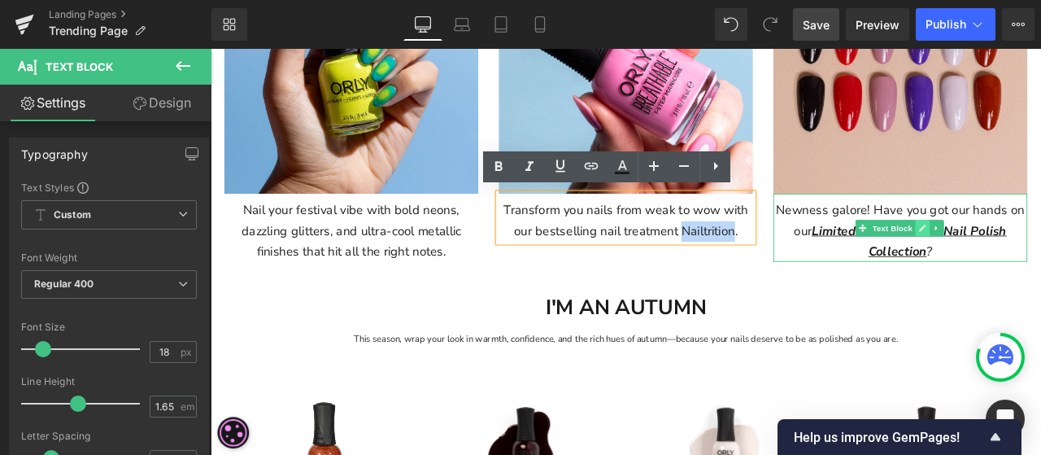
click at [1041, 257] on icon at bounding box center [1054, 261] width 8 height 8
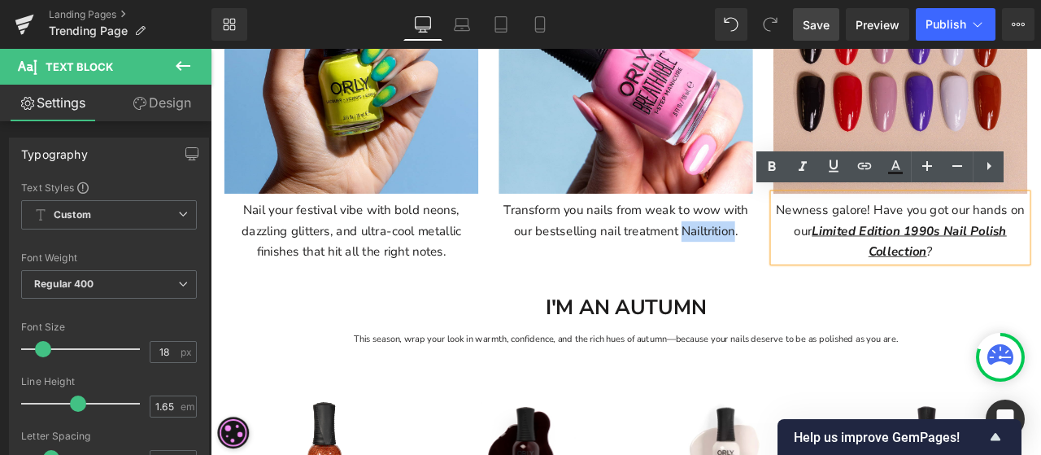
drag, startPoint x: 1051, startPoint y: 286, endPoint x: 915, endPoint y: 264, distance: 137.6
click at [929, 264] on icon "Limited Edition 1990s Nail Polish Collection ?" at bounding box center [1038, 277] width 231 height 44
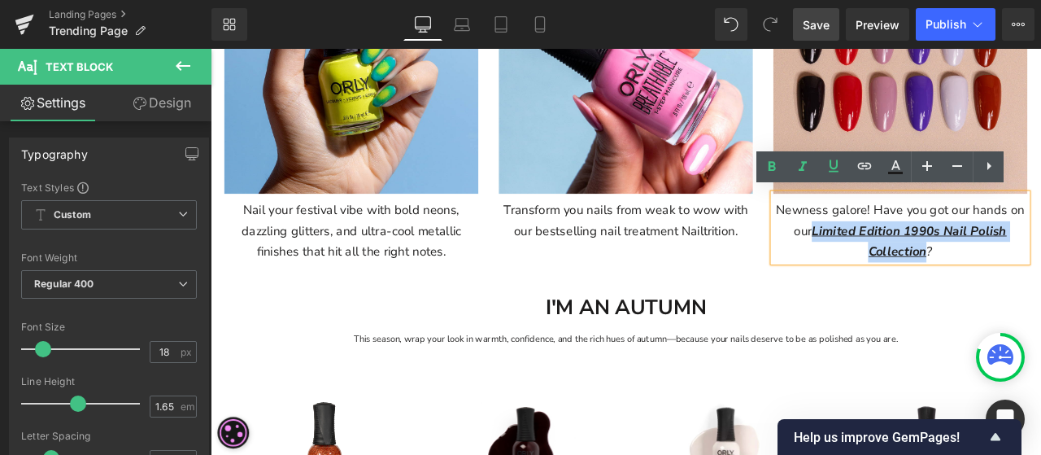
drag, startPoint x: 919, startPoint y: 259, endPoint x: 1051, endPoint y: 280, distance: 133.5
click at [1041, 280] on icon "Limited Edition 1990s Nail Polish Collection ?" at bounding box center [1038, 277] width 231 height 44
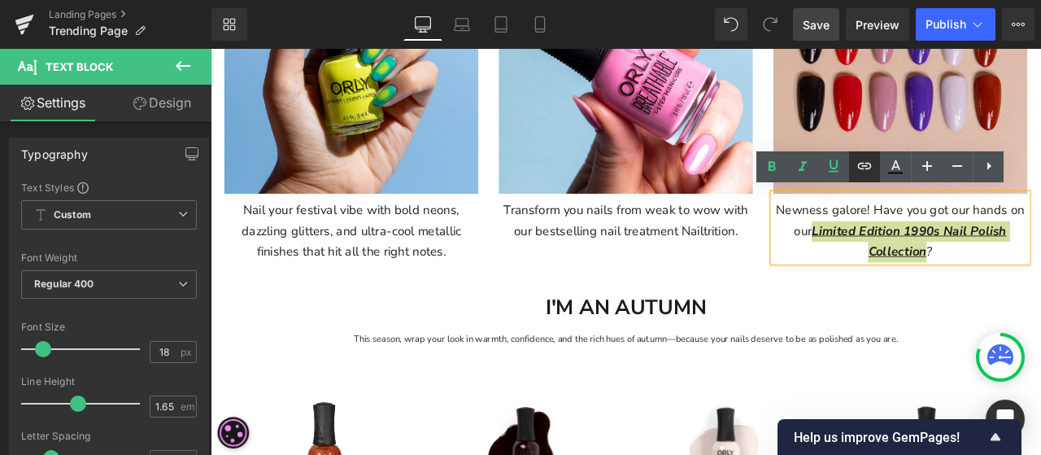
click at [869, 170] on icon at bounding box center [865, 166] width 20 height 20
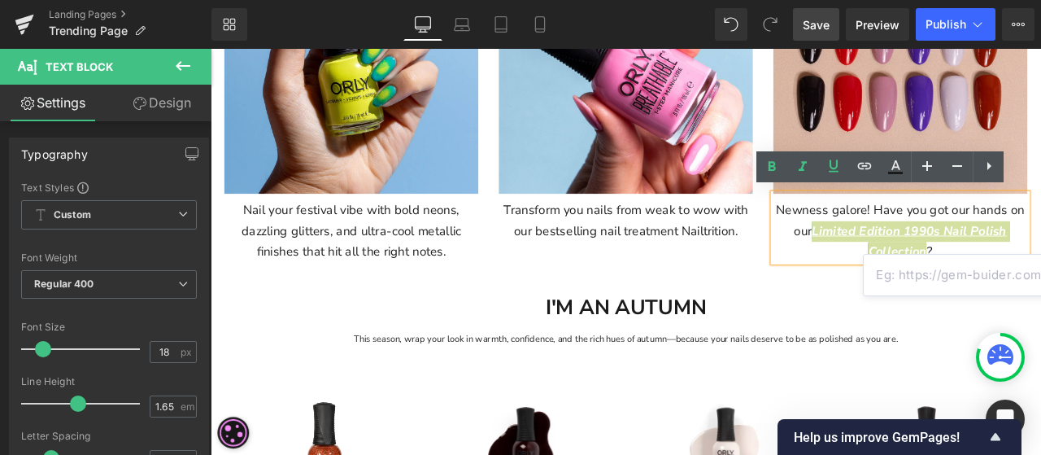
click at [924, 282] on input "text" at bounding box center [989, 275] width 251 height 41
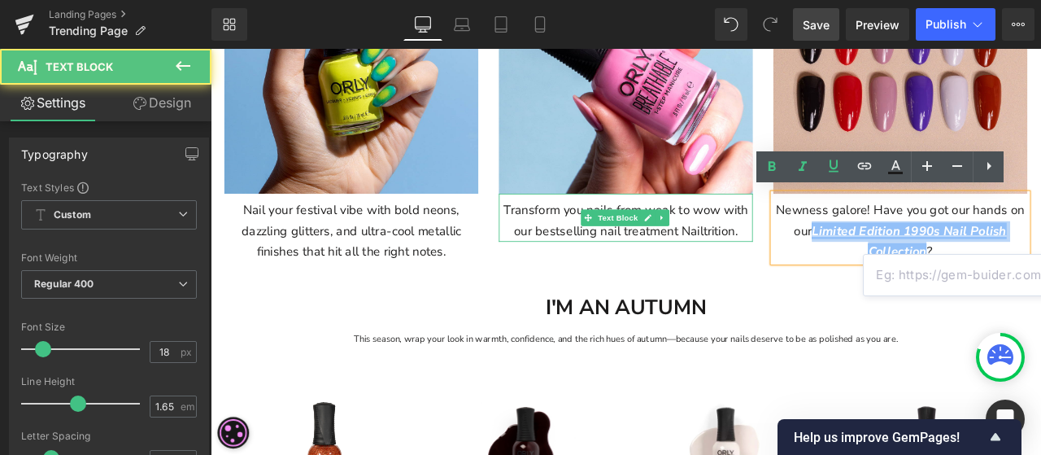
click at [759, 264] on div "Transform you nails from weak to wow with our bestselling nail treatment Nailtr…" at bounding box center [702, 248] width 301 height 56
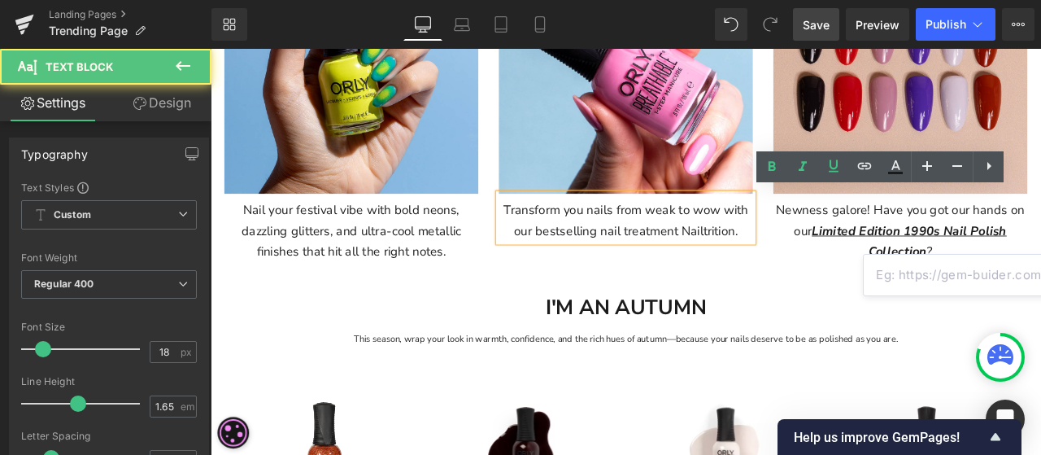
click at [824, 255] on div "Transform you nails from weak to wow with our bestselling nail treatment Nailtr…" at bounding box center [702, 248] width 301 height 56
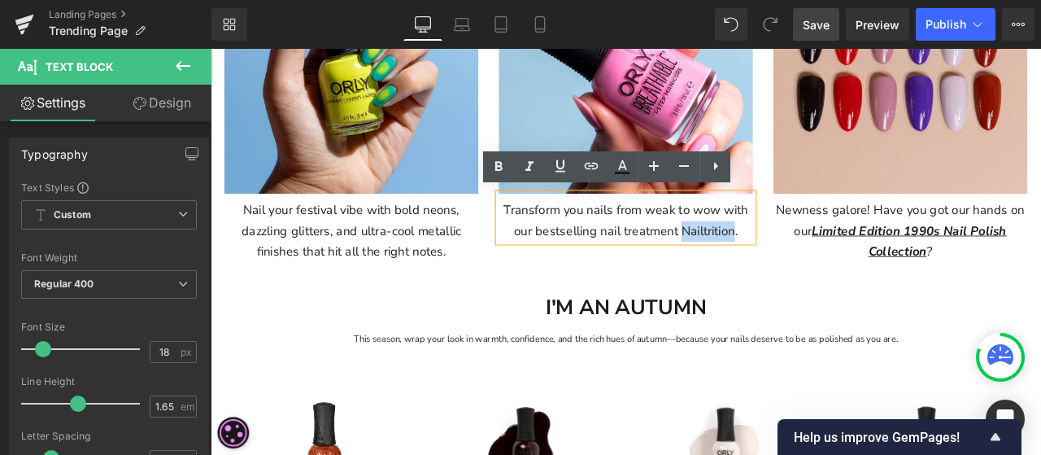
drag, startPoint x: 824, startPoint y: 268, endPoint x: 761, endPoint y: 263, distance: 63.6
click at [761, 263] on div "Transform you nails from weak to wow with our bestselling nail treatment Nailtr…" at bounding box center [702, 248] width 301 height 56
click at [595, 165] on icon at bounding box center [592, 166] width 20 height 20
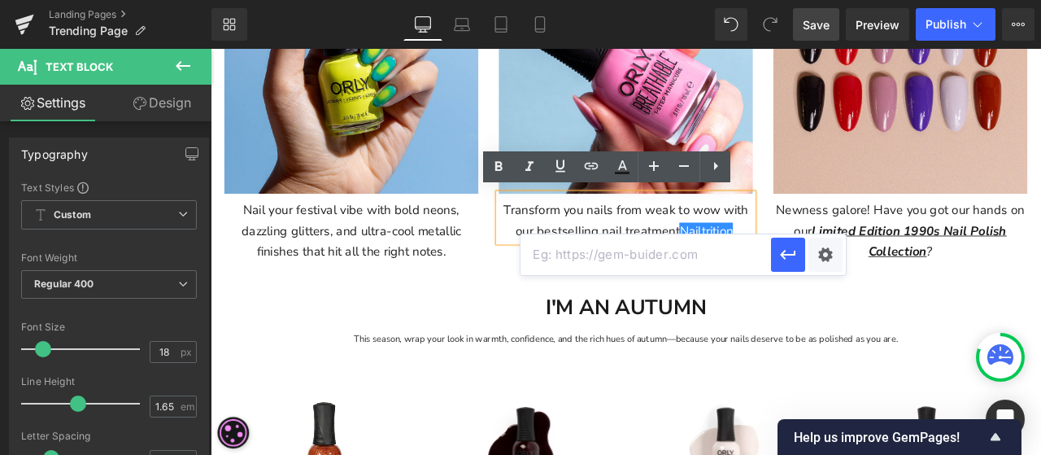
click at [650, 260] on input "text" at bounding box center [646, 254] width 251 height 41
paste input "[URL][DOMAIN_NAME]"
type input "[URL][DOMAIN_NAME]"
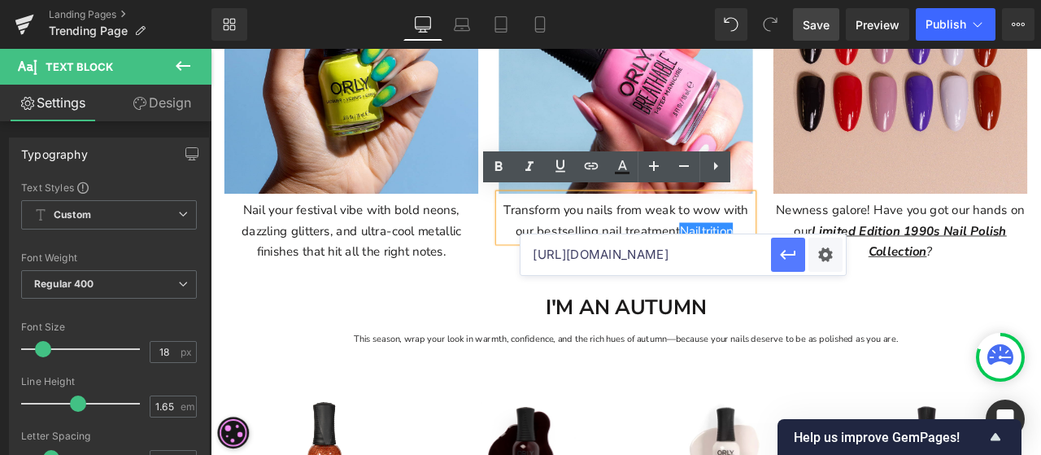
click at [791, 250] on icon "button" at bounding box center [789, 255] width 20 height 20
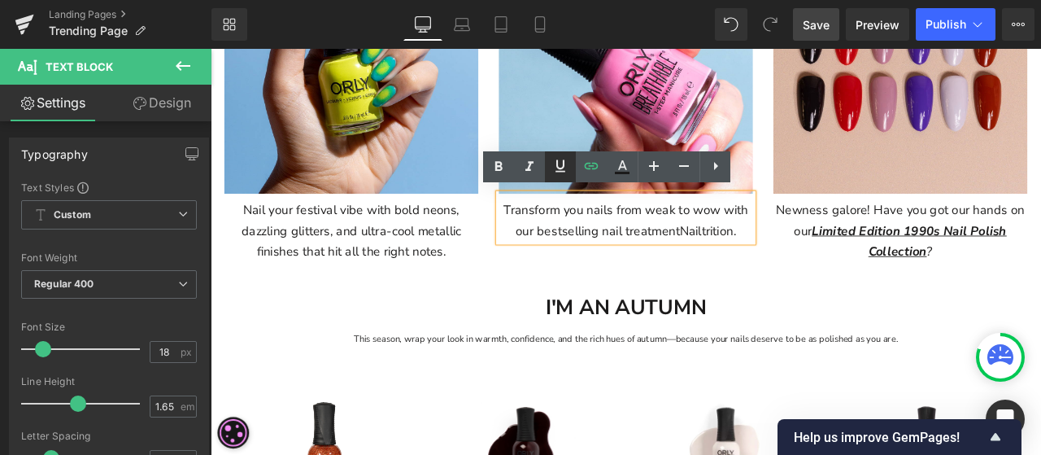
click at [553, 168] on icon at bounding box center [561, 166] width 20 height 20
click at [530, 166] on icon at bounding box center [530, 167] width 8 height 10
click at [499, 174] on icon at bounding box center [499, 167] width 20 height 20
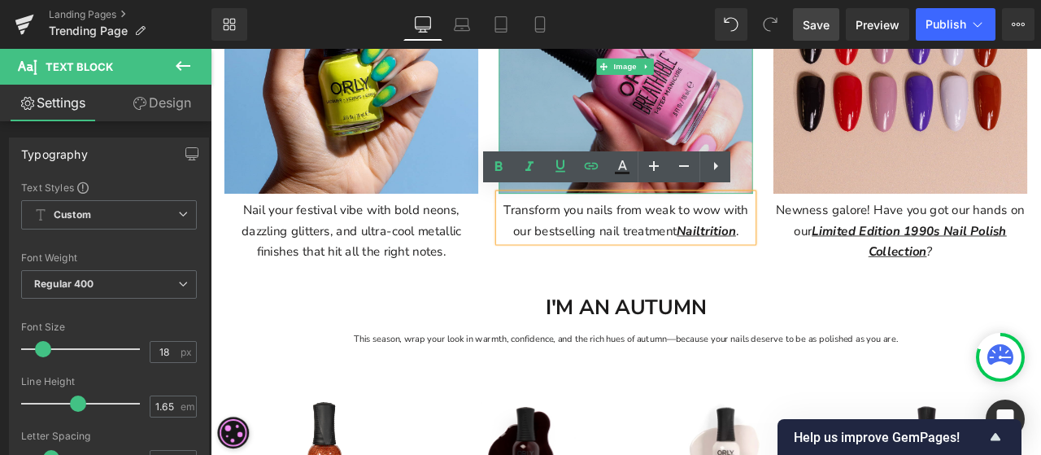
click at [793, 102] on img at bounding box center [702, 69] width 301 height 301
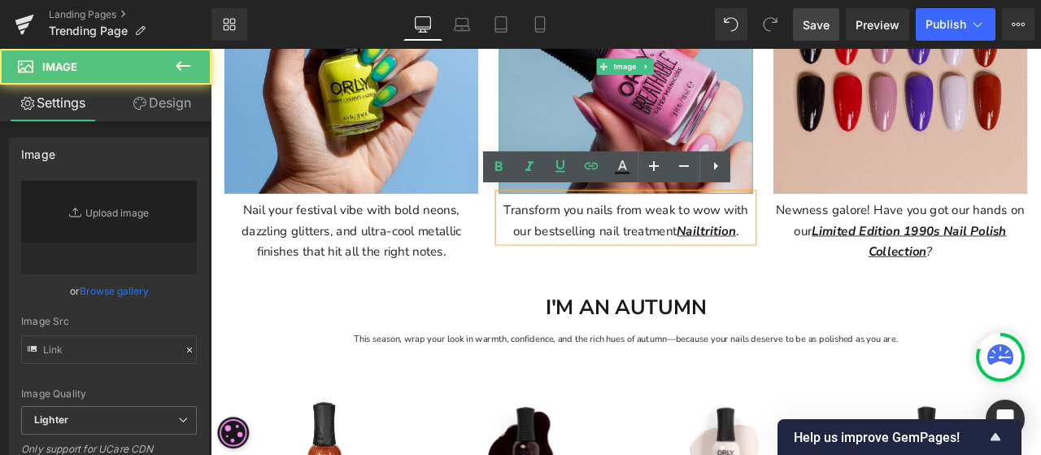
type input "[URL][DOMAIN_NAME]"
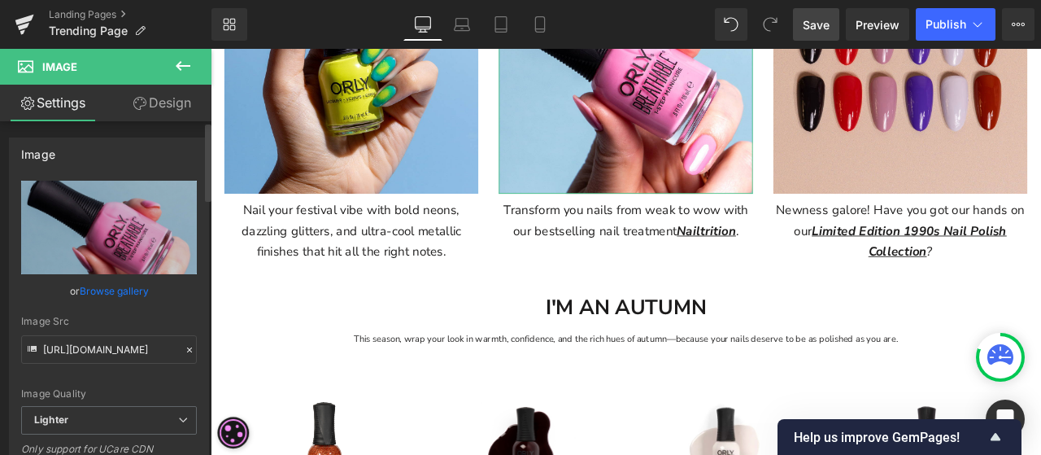
click at [125, 283] on link "Browse gallery" at bounding box center [114, 291] width 69 height 28
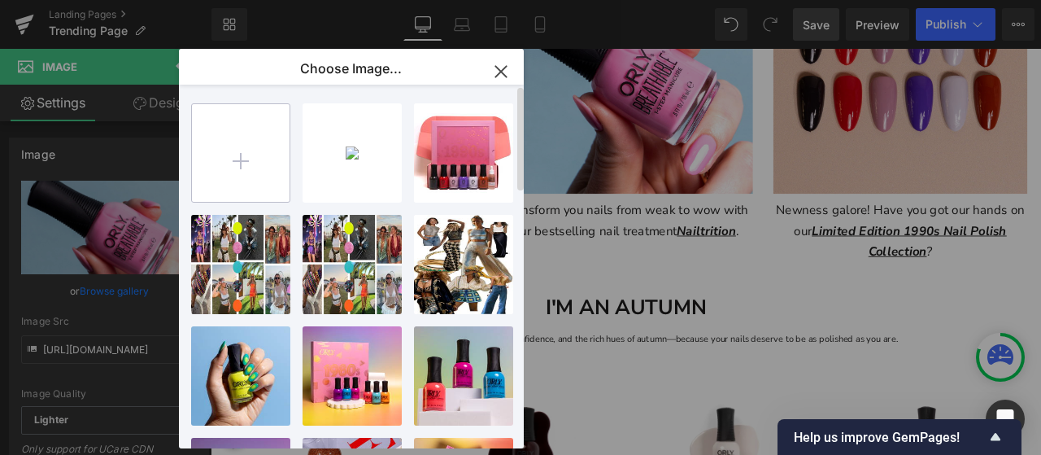
click at [286, 144] on input "file" at bounding box center [241, 153] width 98 height 98
type input "C:\fakepath\NAILTRITION 2.jpg"
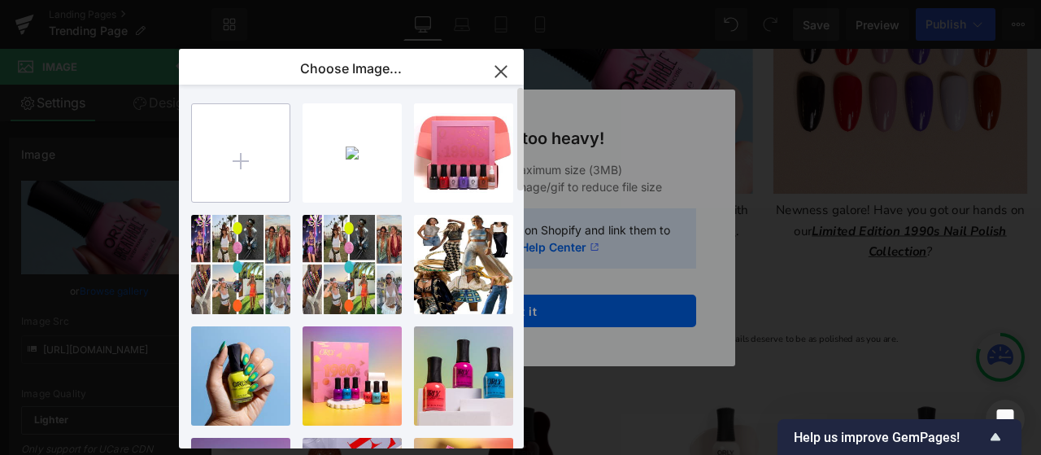
click at [264, 179] on input "file" at bounding box center [241, 153] width 98 height 98
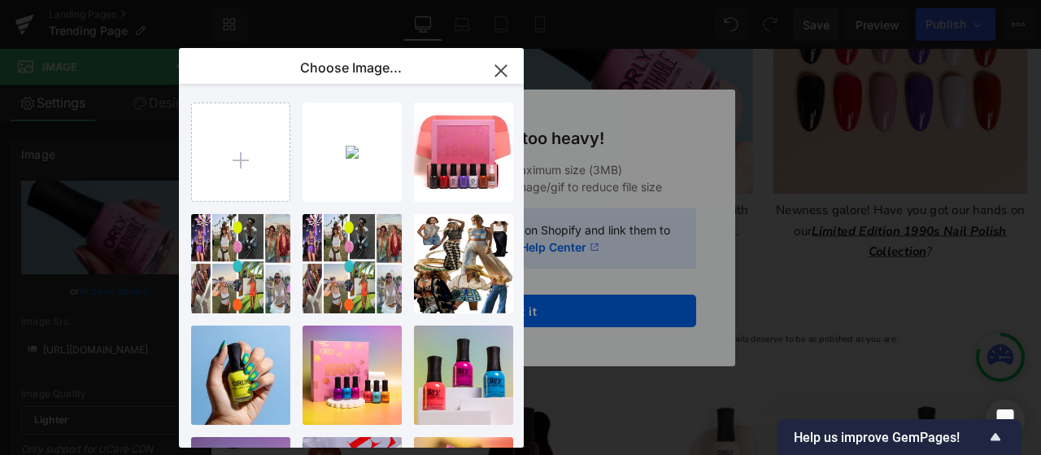
click at [497, 74] on icon "button" at bounding box center [500, 70] width 11 height 11
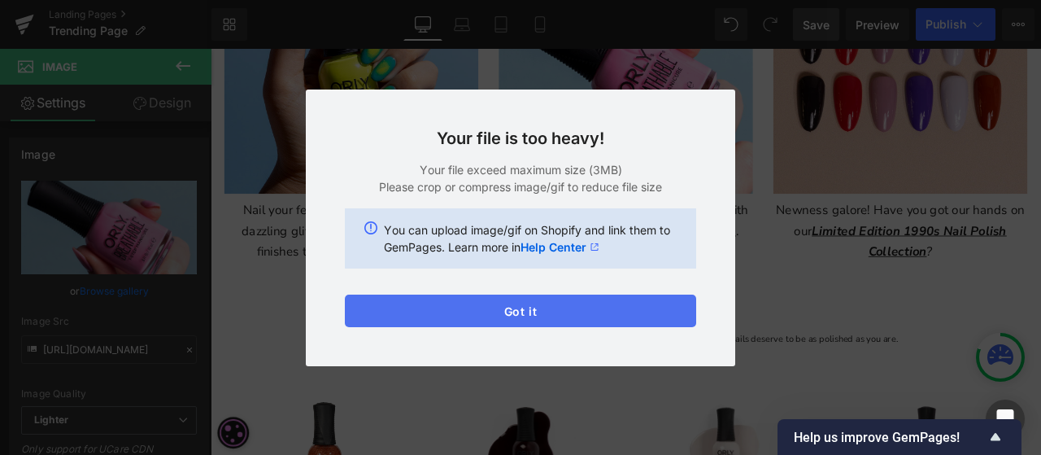
click at [488, 309] on button "Got it" at bounding box center [520, 311] width 351 height 33
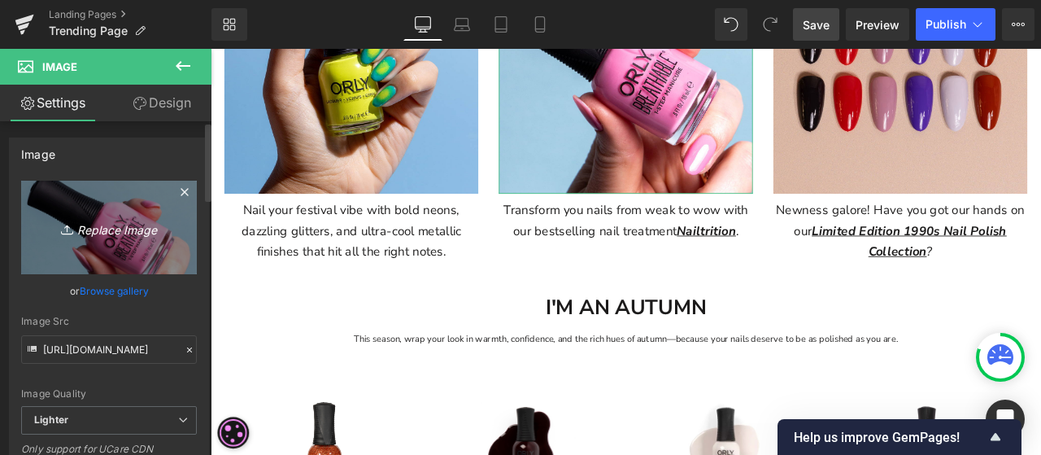
click at [119, 225] on icon "Replace Image" at bounding box center [109, 227] width 130 height 20
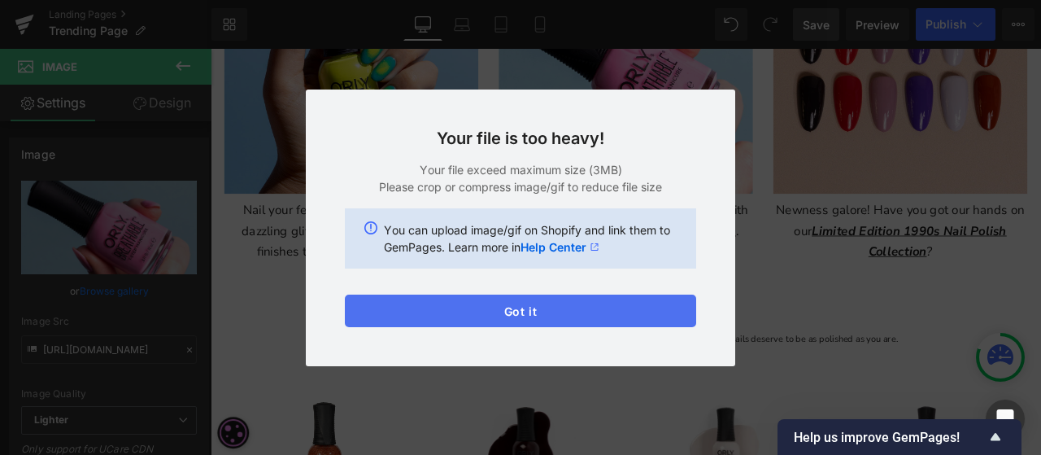
click at [595, 310] on button "Got it" at bounding box center [520, 311] width 351 height 33
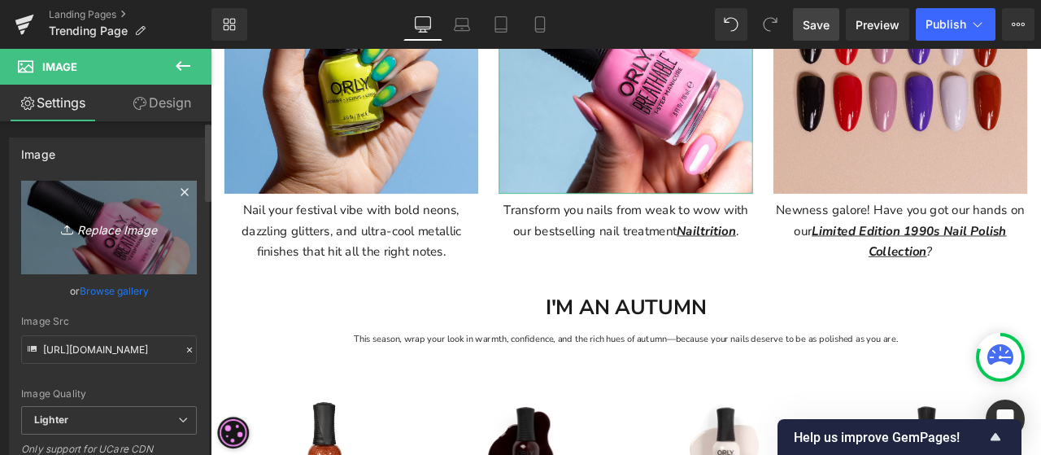
click at [137, 237] on icon "Replace Image" at bounding box center [109, 227] width 130 height 20
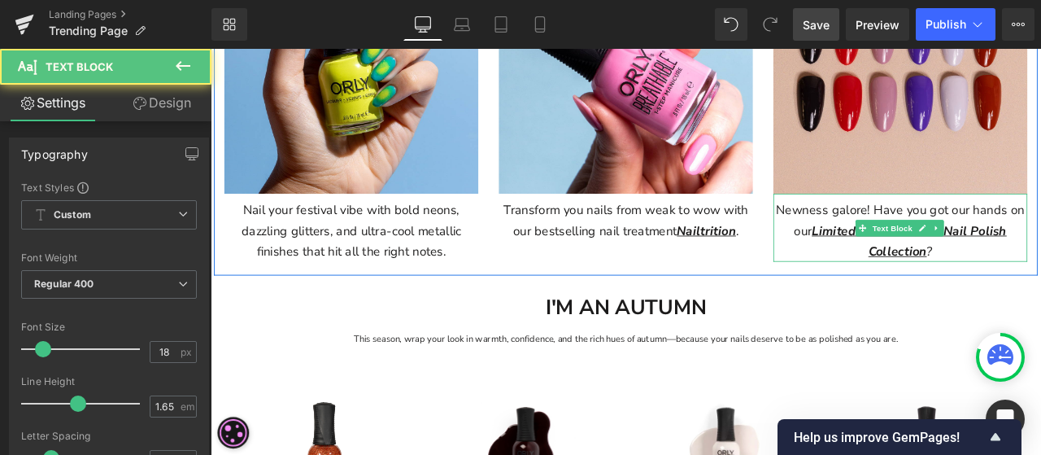
drag, startPoint x: 1051, startPoint y: 286, endPoint x: 921, endPoint y: 260, distance: 132.8
click at [923, 260] on u "Limited Edition 1990s Nail Polish Collection" at bounding box center [1038, 277] width 231 height 44
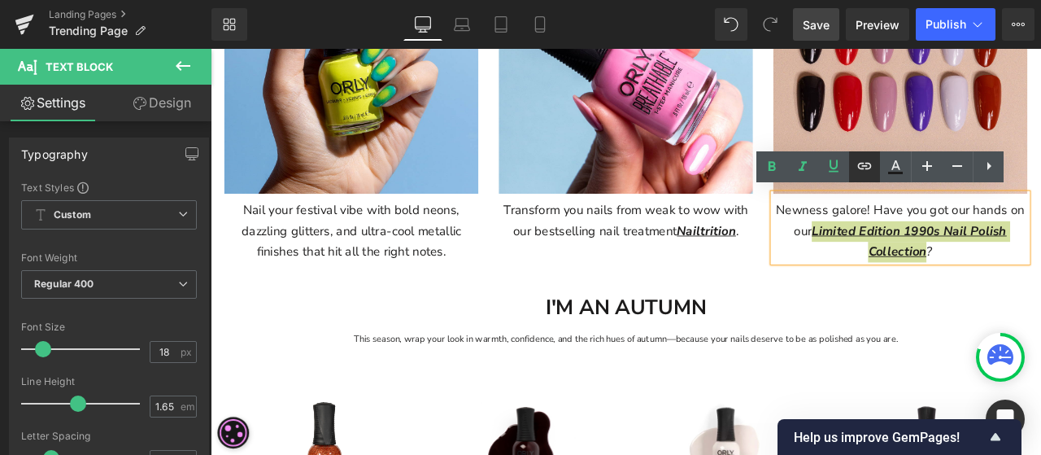
click at [869, 164] on icon at bounding box center [865, 166] width 20 height 20
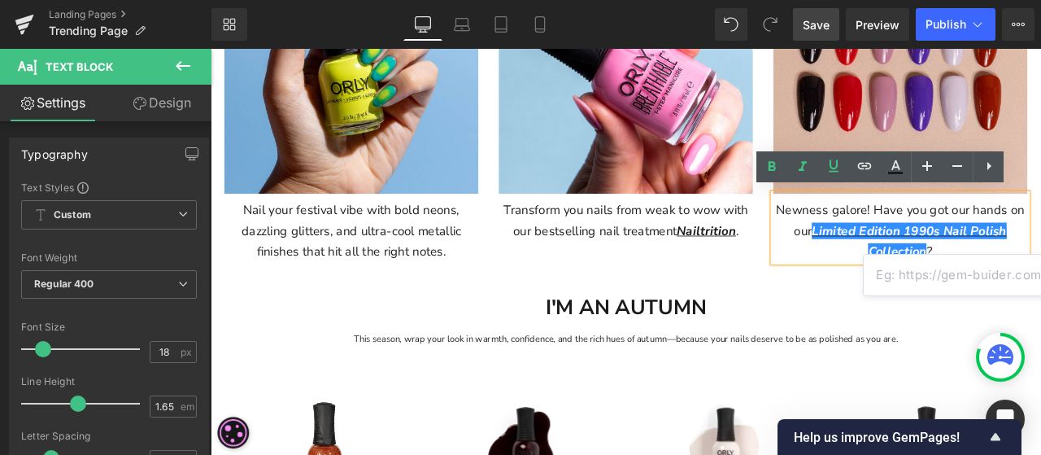
click at [945, 284] on input "text" at bounding box center [989, 275] width 251 height 41
paste input "[URL][DOMAIN_NAME]"
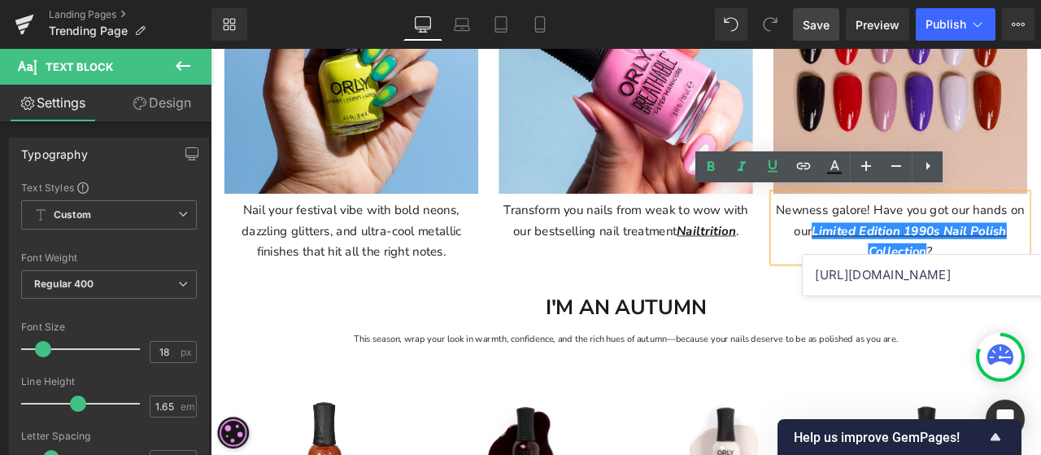
scroll to position [0, 126]
type input "[URL][DOMAIN_NAME]"
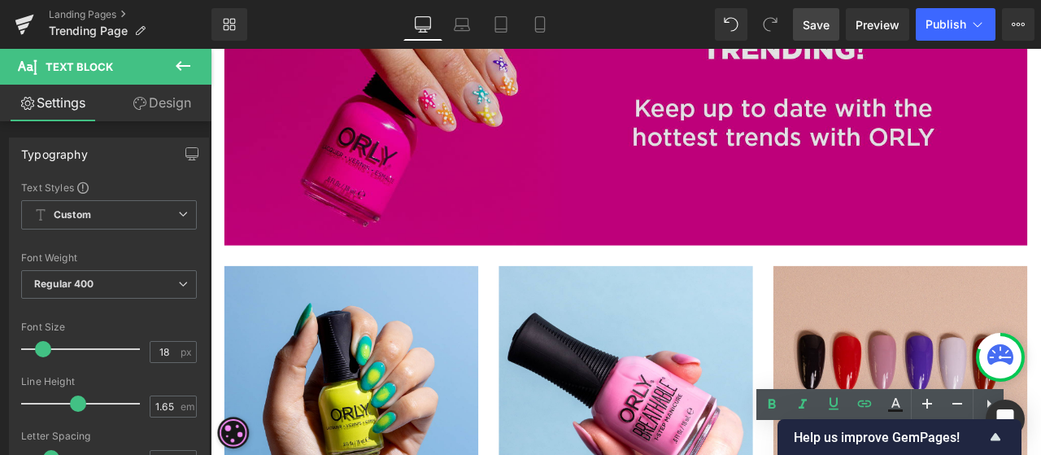
scroll to position [407, 0]
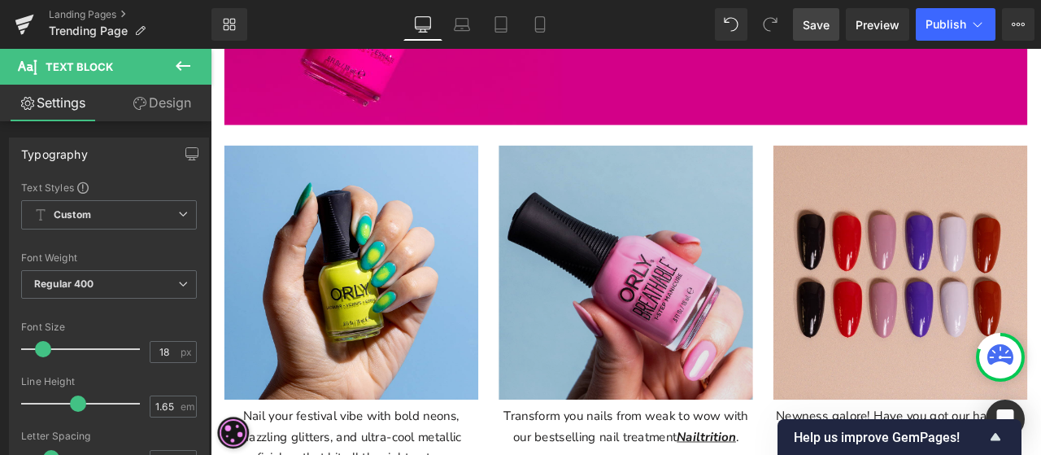
click at [709, 267] on img at bounding box center [702, 314] width 301 height 301
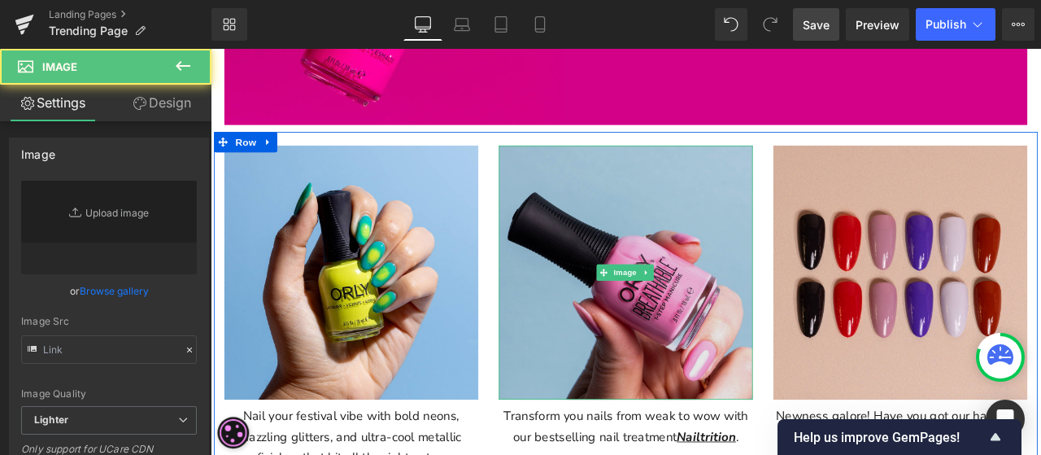
type input "[URL][DOMAIN_NAME]"
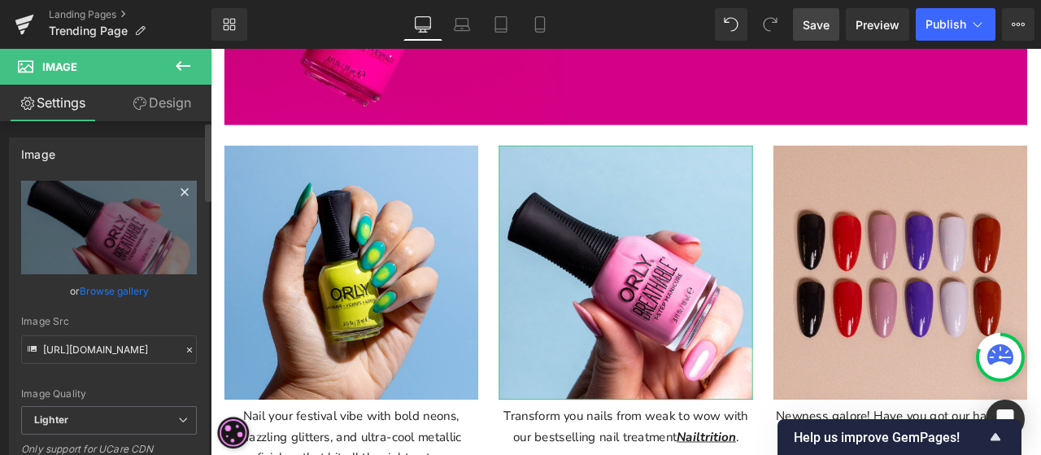
click at [177, 194] on icon at bounding box center [185, 192] width 20 height 20
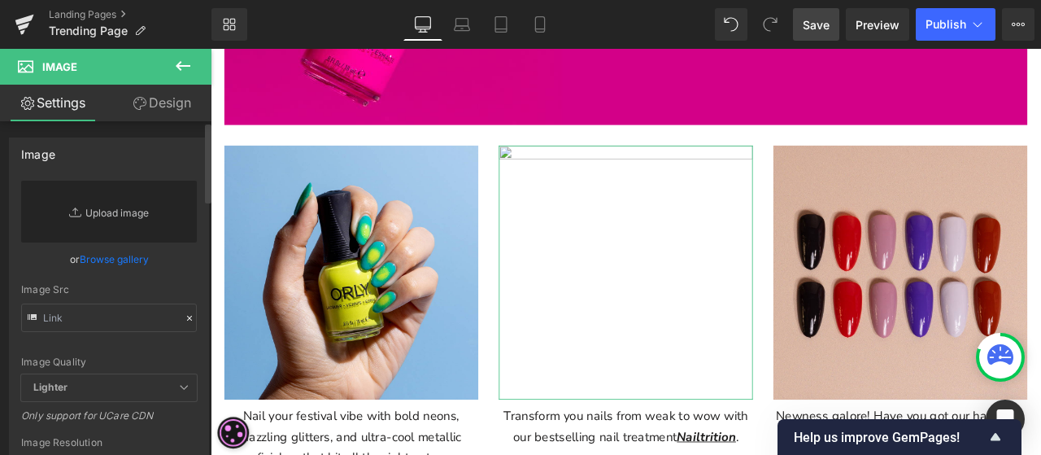
click at [120, 216] on link "Replace Image" at bounding box center [109, 212] width 176 height 62
type input "C:\fakepath\NAILTRITION 2 copy.jpg"
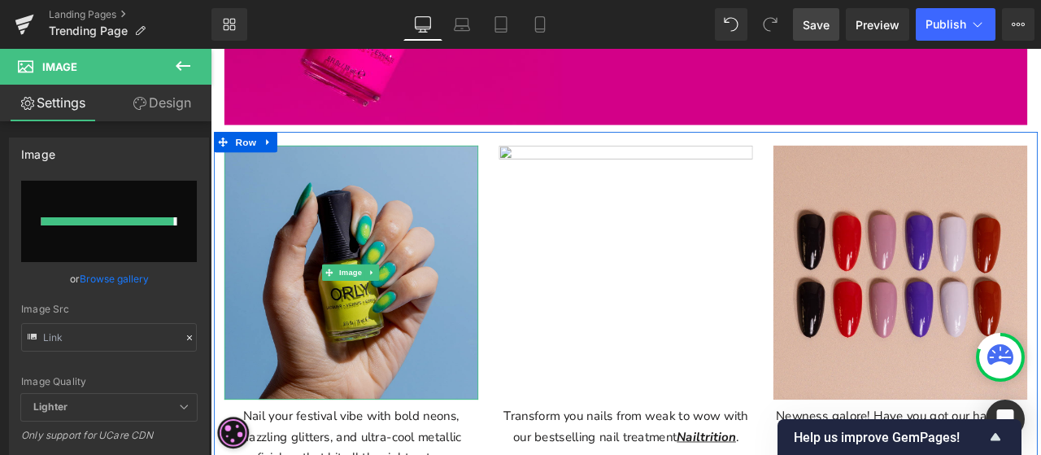
type input "[URL][DOMAIN_NAME]"
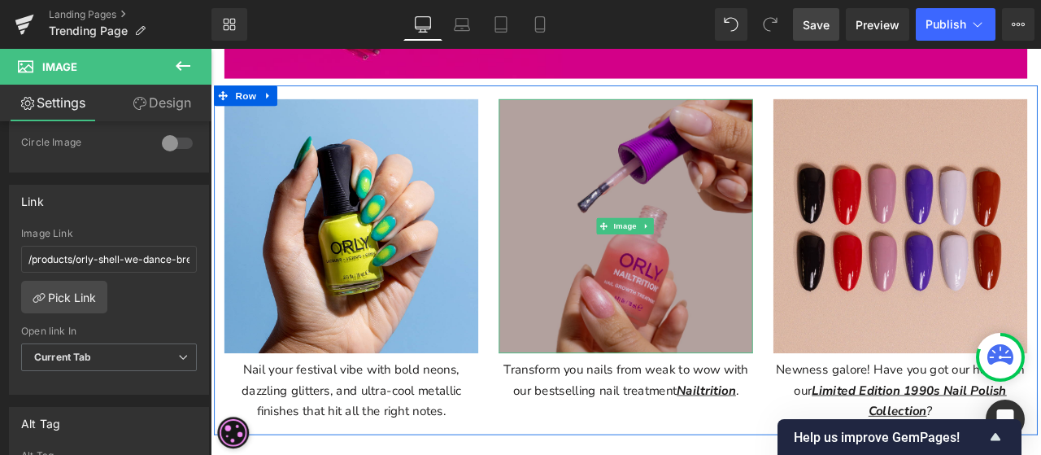
scroll to position [488, 0]
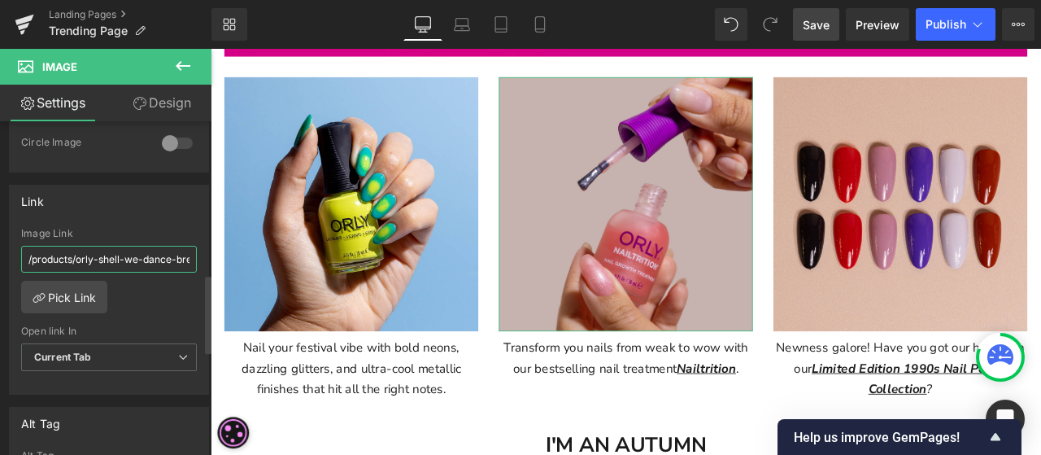
click at [127, 247] on input "/products/orly-shell-we-dance-breathable-nail-polish-18ml" at bounding box center [109, 259] width 176 height 27
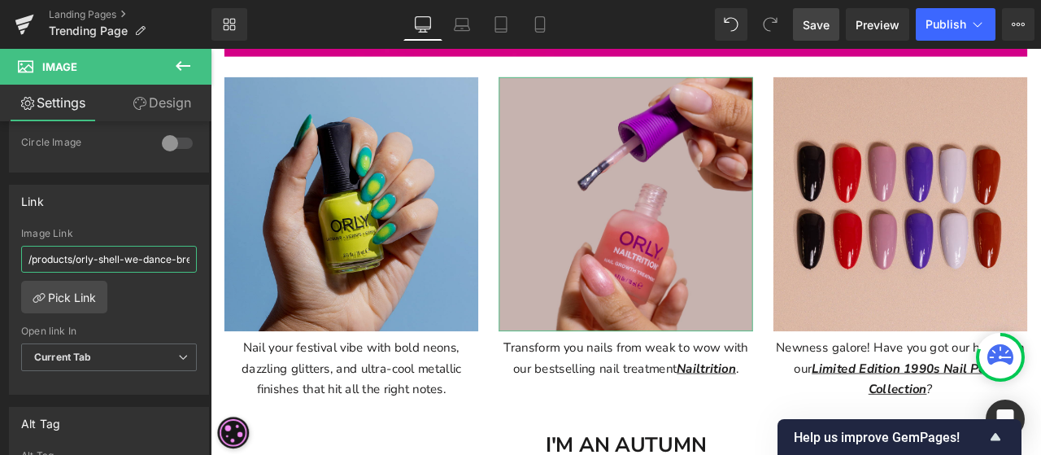
scroll to position [0, 118]
drag, startPoint x: 240, startPoint y: 301, endPoint x: 386, endPoint y: 320, distance: 146.8
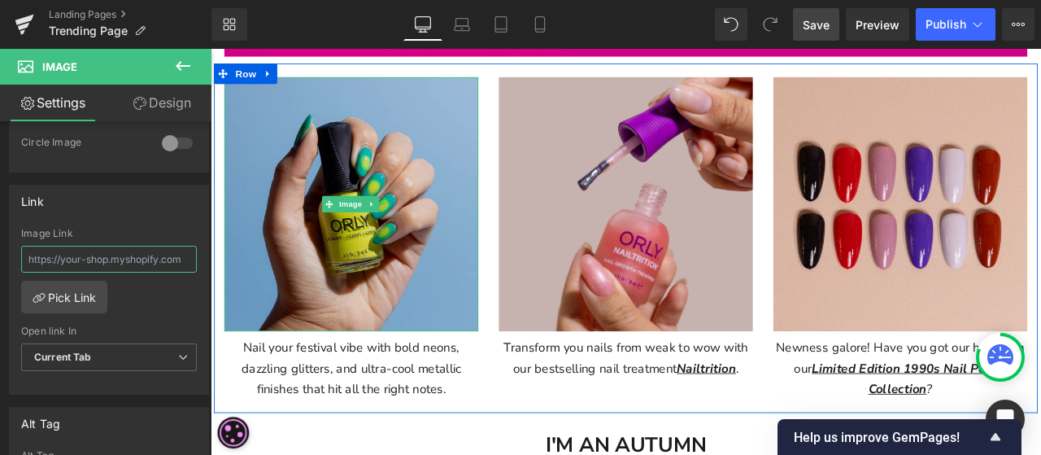
scroll to position [0, 0]
paste input "/blogs/news/orly-nailtrition-transform-your-nails-from-weak-to-wow"
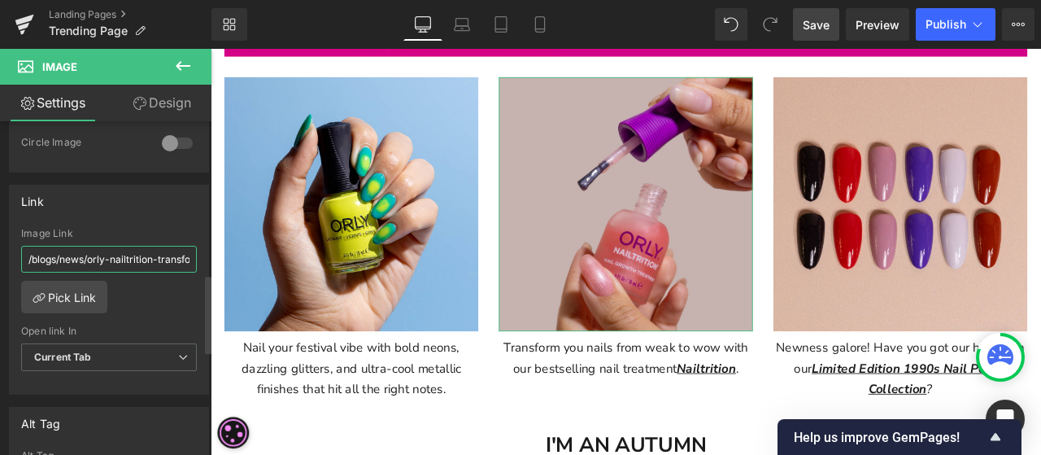
scroll to position [0, 164]
type input "/blogs/news/orly-nailtrition-transform-your-nails-from-weak-to-wow"
click at [156, 291] on div "/blogs/news/orly-nailtrition-transform-your-nails-from-weak-to-wow Image Link /…" at bounding box center [109, 311] width 199 height 167
click at [829, 22] on span "Save" at bounding box center [816, 24] width 27 height 17
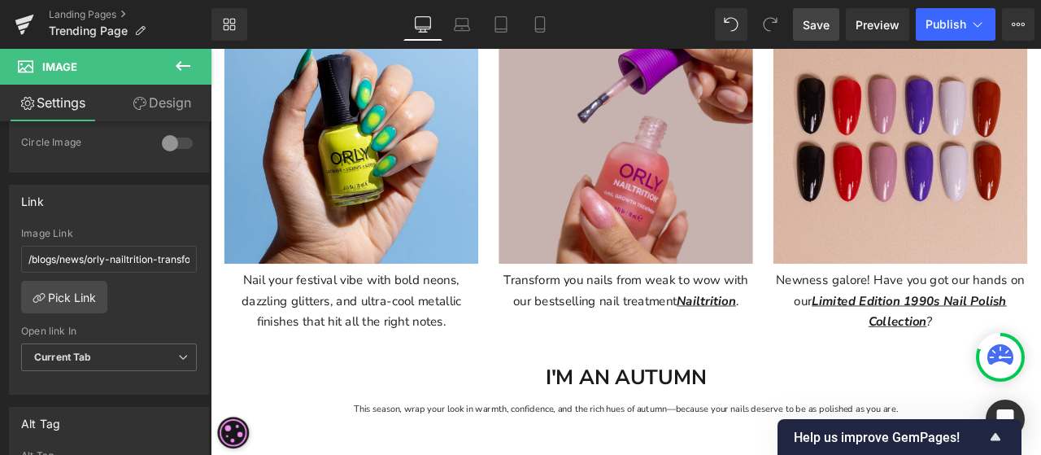
scroll to position [488, 0]
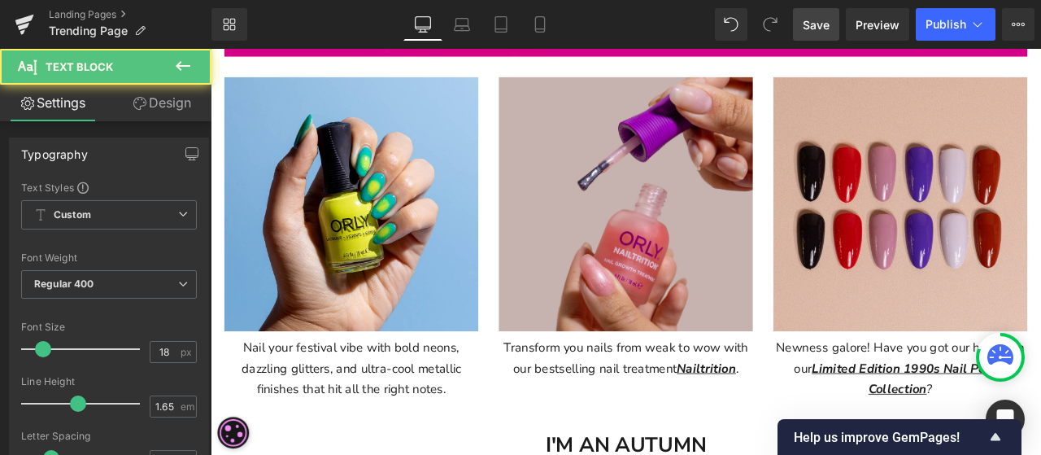
click at [403, 444] on div "Nail your festival vibe with bold neons, dazzling glitters, and ultra-cool meta…" at bounding box center [377, 423] width 301 height 81
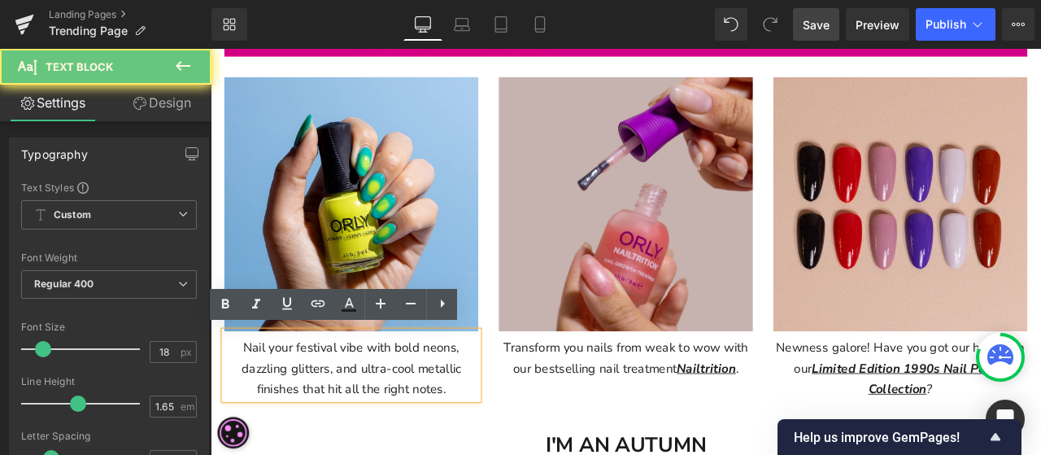
click at [488, 445] on div "Nail your festival vibe with bold neons, dazzling glitters, and ultra-cool meta…" at bounding box center [377, 423] width 301 height 81
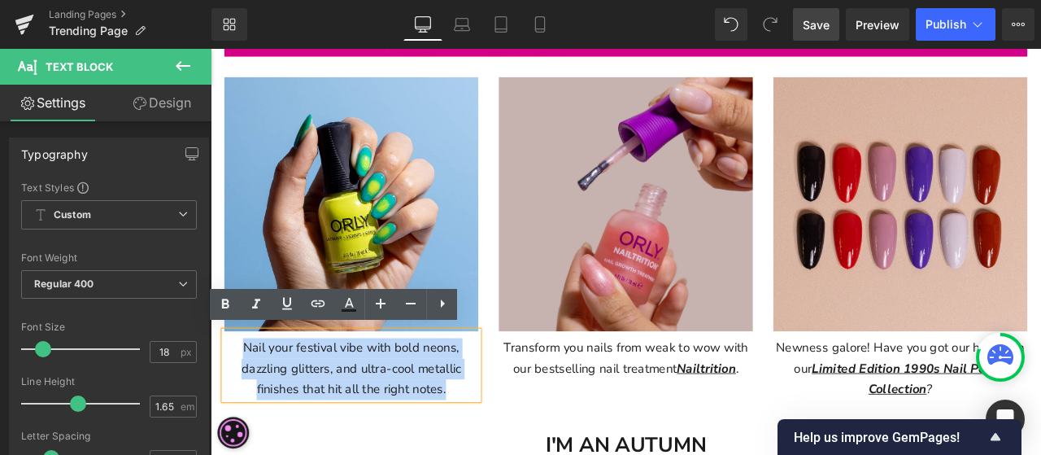
drag, startPoint x: 489, startPoint y: 445, endPoint x: 239, endPoint y: 389, distance: 256.0
click at [239, 389] on div "Nail your festival vibe with bold neons, dazzling glitters, and ultra-cool meta…" at bounding box center [377, 423] width 301 height 81
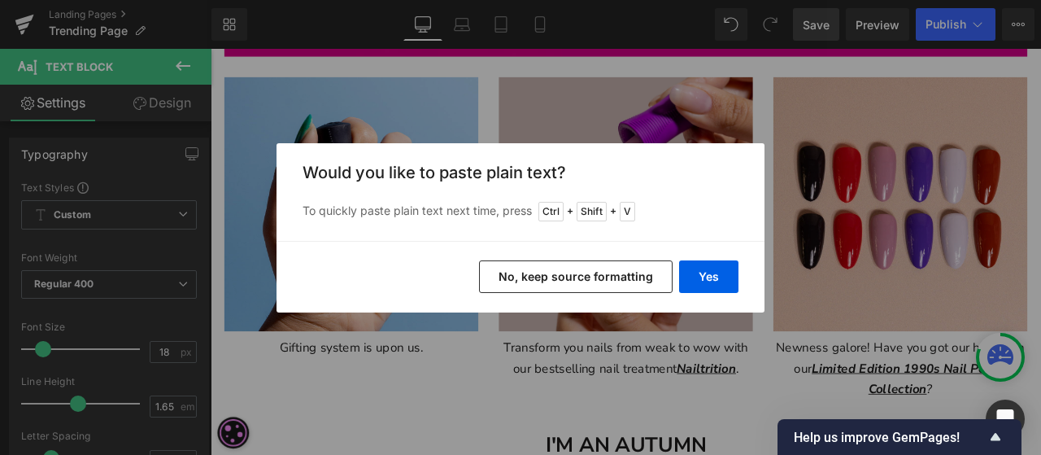
drag, startPoint x: 563, startPoint y: 268, endPoint x: 697, endPoint y: 211, distance: 145.8
click at [697, 211] on div "Back to Library Insert Would you like to paste plain text? To quickly paste pla…" at bounding box center [521, 227] width 488 height 169
click at [724, 269] on button "Yes" at bounding box center [708, 276] width 59 height 33
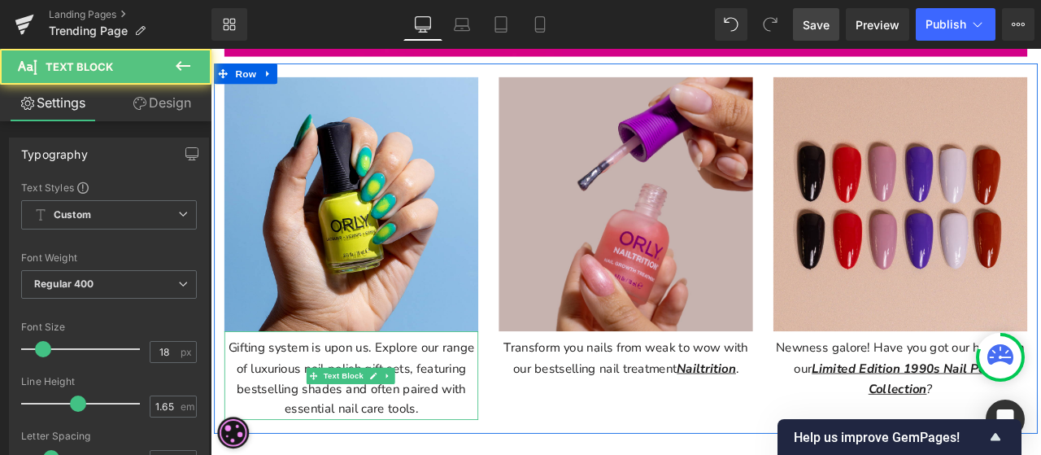
click at [488, 454] on div "Gifting system is upon us. Explore our range of luxurious nail polish gift sets…" at bounding box center [377, 435] width 301 height 105
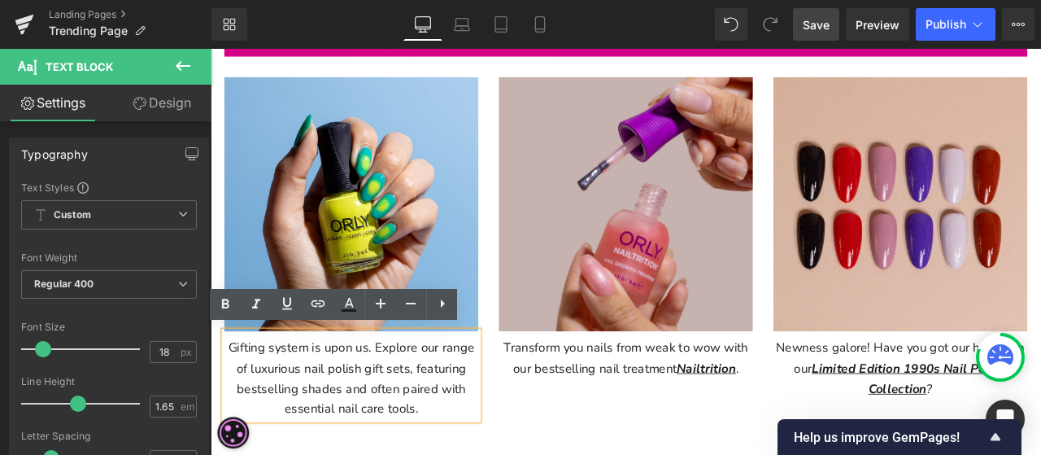
click at [324, 426] on div "Gifting system is upon us. Explore our range of luxurious nail polish gift sets…" at bounding box center [377, 435] width 301 height 105
drag, startPoint x: 322, startPoint y: 424, endPoint x: 441, endPoint y: 419, distance: 118.9
click at [441, 419] on div "Gifting system is upon us. Explore our range of luxurious nail polish gift sets…" at bounding box center [377, 435] width 301 height 105
click at [260, 304] on icon at bounding box center [257, 305] width 20 height 20
click at [319, 300] on icon at bounding box center [319, 303] width 14 height 7
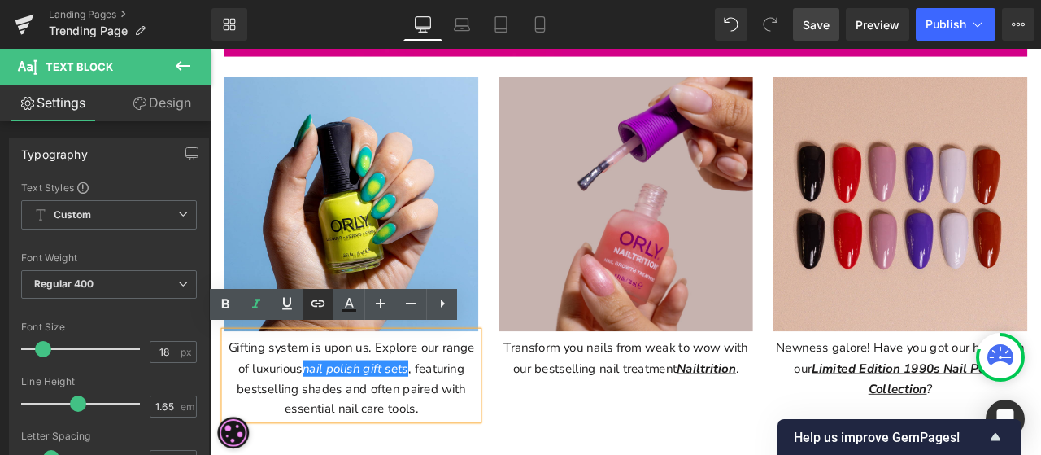
scroll to position [0, 0]
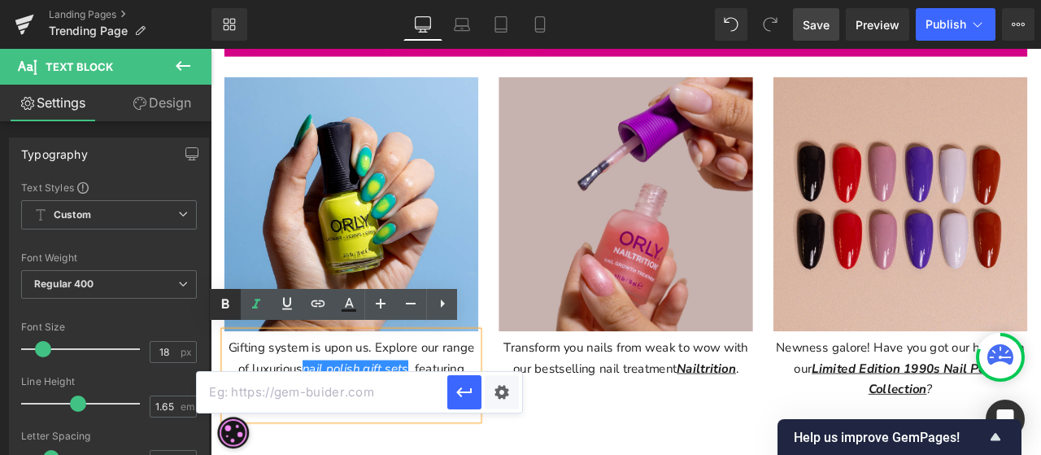
click at [225, 302] on icon at bounding box center [226, 305] width 20 height 20
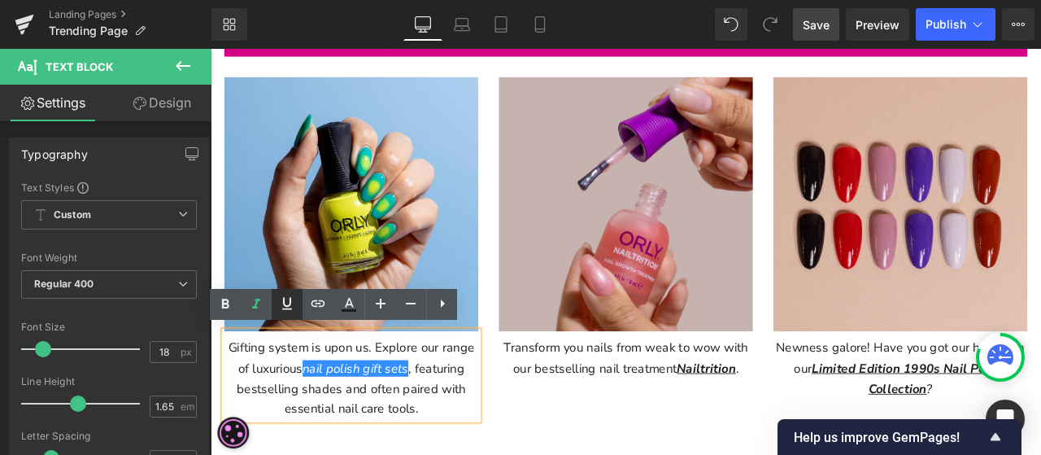
click at [286, 307] on icon at bounding box center [287, 304] width 20 height 20
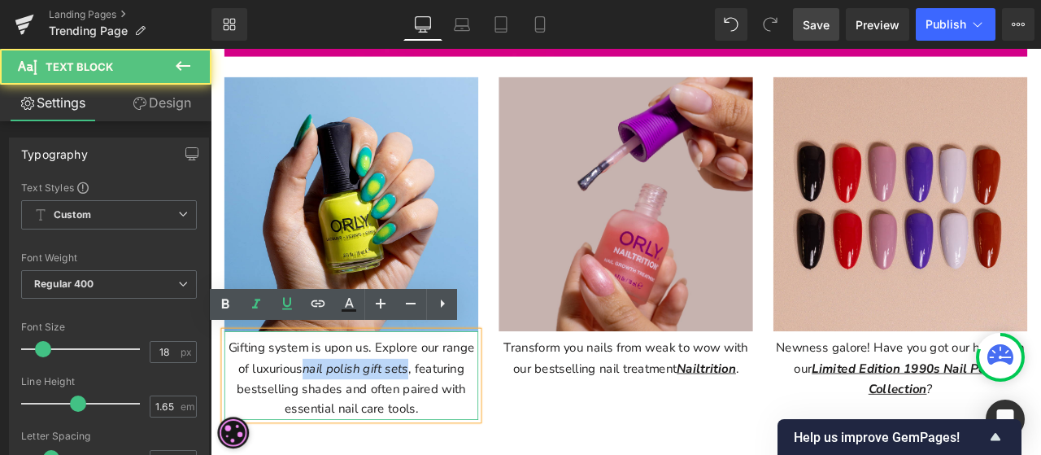
drag, startPoint x: 438, startPoint y: 427, endPoint x: 316, endPoint y: 419, distance: 121.5
click at [316, 419] on div "Gifting system is upon us. Explore our range of luxurious nail polish gift sets…" at bounding box center [377, 435] width 301 height 105
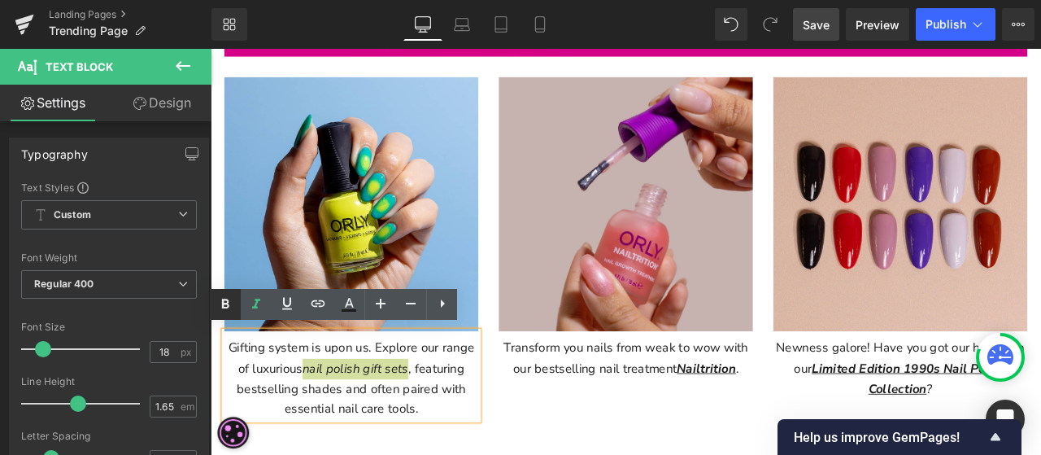
click at [227, 303] on icon at bounding box center [225, 304] width 7 height 10
click at [293, 302] on icon at bounding box center [287, 304] width 20 height 20
drag, startPoint x: 443, startPoint y: 423, endPoint x: 316, endPoint y: 423, distance: 126.9
click at [316, 423] on strong "nail polish gift sets" at bounding box center [382, 427] width 133 height 20
click at [283, 310] on icon at bounding box center [287, 304] width 20 height 20
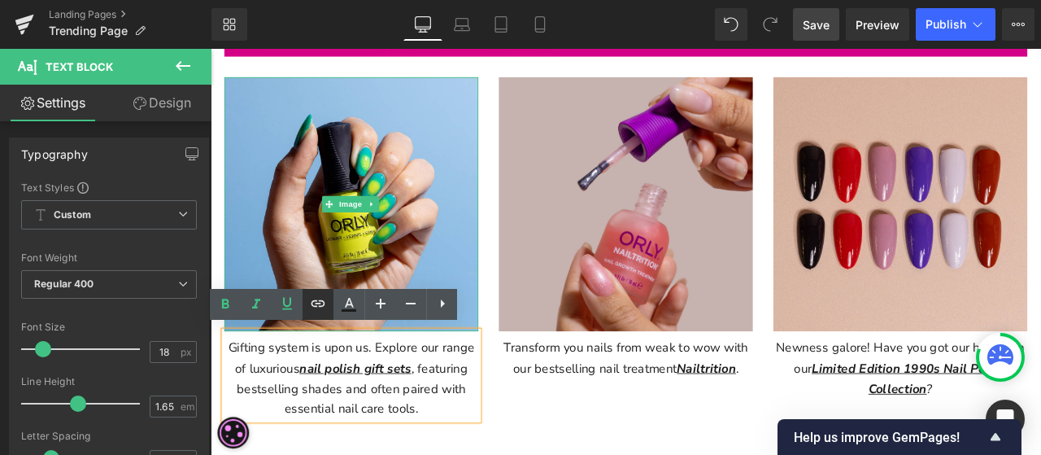
click at [320, 303] on icon at bounding box center [319, 303] width 14 height 7
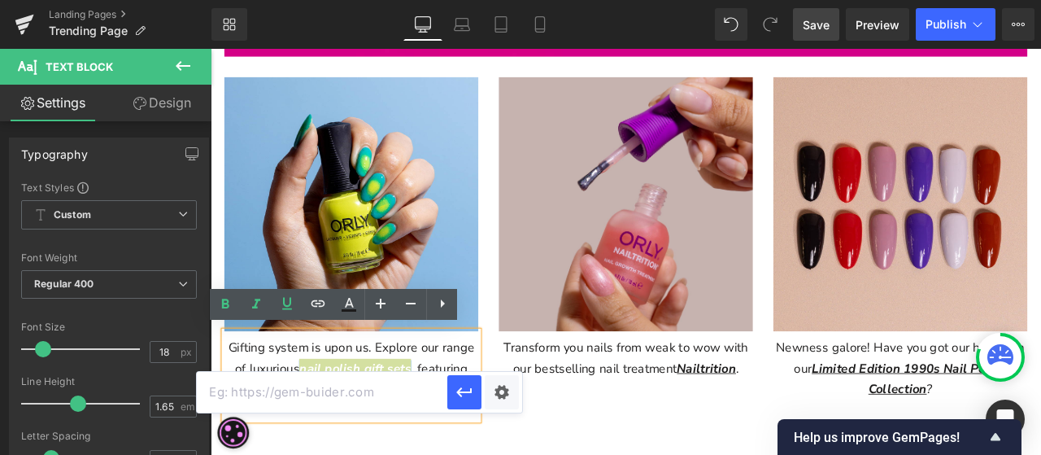
click at [386, 393] on input "text" at bounding box center [322, 392] width 251 height 41
paste input "[URL][DOMAIN_NAME]"
type input "[URL][DOMAIN_NAME]"
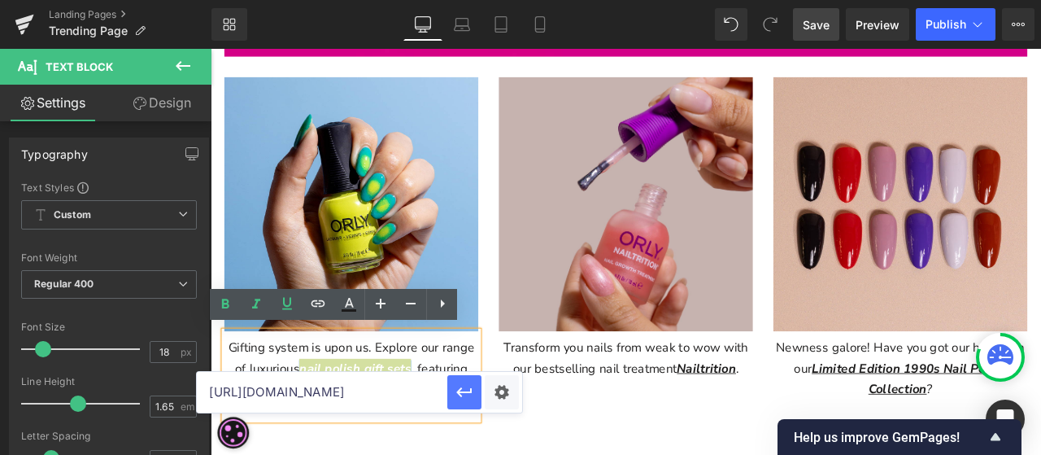
click at [464, 386] on icon "button" at bounding box center [465, 392] width 20 height 20
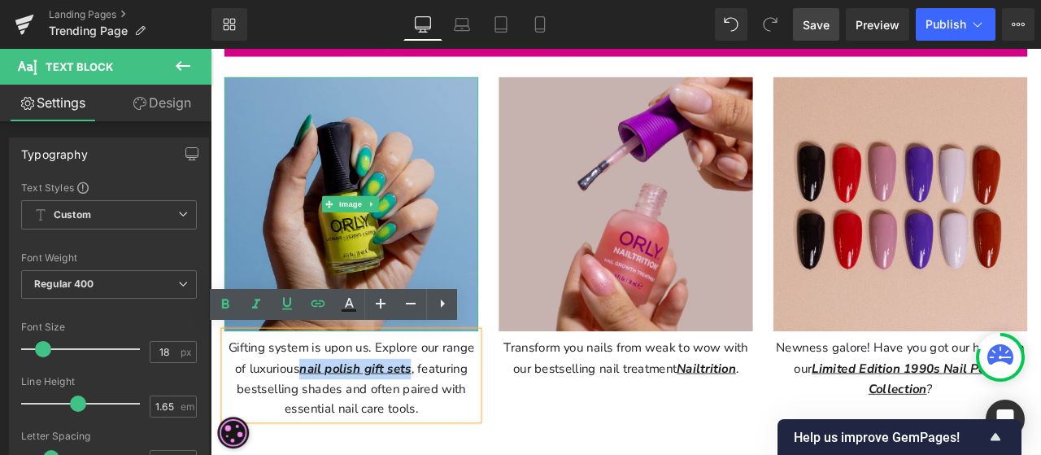
click at [420, 220] on img at bounding box center [377, 232] width 301 height 301
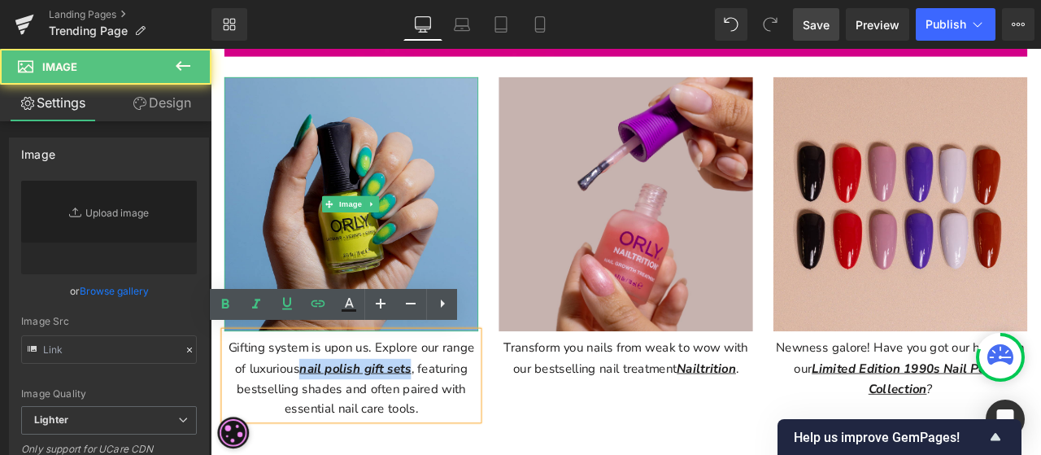
type input "[URL][DOMAIN_NAME]"
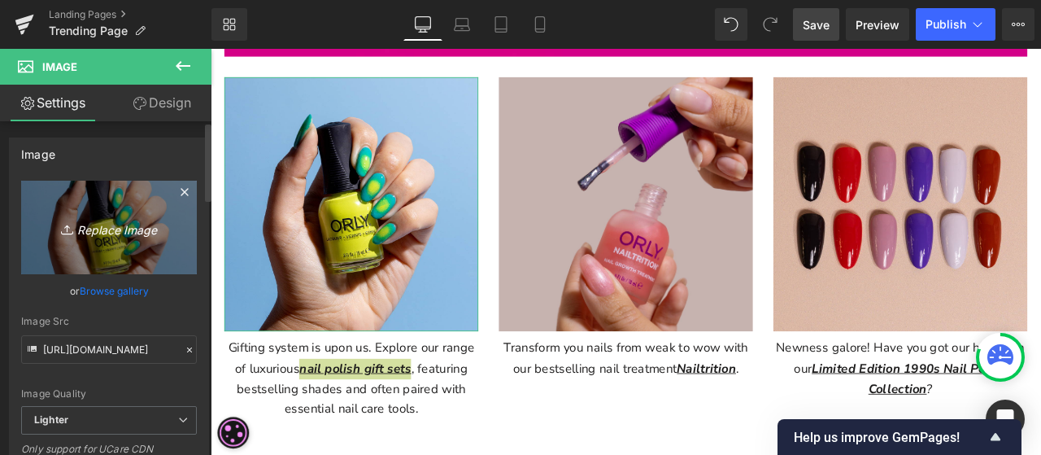
click at [178, 194] on icon at bounding box center [185, 192] width 20 height 20
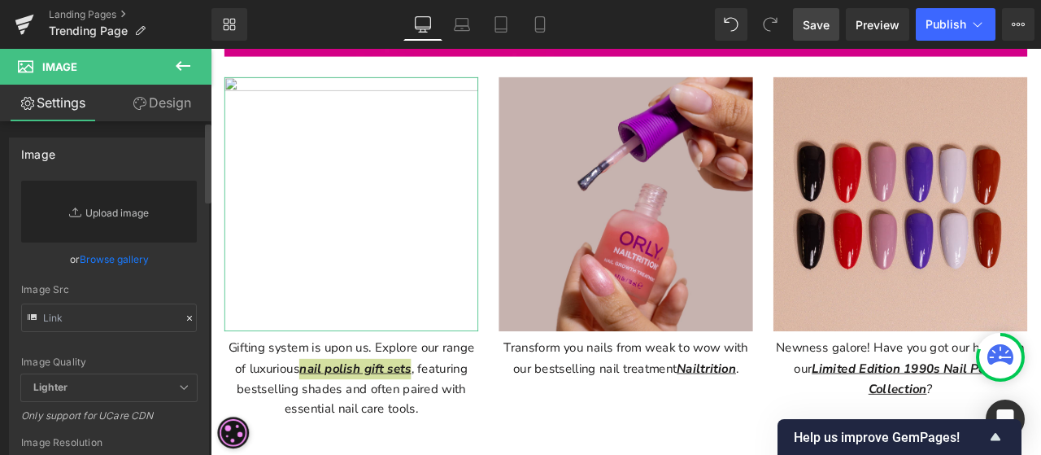
click at [127, 217] on link "Replace Image" at bounding box center [109, 212] width 176 height 62
type input "C:\fakepath\Files_7N0A9568_800x.jpg"
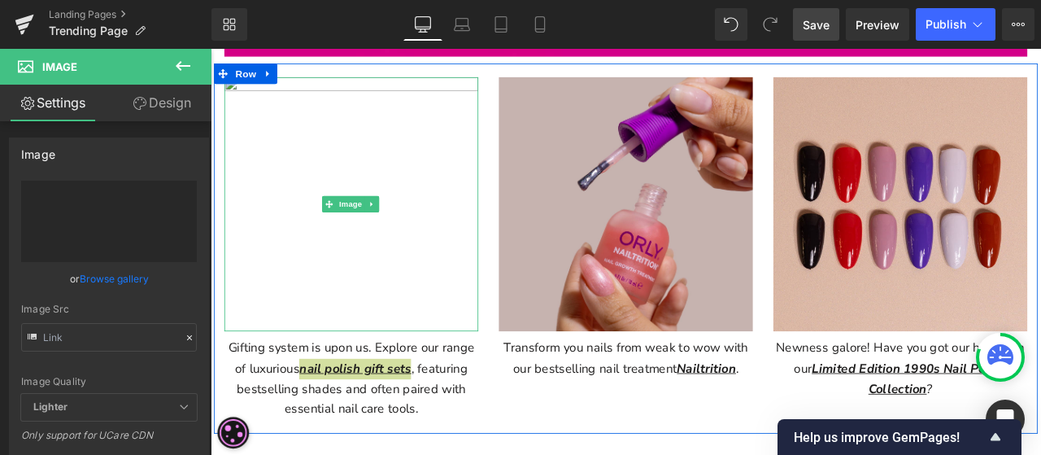
type input "[URL][DOMAIN_NAME]"
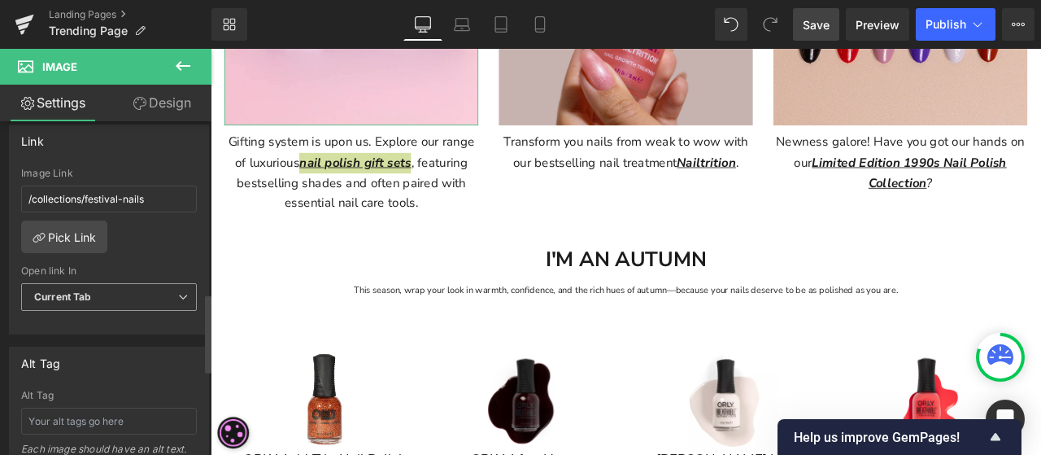
scroll to position [732, 0]
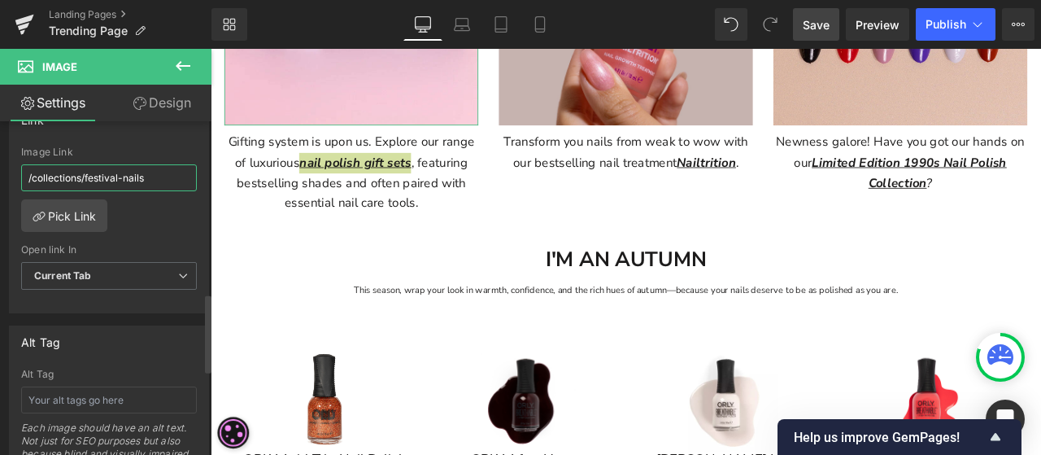
drag, startPoint x: 163, startPoint y: 176, endPoint x: 0, endPoint y: 167, distance: 163.0
click at [0, 167] on div "Link /collections/festival-nails Image Link /collections/festival-nails Pick Li…" at bounding box center [109, 202] width 219 height 223
paste input "gifting"
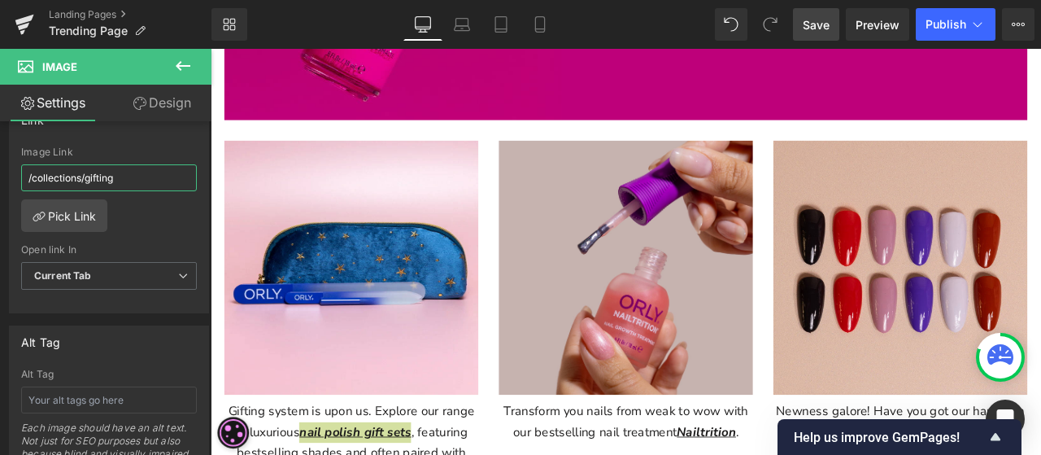
scroll to position [407, 0]
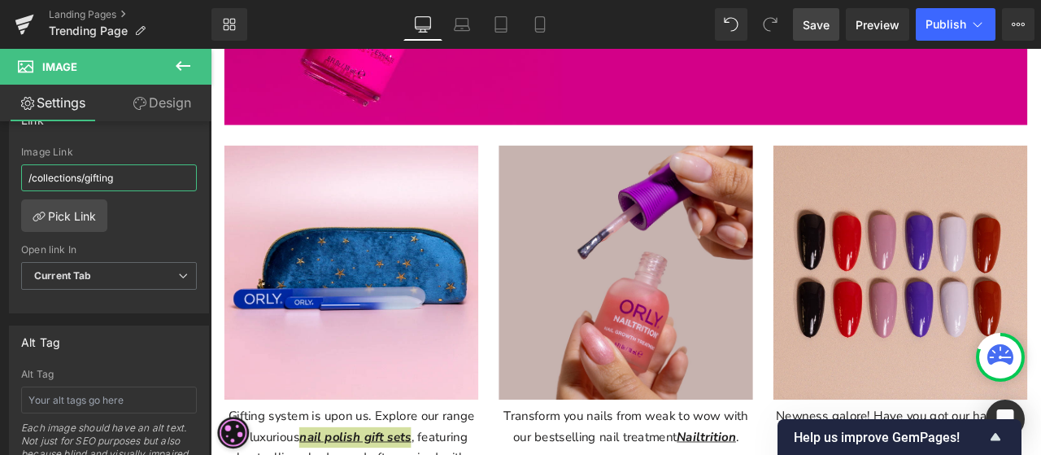
type input "/collections/gifting"
click at [829, 20] on span "Save" at bounding box center [816, 24] width 27 height 17
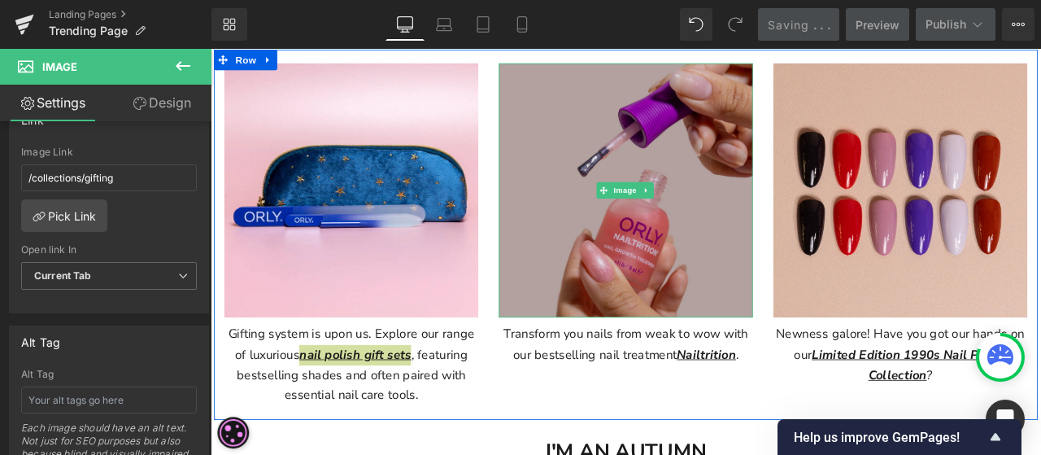
scroll to position [570, 0]
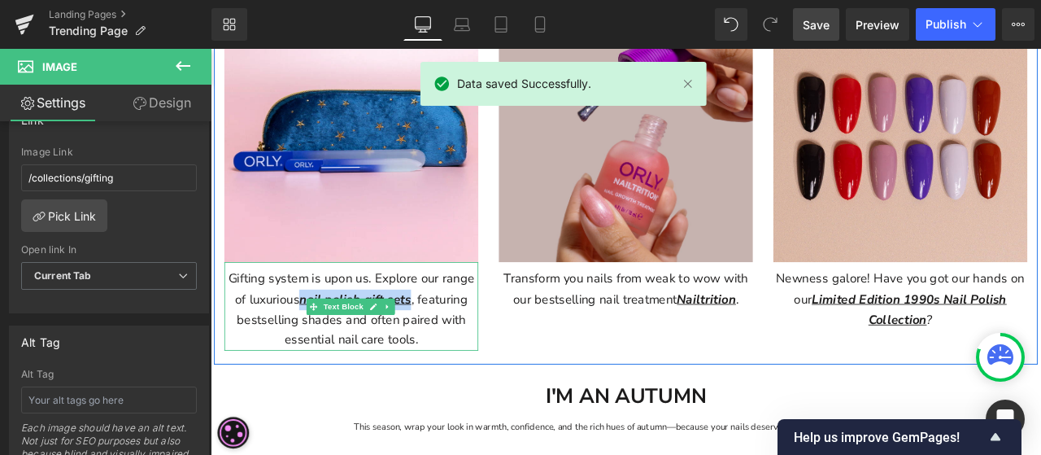
click at [299, 324] on div "Gifting system is upon us. Explore our range of luxurious nail polish gift sets…" at bounding box center [377, 354] width 301 height 105
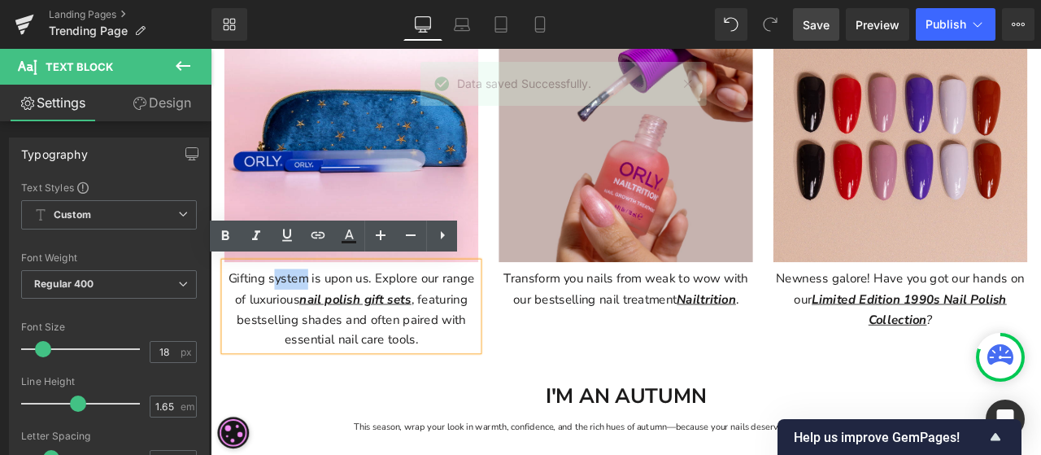
drag, startPoint x: 292, startPoint y: 318, endPoint x: 282, endPoint y: 315, distance: 10.3
click at [282, 315] on div "Gifting system is upon us. Explore our range of luxurious nail polish gift sets…" at bounding box center [377, 354] width 301 height 105
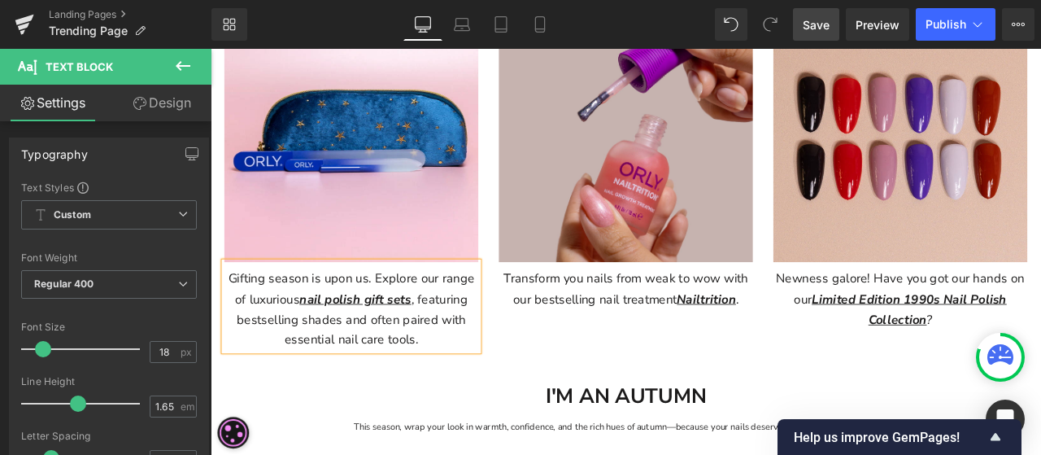
click at [832, 21] on link "Save" at bounding box center [816, 24] width 46 height 33
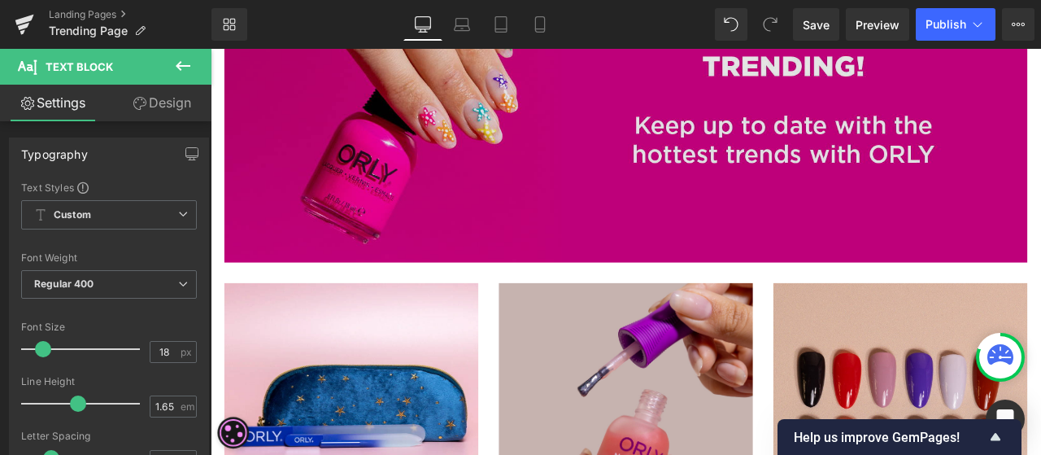
scroll to position [81, 0]
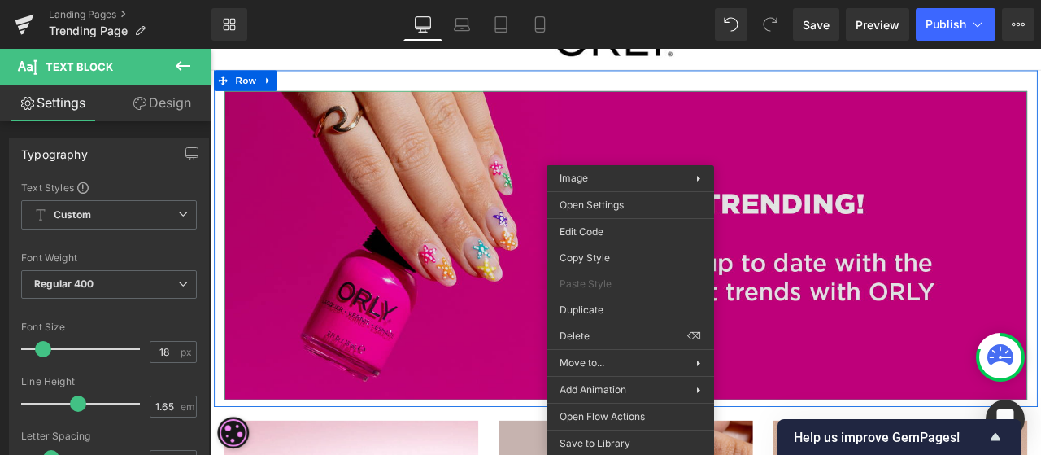
click at [916, 293] on img at bounding box center [703, 281] width 952 height 366
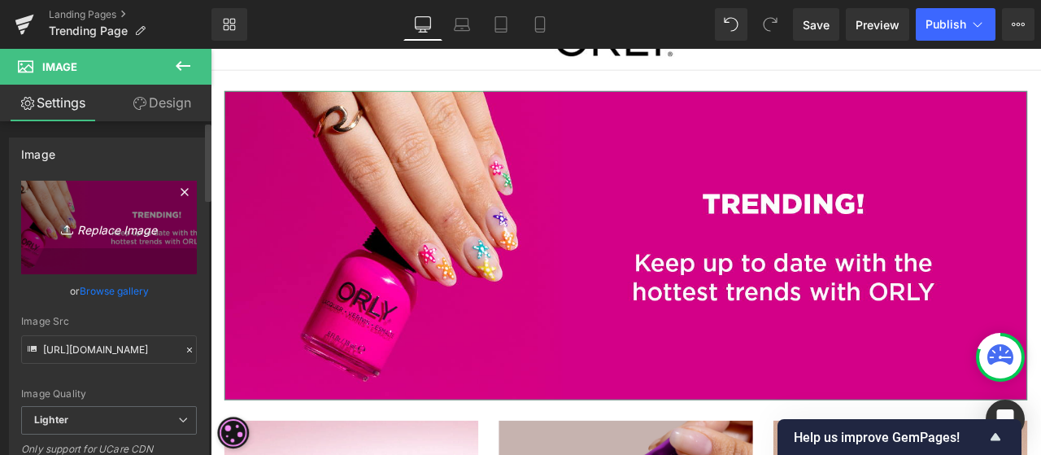
drag, startPoint x: 874, startPoint y: 196, endPoint x: 138, endPoint y: 197, distance: 735.5
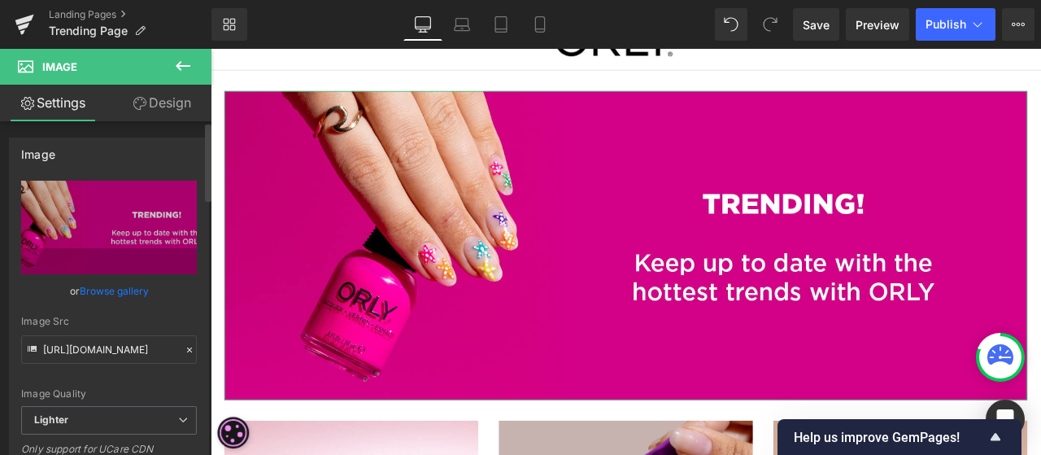
drag, startPoint x: 138, startPoint y: 197, endPoint x: 98, endPoint y: 315, distance: 124.8
click at [98, 315] on div "Image Quality Lighter Lightest Lighter Lighter Lightest Only support for UCare …" at bounding box center [109, 293] width 176 height 225
click at [135, 349] on input "[URL][DOMAIN_NAME]" at bounding box center [109, 349] width 176 height 28
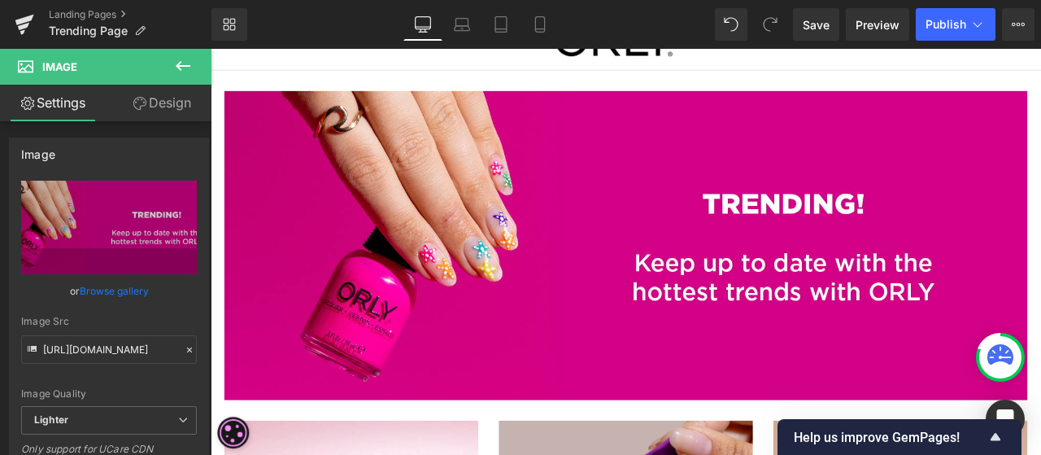
click at [132, 283] on link "Browse gallery" at bounding box center [114, 291] width 69 height 28
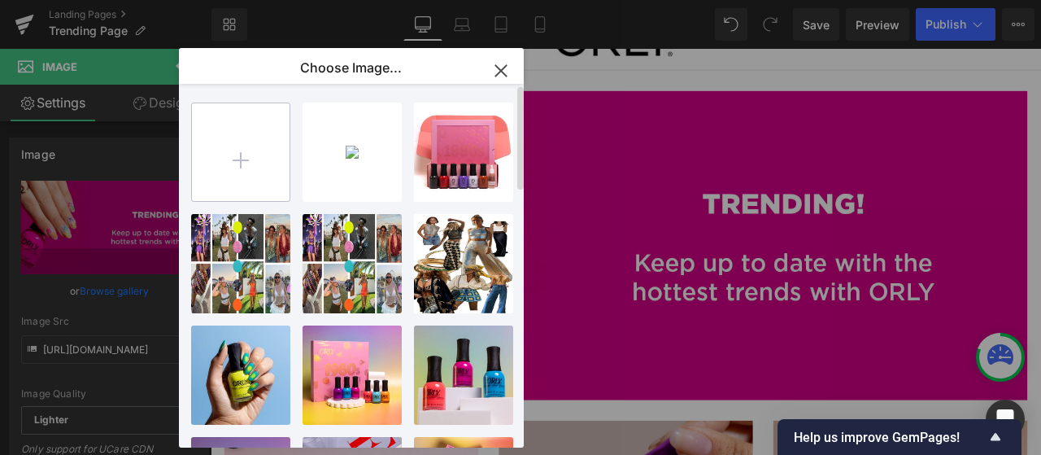
click at [233, 150] on input "file" at bounding box center [241, 152] width 98 height 98
type input "C:\fakepath\autumn trending banner.jpg"
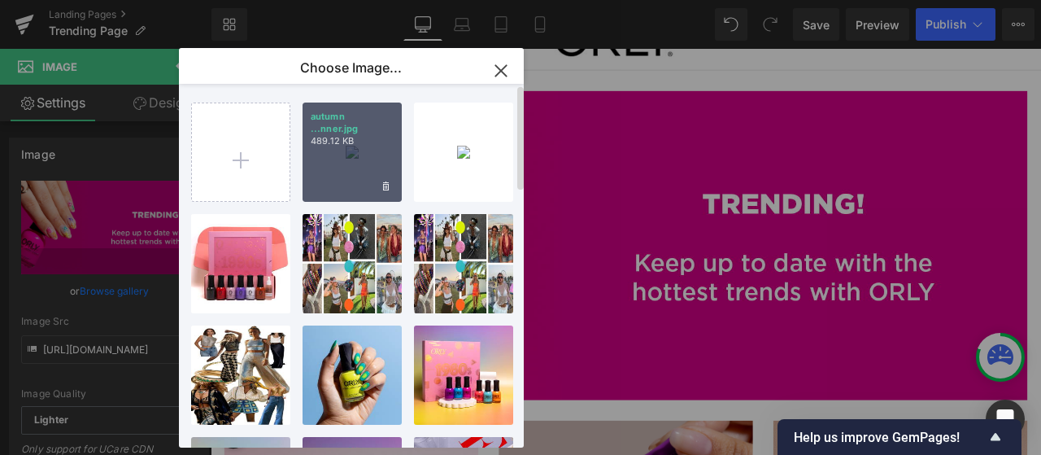
click at [358, 150] on div "autumn ...nner.jpg 489.12 KB" at bounding box center [352, 152] width 99 height 99
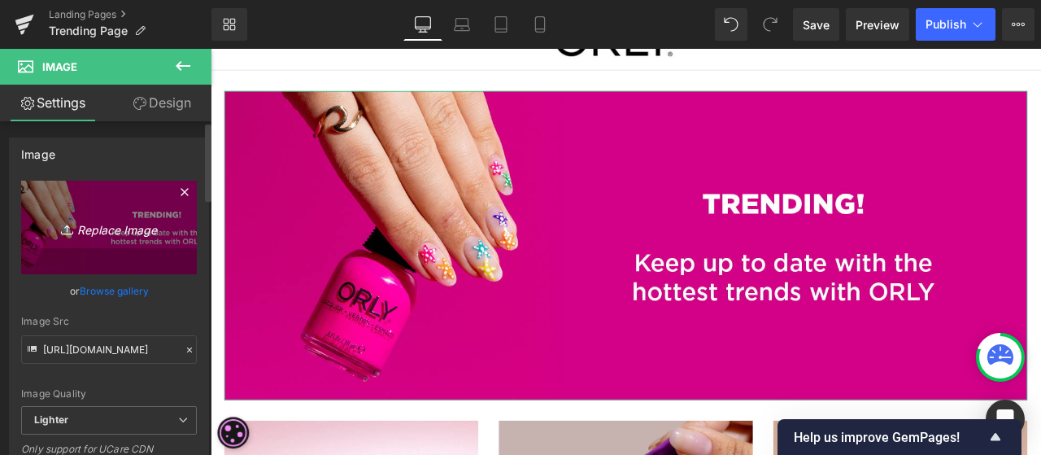
drag, startPoint x: 176, startPoint y: 196, endPoint x: 165, endPoint y: 203, distance: 12.9
click at [176, 197] on icon at bounding box center [185, 192] width 20 height 20
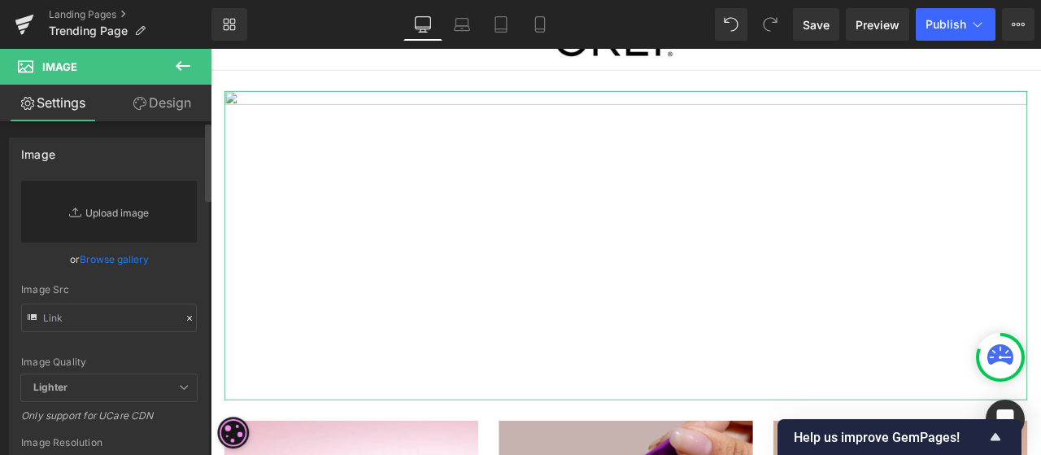
click at [124, 217] on link "Replace Image" at bounding box center [109, 212] width 176 height 62
click at [124, 256] on link "Browse gallery" at bounding box center [114, 259] width 69 height 28
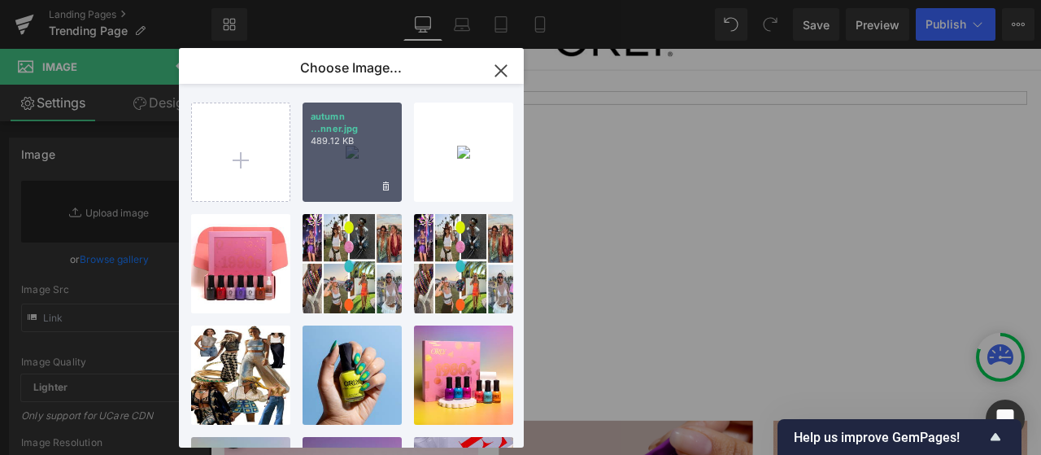
click at [354, 135] on p "489.12 KB" at bounding box center [352, 141] width 83 height 12
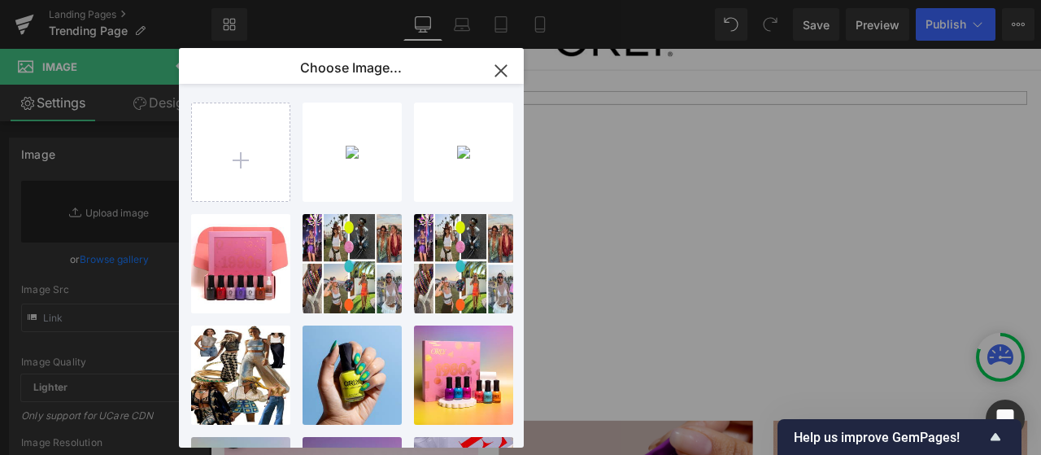
type input "[URL][DOMAIN_NAME]"
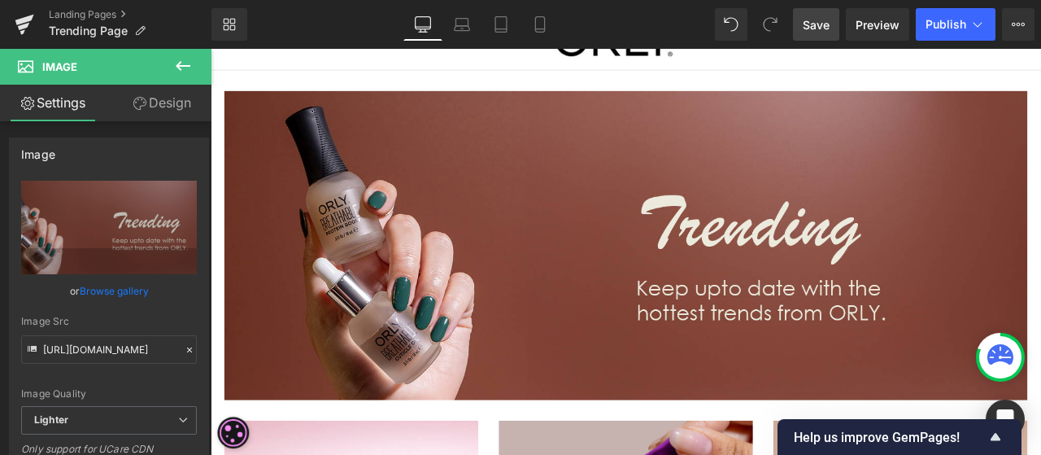
click at [822, 29] on span "Save" at bounding box center [816, 24] width 27 height 17
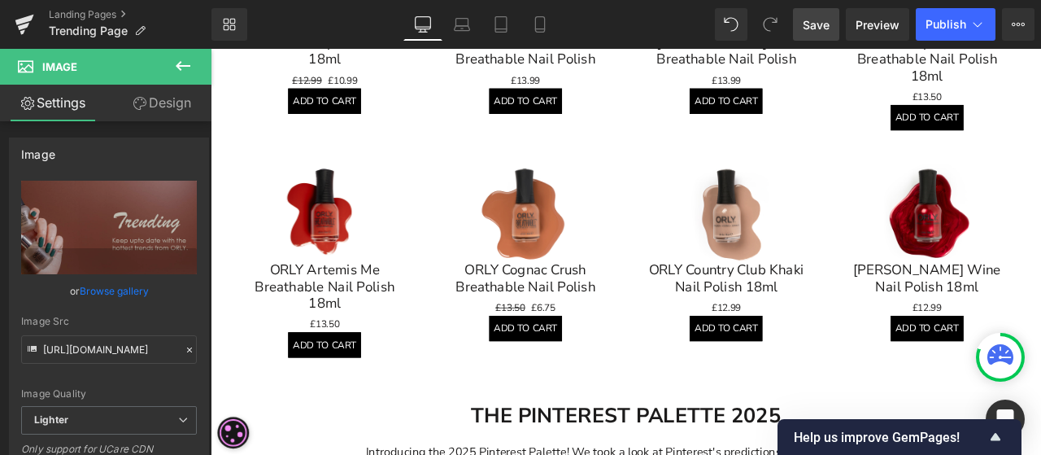
scroll to position [1220, 0]
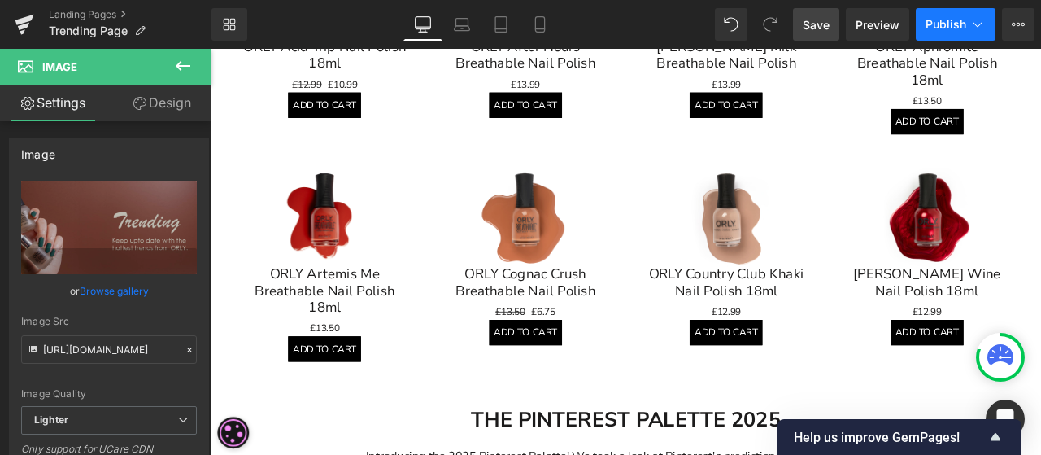
click at [957, 31] on button "Publish" at bounding box center [956, 24] width 80 height 33
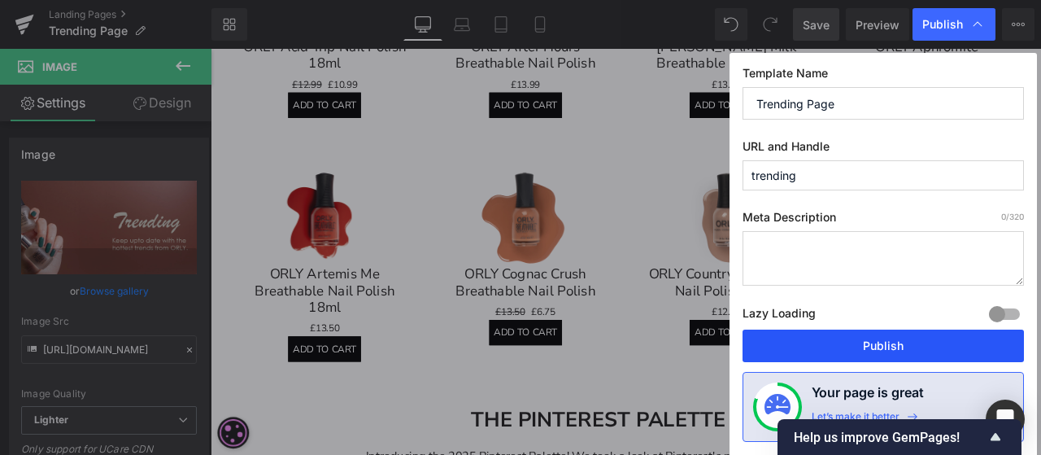
click at [880, 340] on button "Publish" at bounding box center [884, 346] width 282 height 33
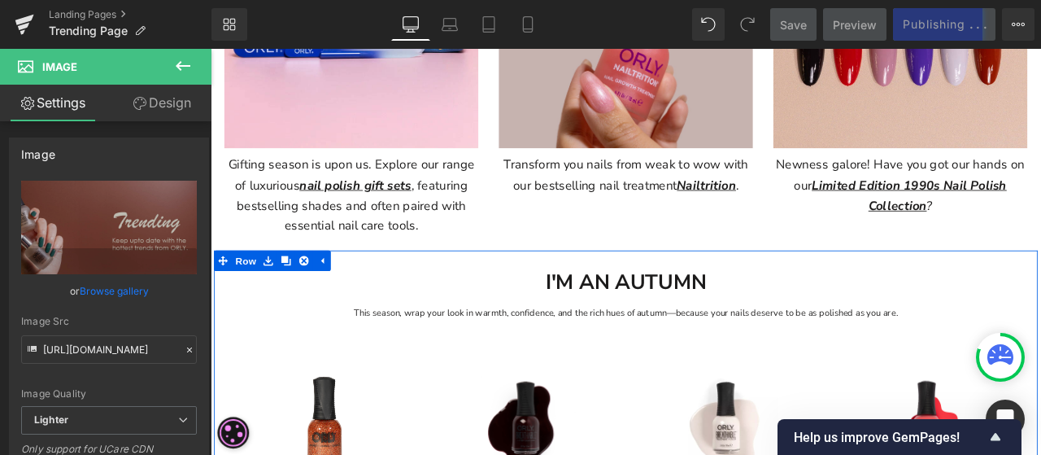
scroll to position [651, 0]
